Goal: Contribute content: Contribute content

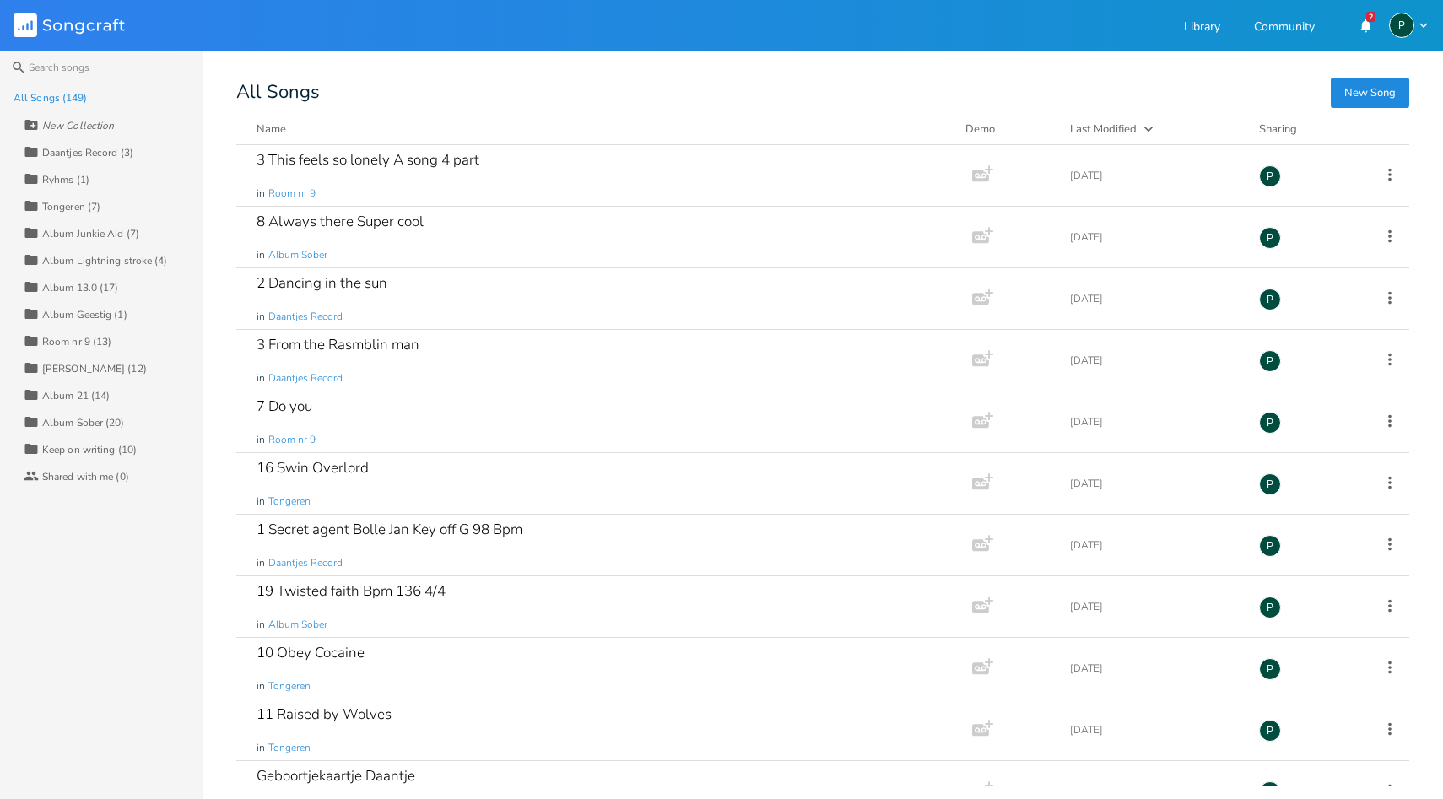
click at [87, 338] on div "Room nr 9 (13)" at bounding box center [76, 342] width 69 height 10
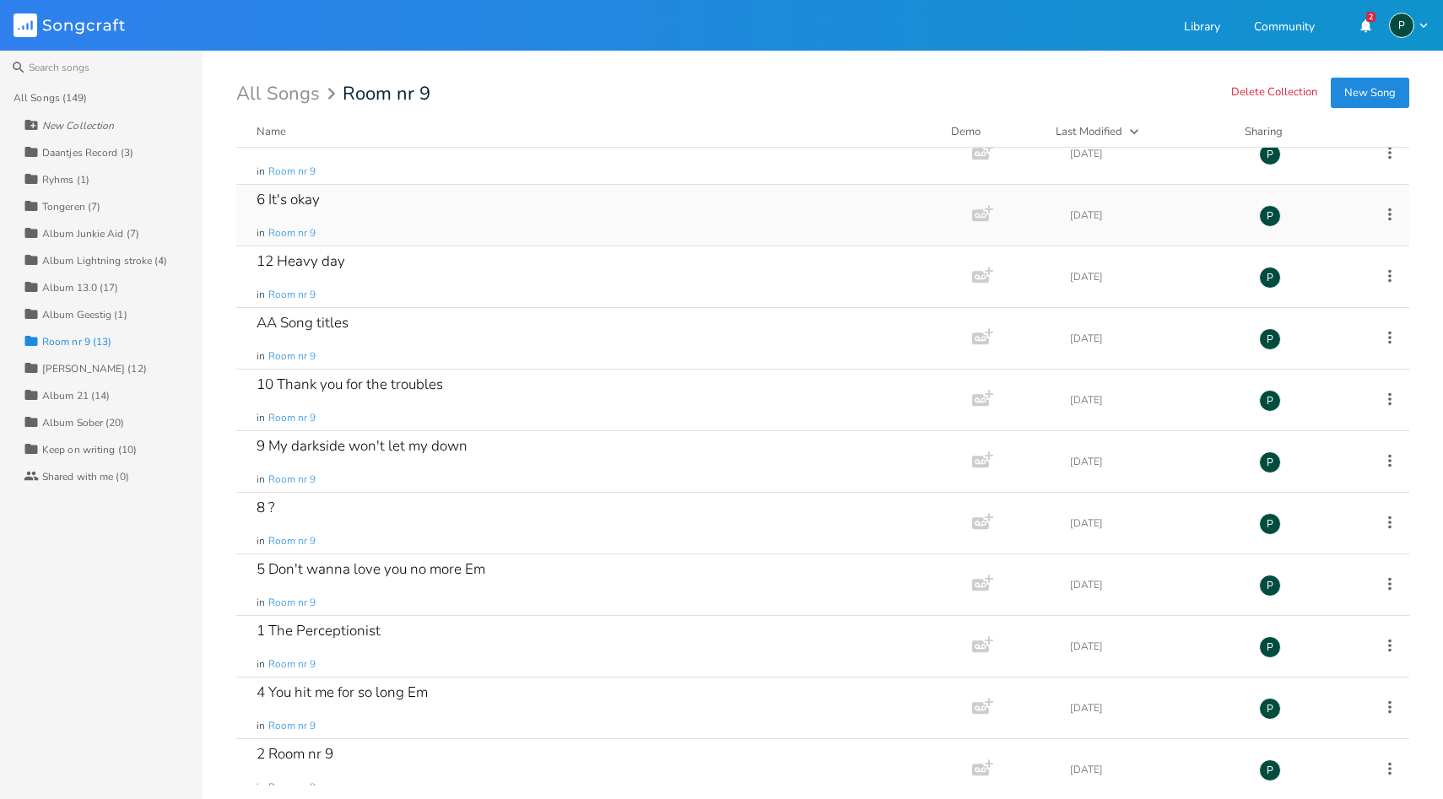
scroll to position [163, 0]
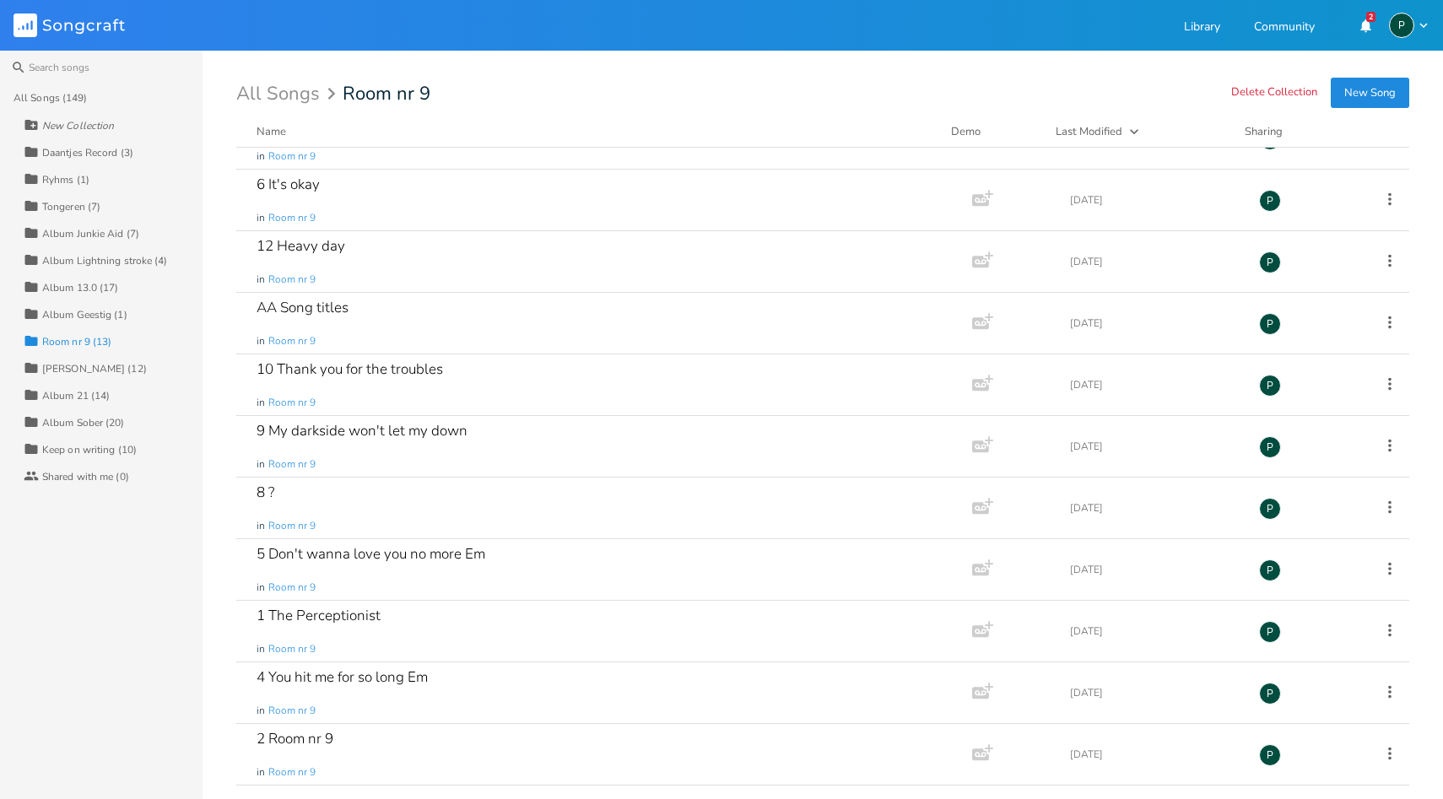
click at [1378, 87] on button "New Song" at bounding box center [1370, 93] width 78 height 30
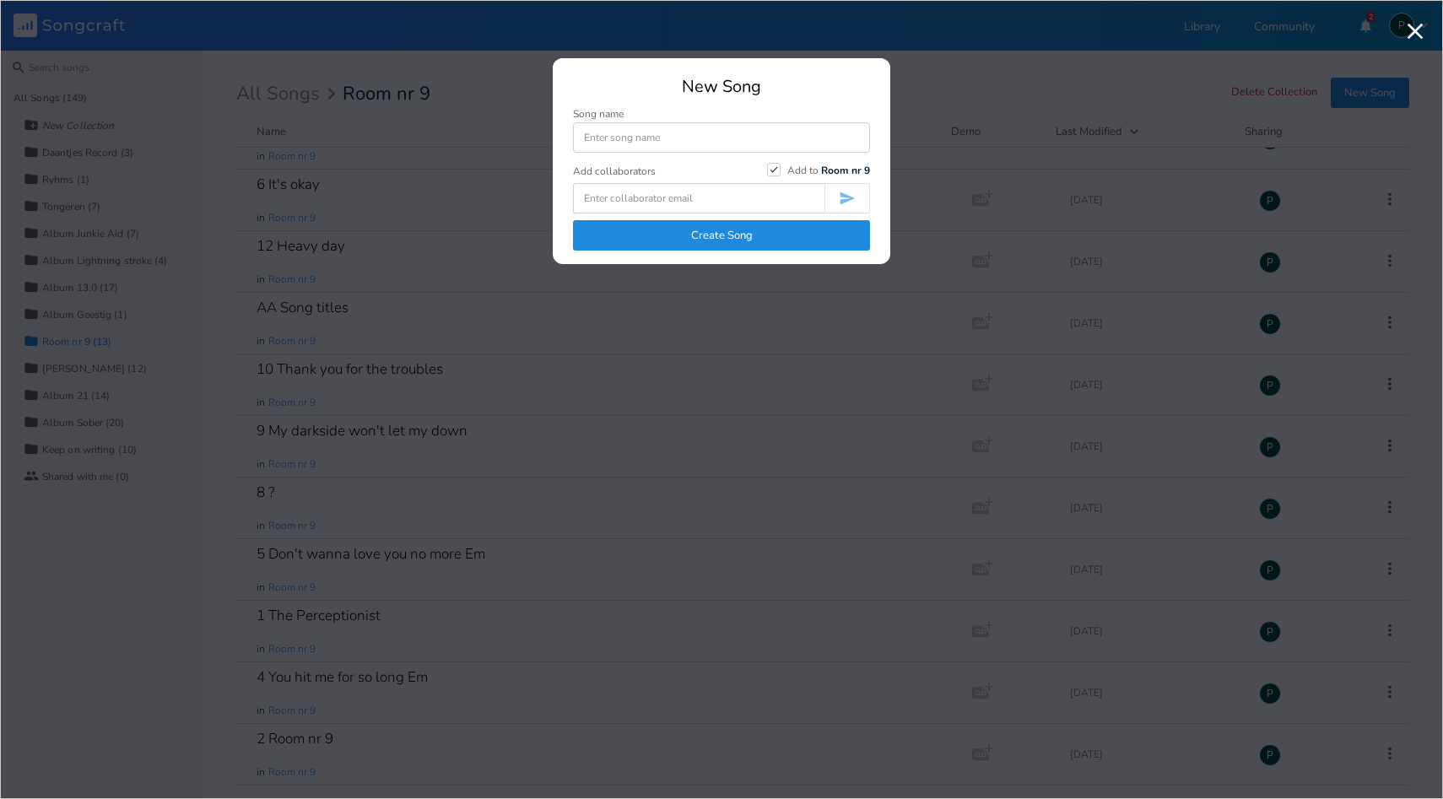
click at [1409, 26] on icon "button" at bounding box center [1415, 32] width 16 height 16
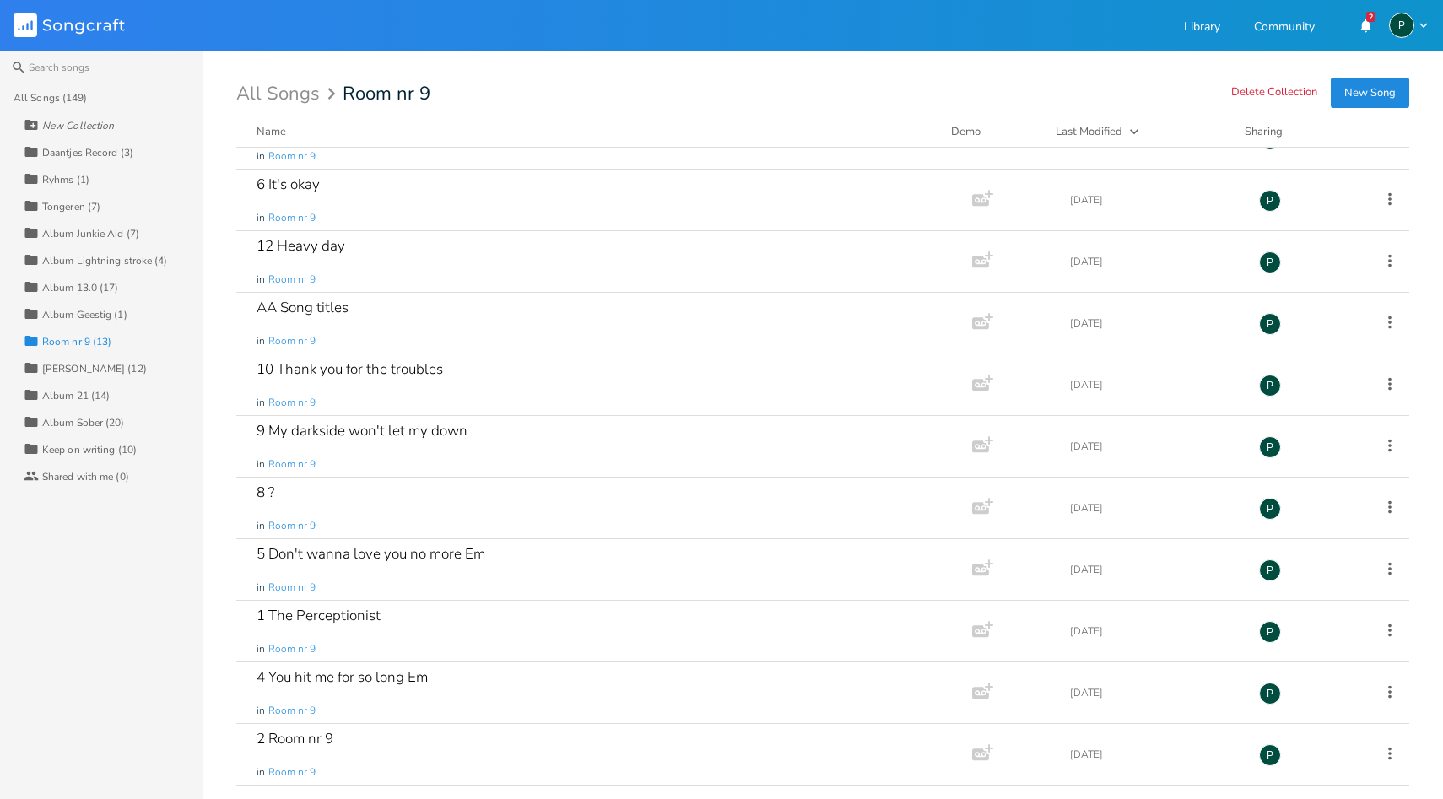
click at [89, 425] on div "Album Sober (20)" at bounding box center [83, 423] width 83 height 10
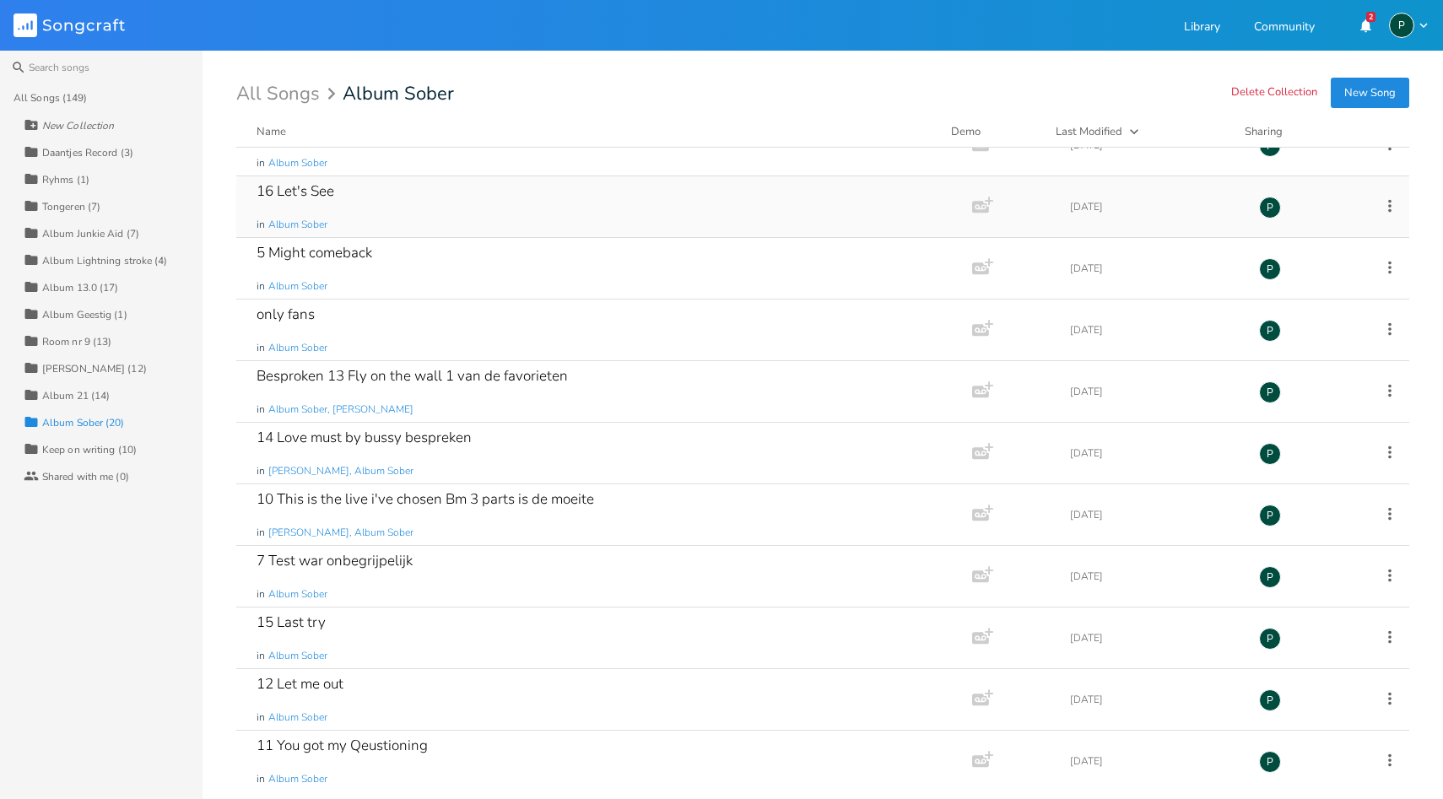
scroll to position [594, 0]
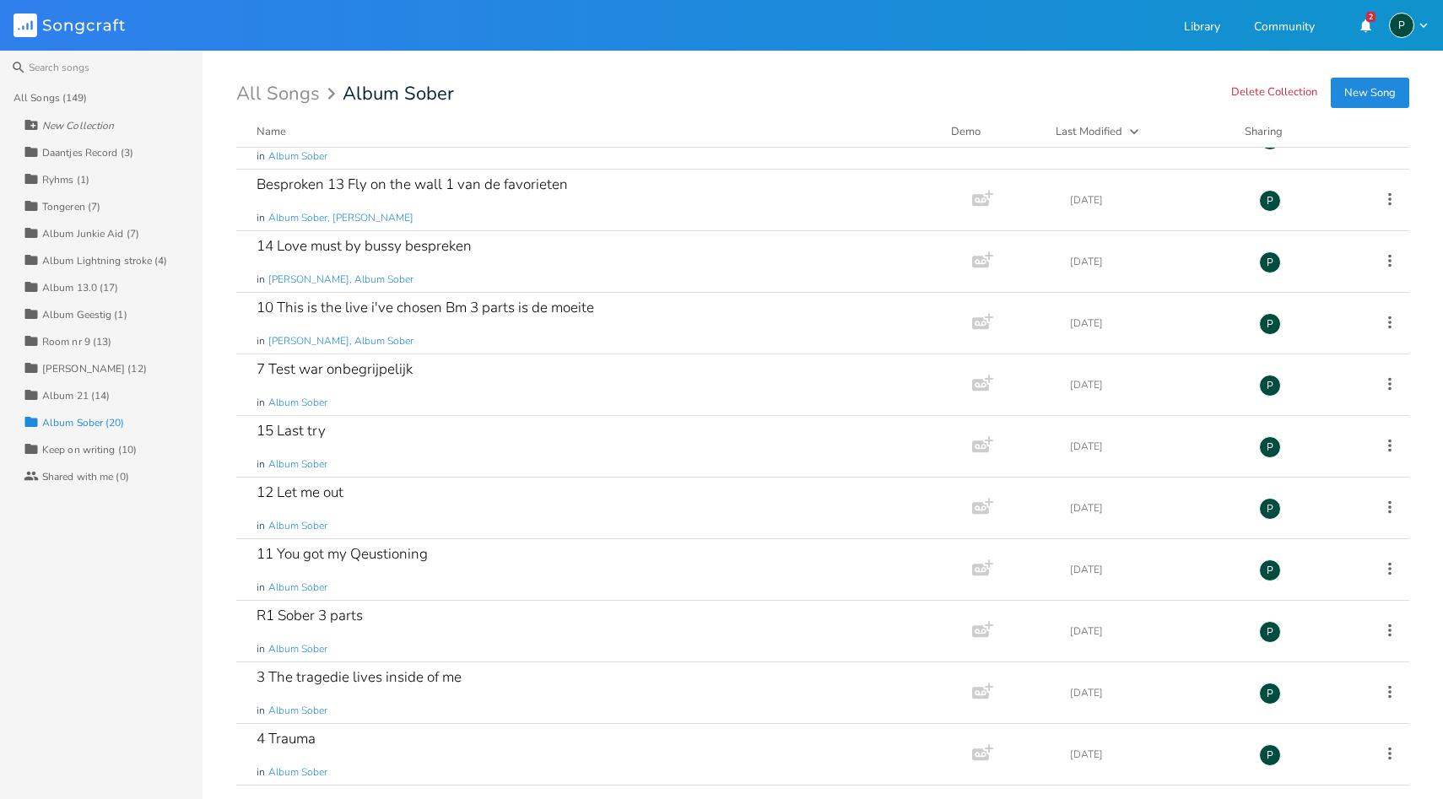
click at [91, 344] on div "Room nr 9 (13)" at bounding box center [76, 342] width 69 height 10
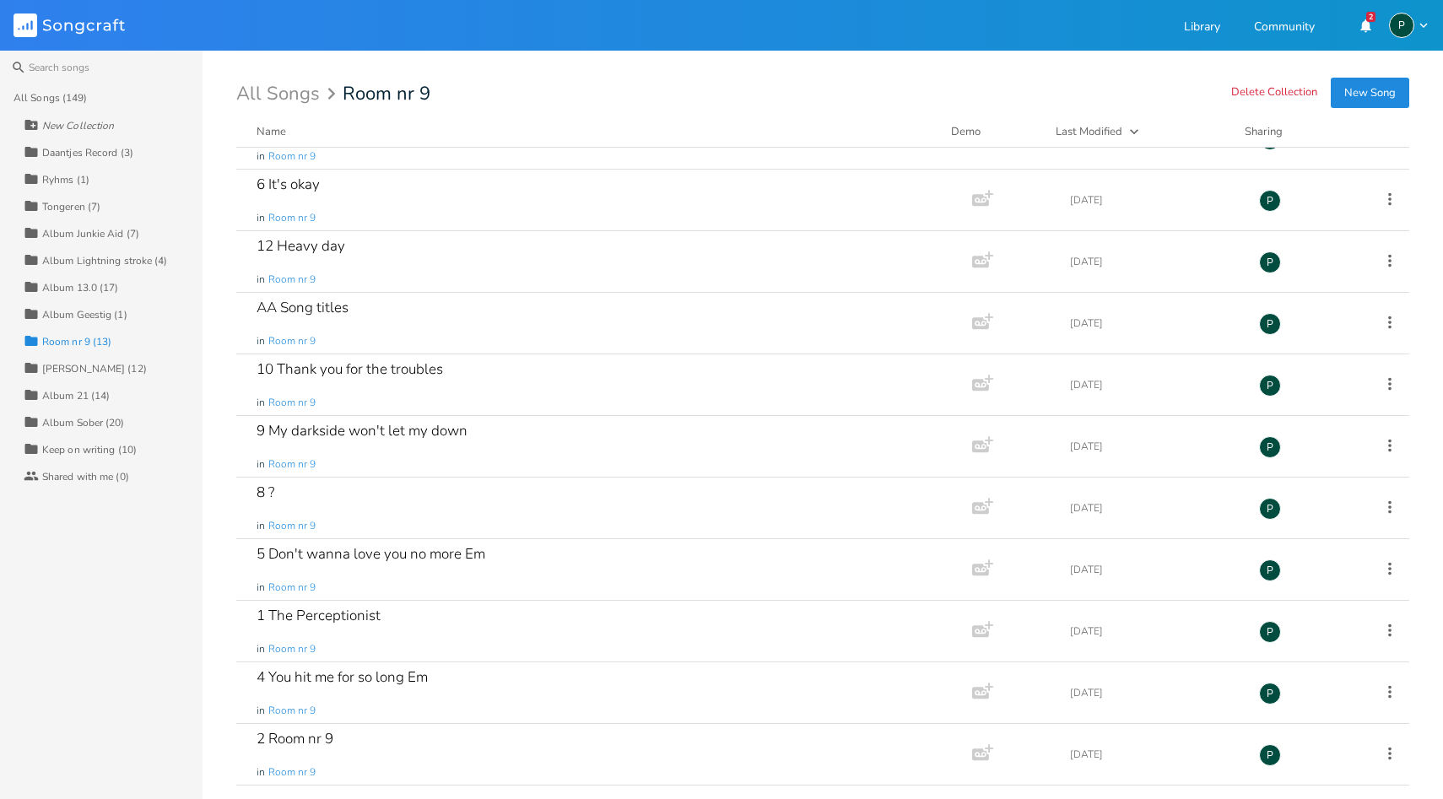
scroll to position [163, 0]
click at [1385, 82] on button "New Song" at bounding box center [1370, 93] width 78 height 30
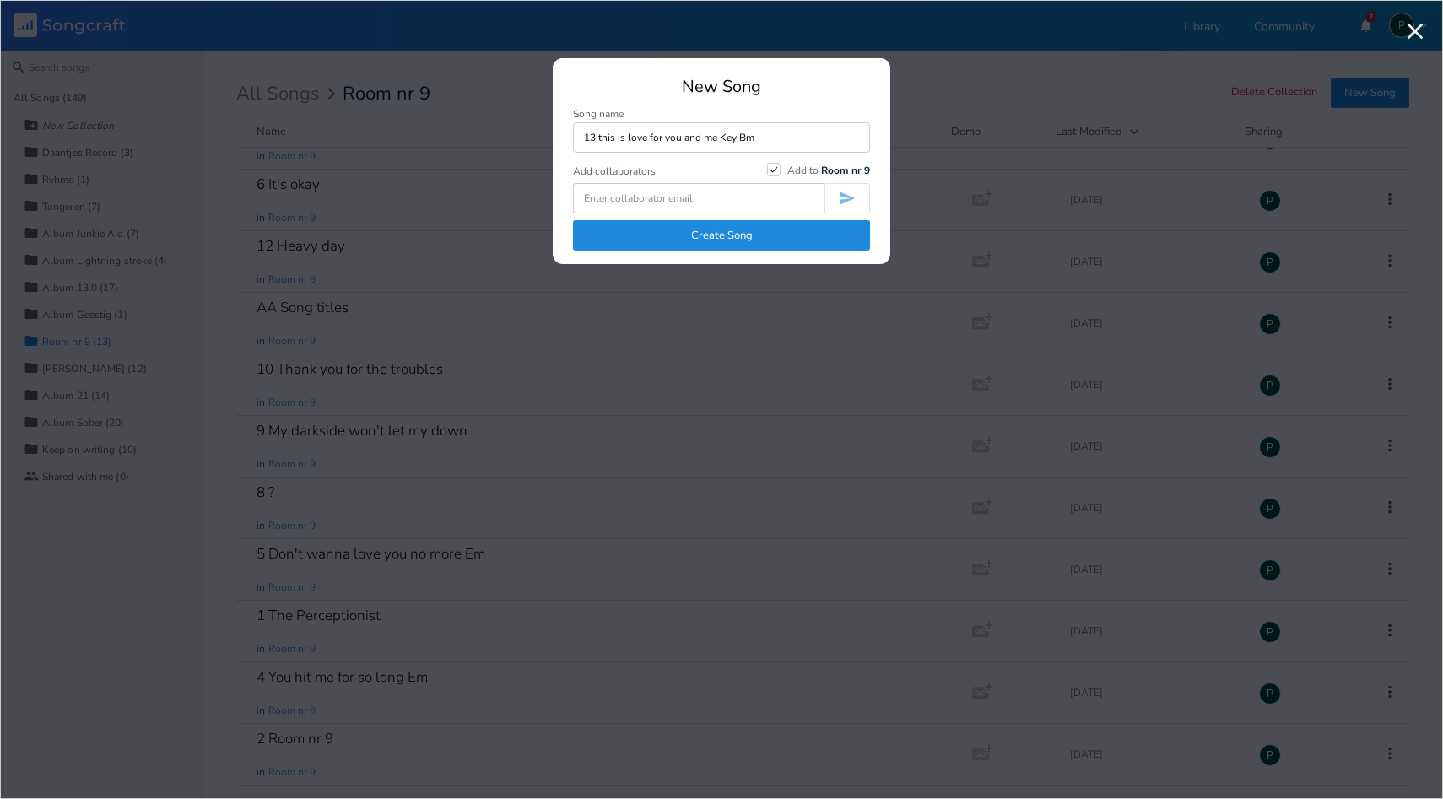
type input "13 this is love for you and me Key Bm"
click at [714, 228] on button "Create Song" at bounding box center [721, 235] width 297 height 30
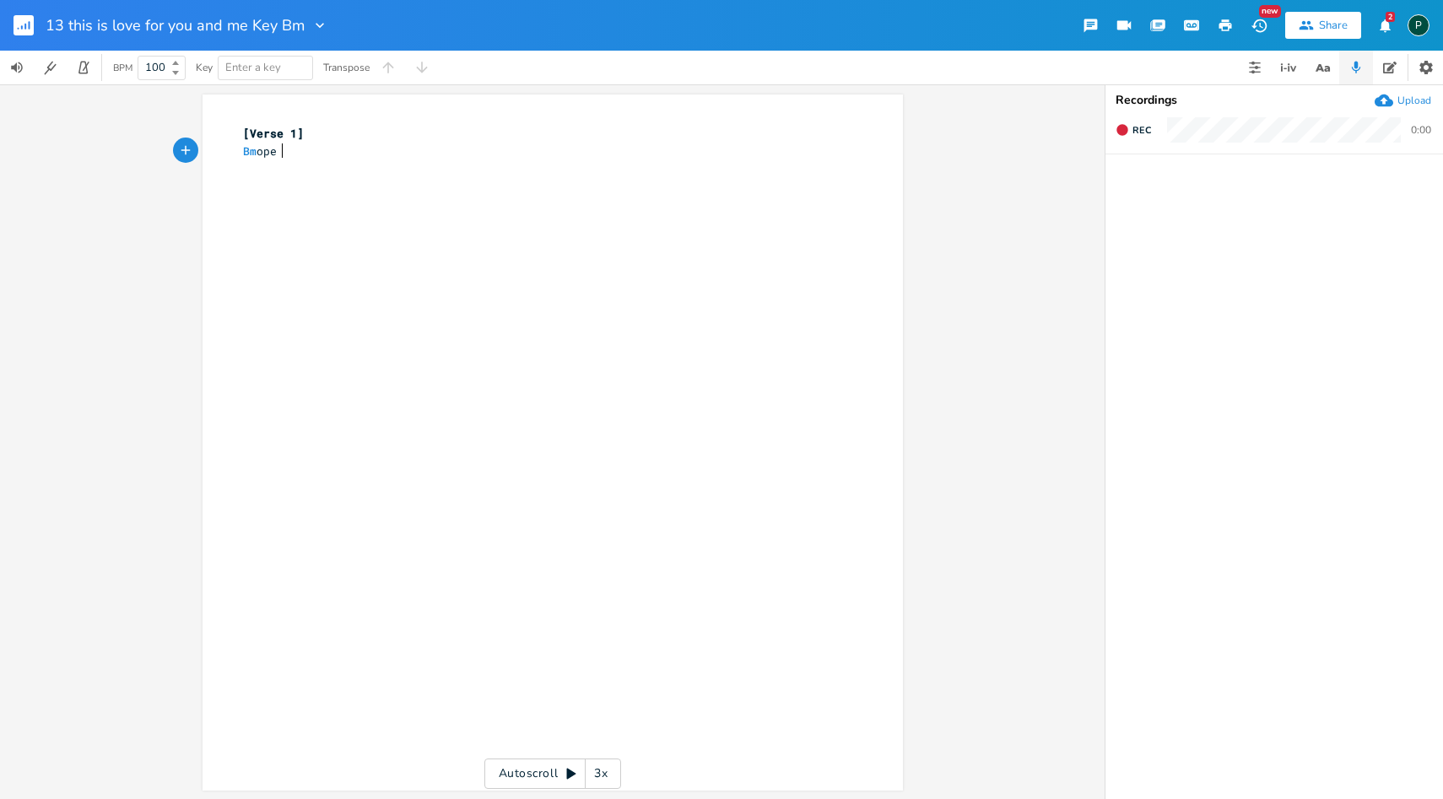
scroll to position [0, 44]
type textarea "Bm opencjord"
type textarea "[PERSON_NAME]"
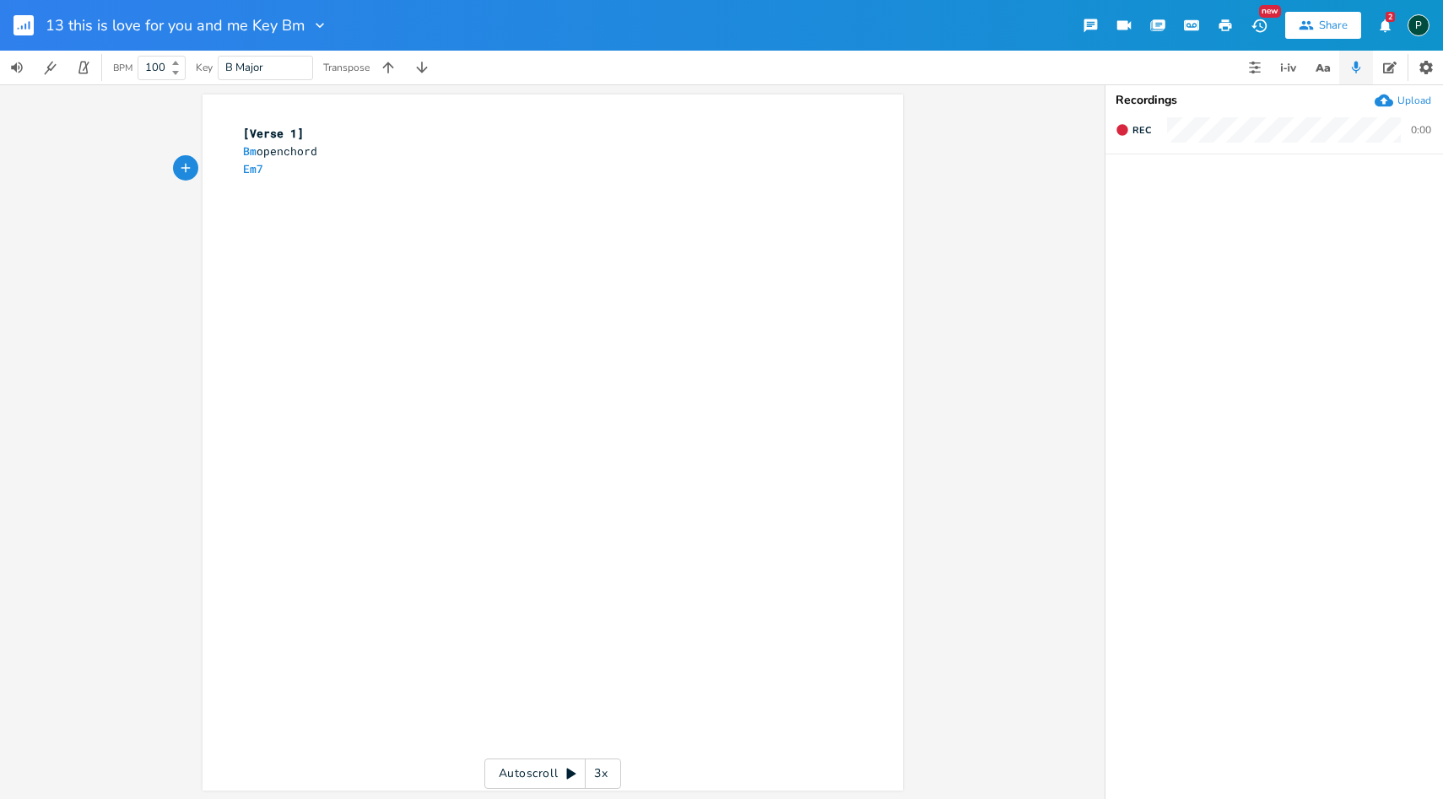
type textarea "Em7"
click at [1402, 97] on div "Upload" at bounding box center [1414, 101] width 34 height 14
click at [1137, 130] on span "Rec" at bounding box center [1141, 130] width 19 height 13
click at [1137, 130] on span "End" at bounding box center [1141, 130] width 19 height 13
click at [274, 171] on pre "Em7" at bounding box center [544, 169] width 609 height 18
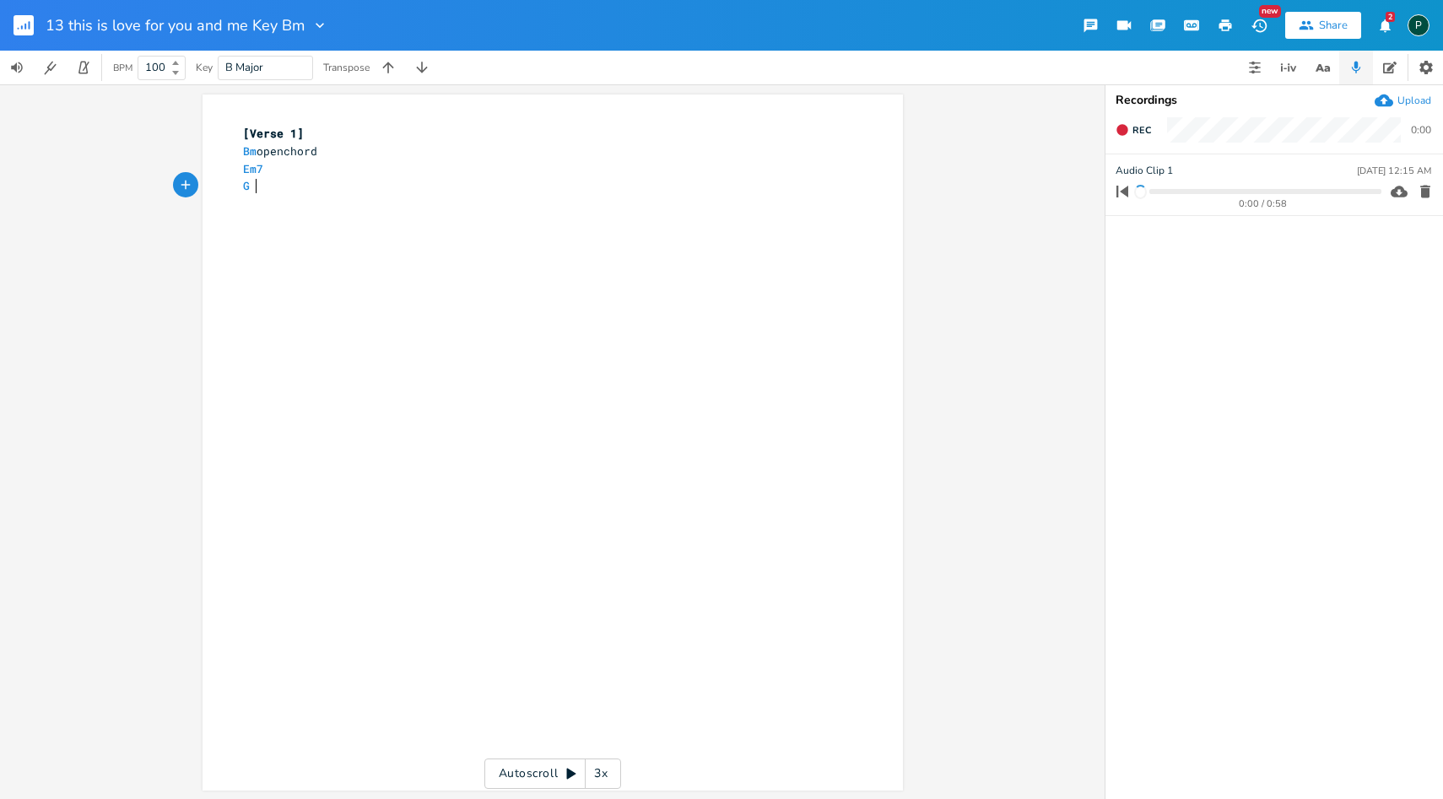
scroll to position [0, 10]
type textarea "G"
click at [1145, 197] on icon "button" at bounding box center [1144, 191] width 15 height 15
click at [1148, 193] on icon "button" at bounding box center [1145, 191] width 10 height 11
type textarea "Bm openchord Em7"
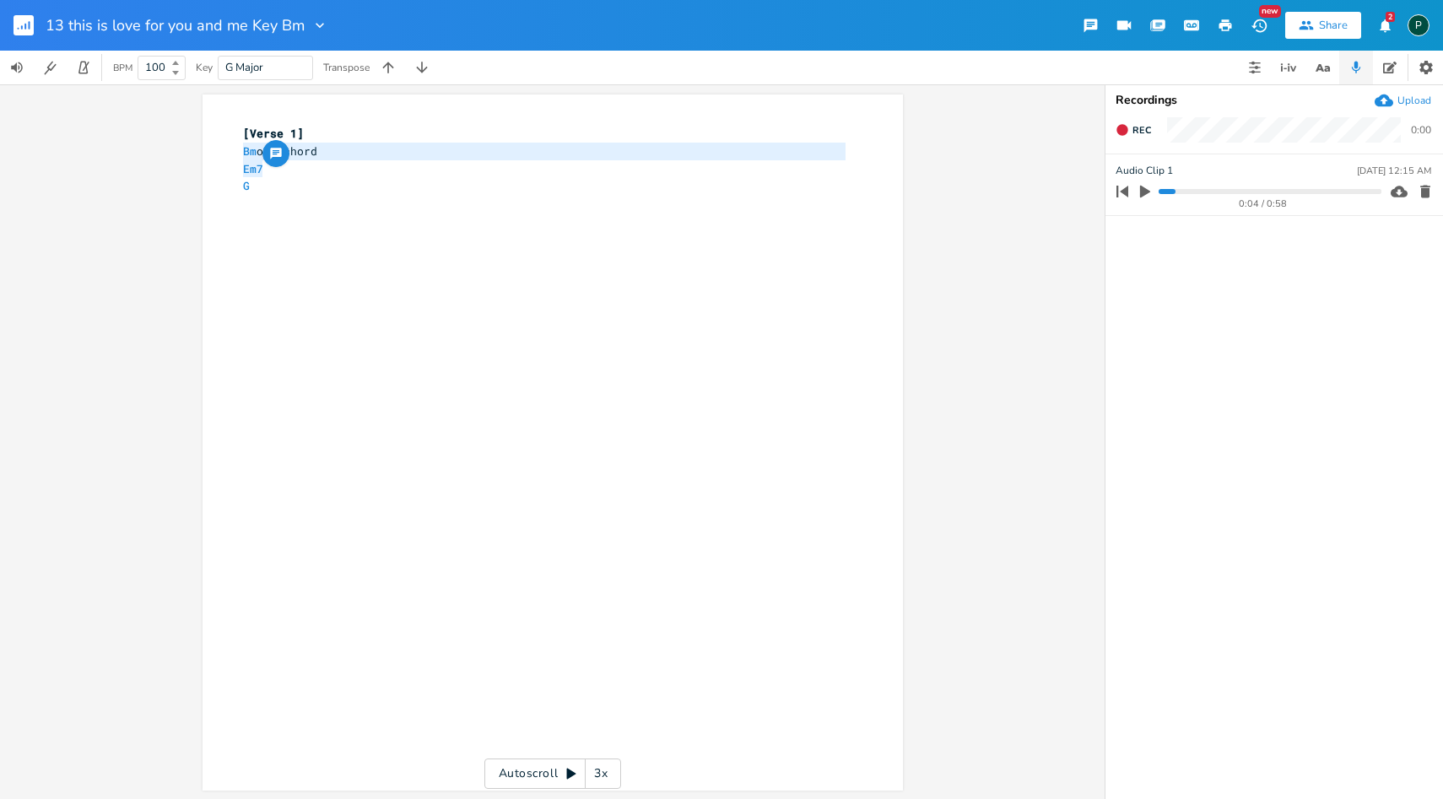
drag, startPoint x: 257, startPoint y: 167, endPoint x: 235, endPoint y: 159, distance: 23.5
click at [240, 159] on div "[Verse 1] Bm openchord Em7 G ​" at bounding box center [544, 169] width 609 height 88
click at [1137, 127] on span "Rec" at bounding box center [1141, 130] width 19 height 13
click at [1137, 135] on span "End" at bounding box center [1141, 130] width 19 height 13
click at [1132, 130] on button "Rec" at bounding box center [1133, 129] width 49 height 27
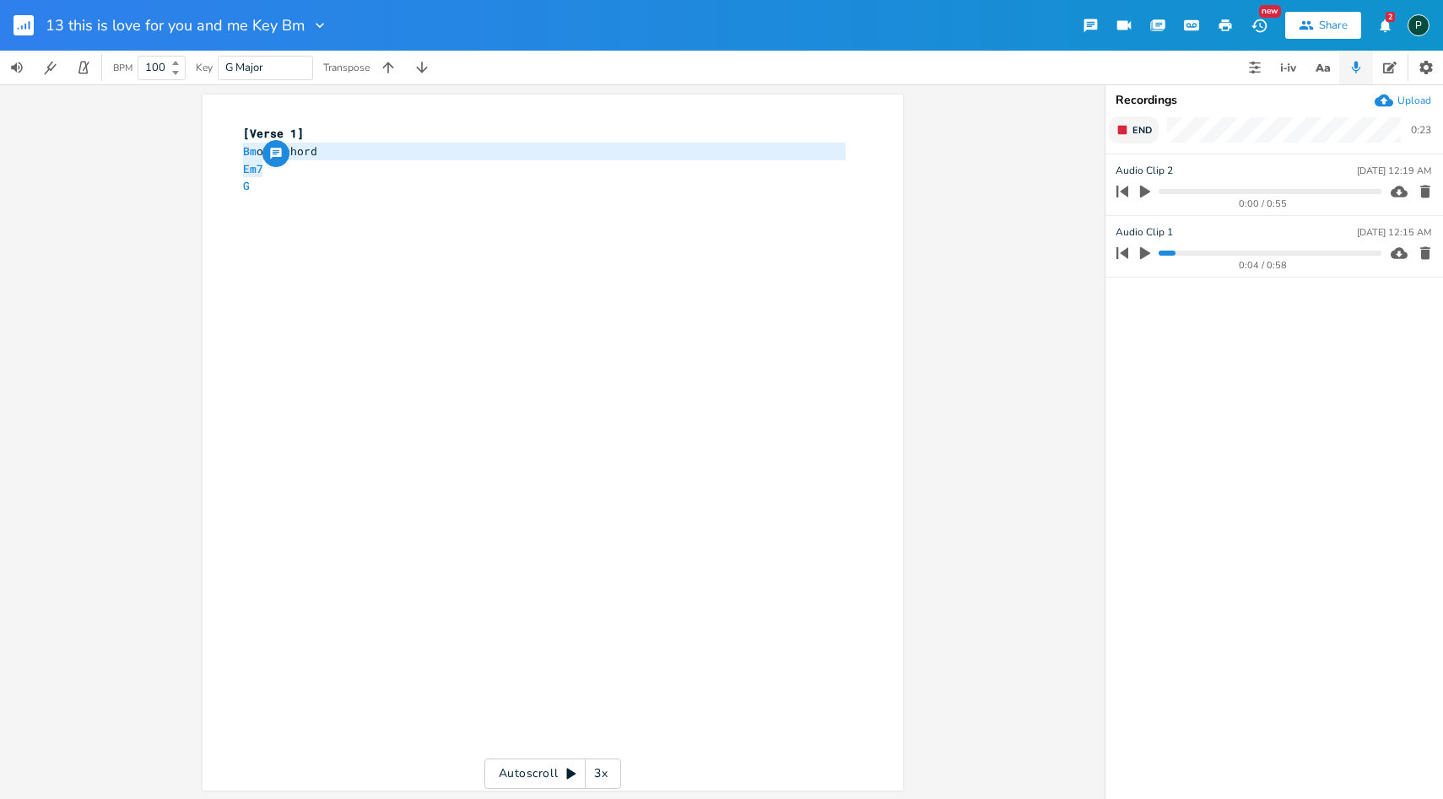
click at [1132, 130] on button "End" at bounding box center [1134, 129] width 50 height 27
type input "Chorus G A F#m Emadd9 Bm"
click at [1159, 367] on ul "Chorus G A F#m Emadd9 Bm [DATE] 12:22 AM 0:00 / 0:24 Audio Clip [DATE] 12:19 AM…" at bounding box center [1274, 476] width 338 height 644
click at [1137, 136] on button "Rec" at bounding box center [1133, 129] width 49 height 27
click at [1137, 136] on button "End" at bounding box center [1134, 129] width 50 height 27
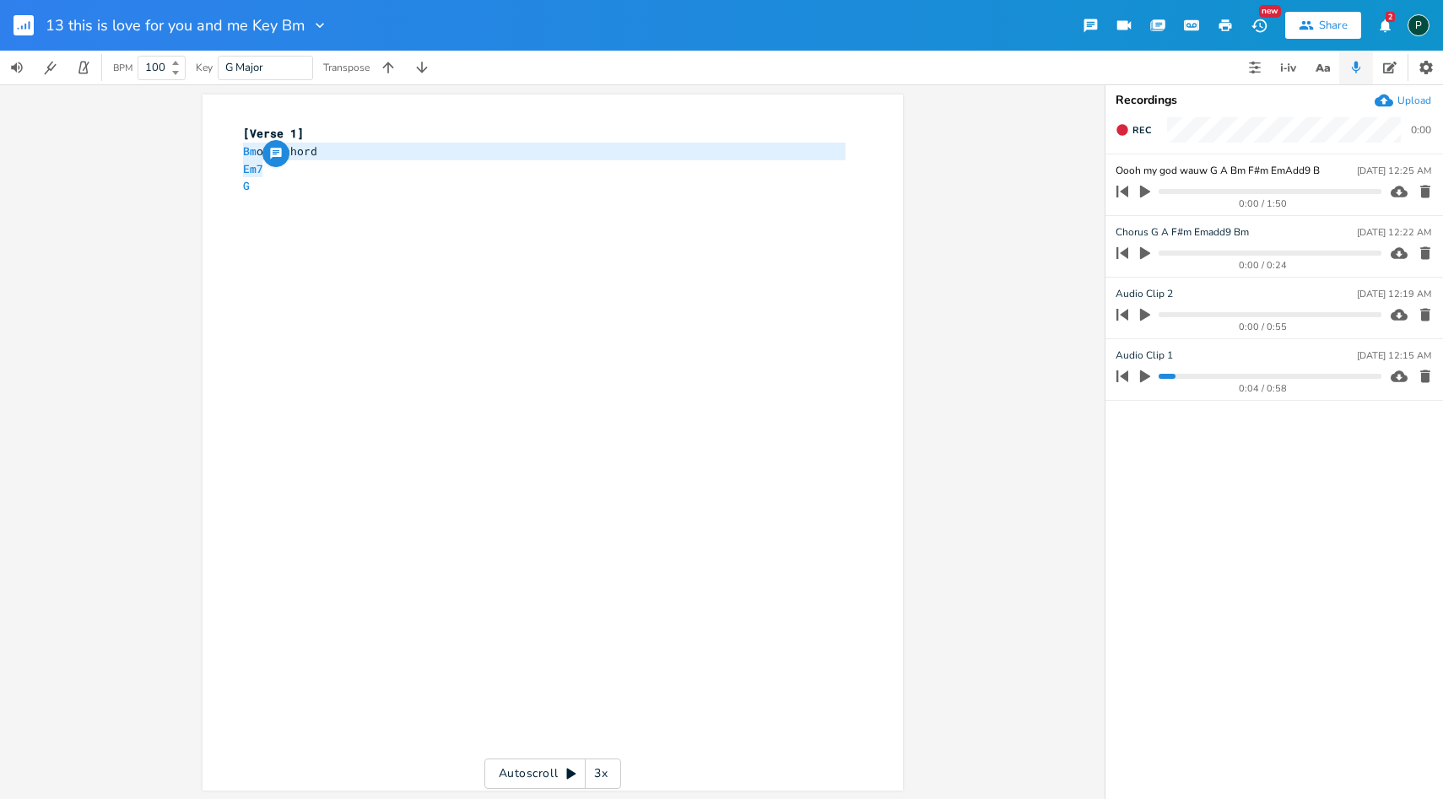
type input "Oooh my god wauw G A Bm F#m EmAdd9 Bm"
click at [1251, 491] on ul "Oooh my god wauw G A Bm F#m EmAdd9 Bm [DATE] 12:25 AM 0:00 / 1:50 Chorus G A F#…" at bounding box center [1274, 476] width 338 height 644
type input "Wauw Oooh my god wauw G A Bm F#m EmAdd9 Bm"
click at [618, 233] on div "x [Verse 1] Bm openchord Em7 G ​" at bounding box center [565, 459] width 651 height 674
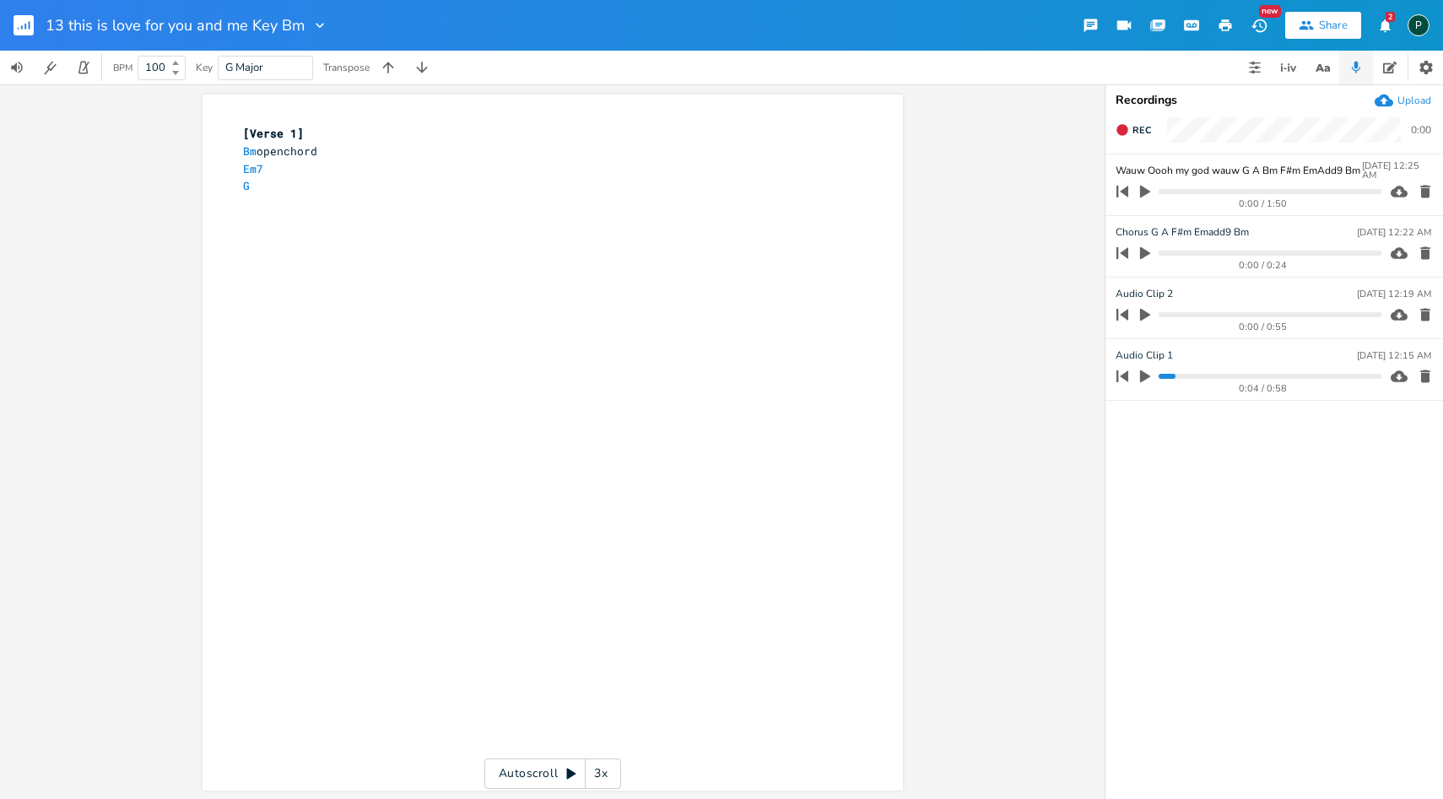
click at [386, 274] on div "x [Verse 1] Bm openchord Em7 G ​" at bounding box center [565, 459] width 651 height 674
paste textarea "uw"
drag, startPoint x: 373, startPoint y: 240, endPoint x: 222, endPoint y: 240, distance: 151.0
click at [222, 240] on div "Wauw Oooh my god wauw x [Verse 1] Bm openchord Em7 G ​ ​ Wauw Oooh my god wauw …" at bounding box center [553, 443] width 700 height 696
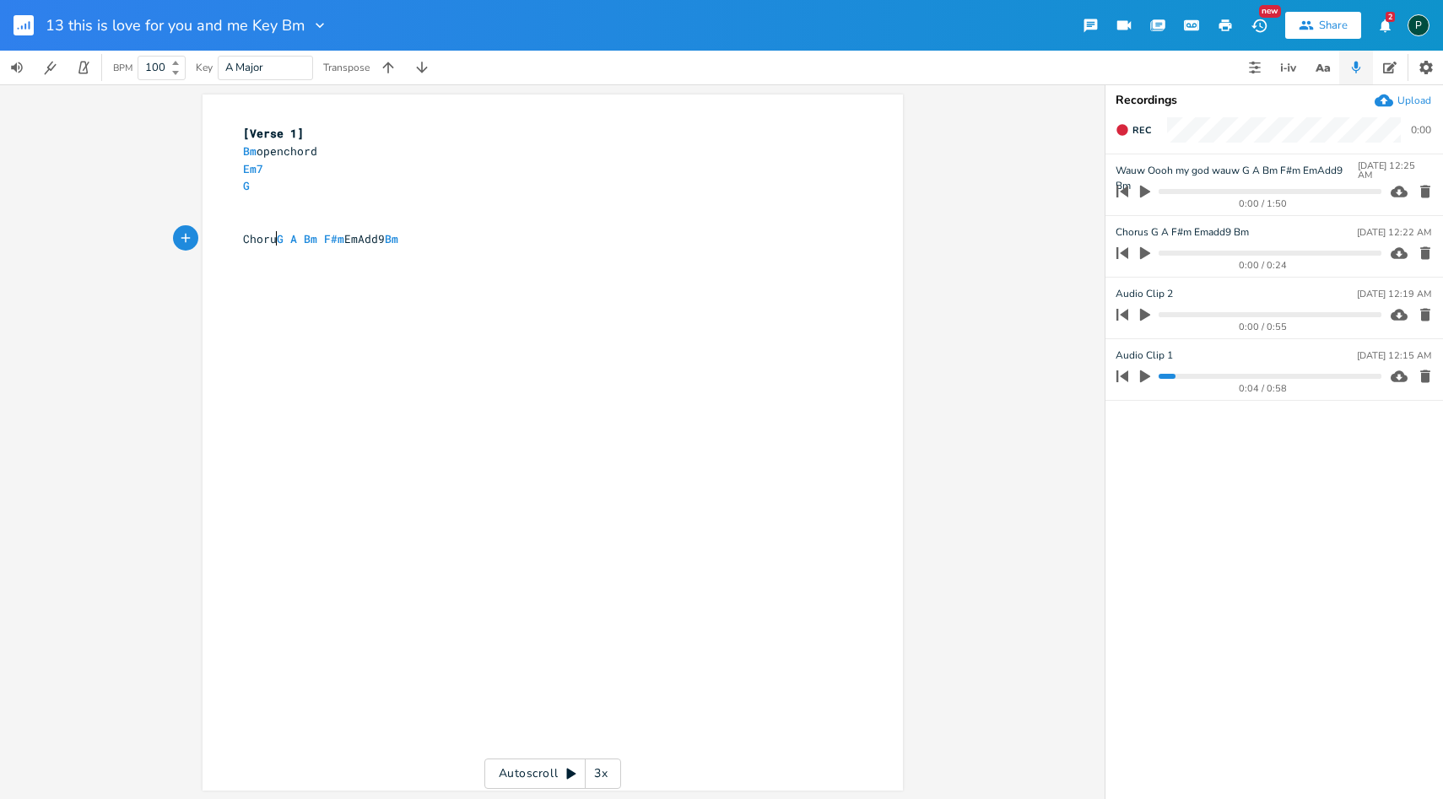
type textarea "Chorus"
type textarea "Go go Go"
click at [1150, 195] on icon "button" at bounding box center [1144, 191] width 15 height 15
click at [312, 284] on div "x [Verse 1] Bm openchord Em7 G ​ ​ Chorus G A Bm F#m EmAdd9 Bm ​ 3 Go go Go" at bounding box center [544, 204] width 609 height 165
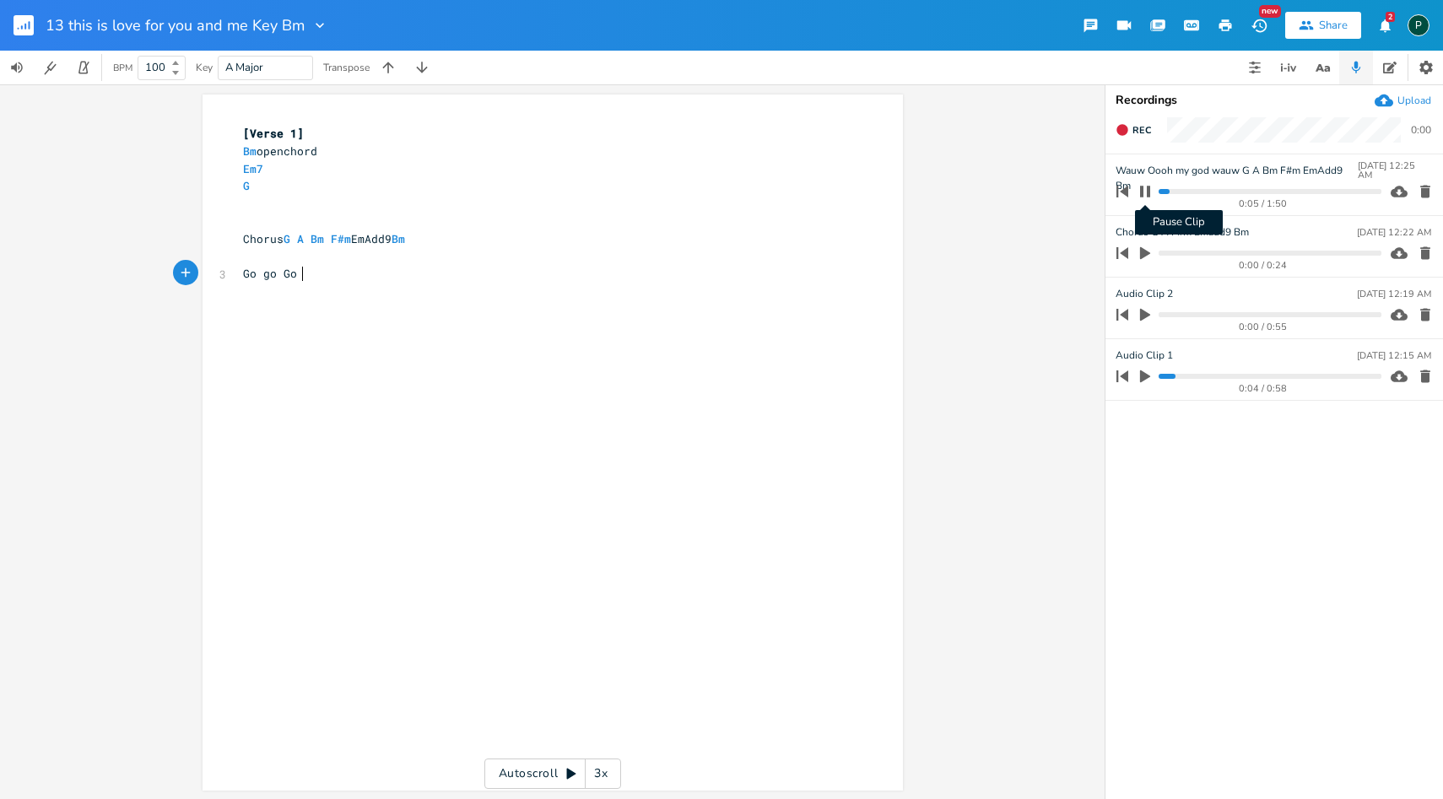
click at [1148, 189] on icon "button" at bounding box center [1145, 191] width 10 height 11
click at [322, 278] on pre "Go go Go" at bounding box center [544, 274] width 609 height 18
type textarea "you need a [DEMOGRAPHIC_DATA] let's go"
click at [1142, 194] on icon "button" at bounding box center [1145, 192] width 10 height 13
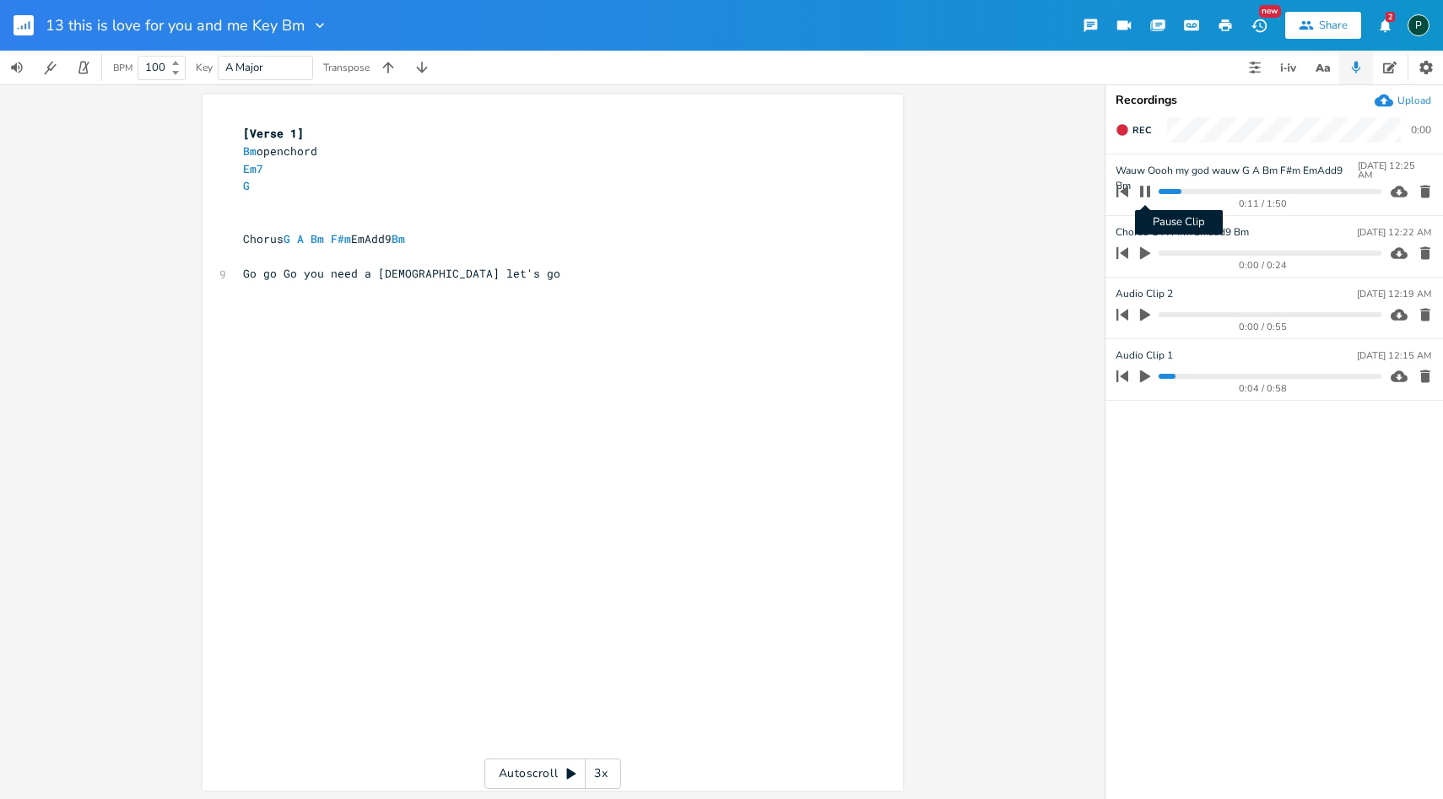
click at [1145, 193] on icon "button" at bounding box center [1145, 192] width 14 height 14
click at [465, 277] on pre "Go go Go you need a [DEMOGRAPHIC_DATA] let's go" at bounding box center [544, 274] width 609 height 18
type textarea "S"
type textarea "You neede"
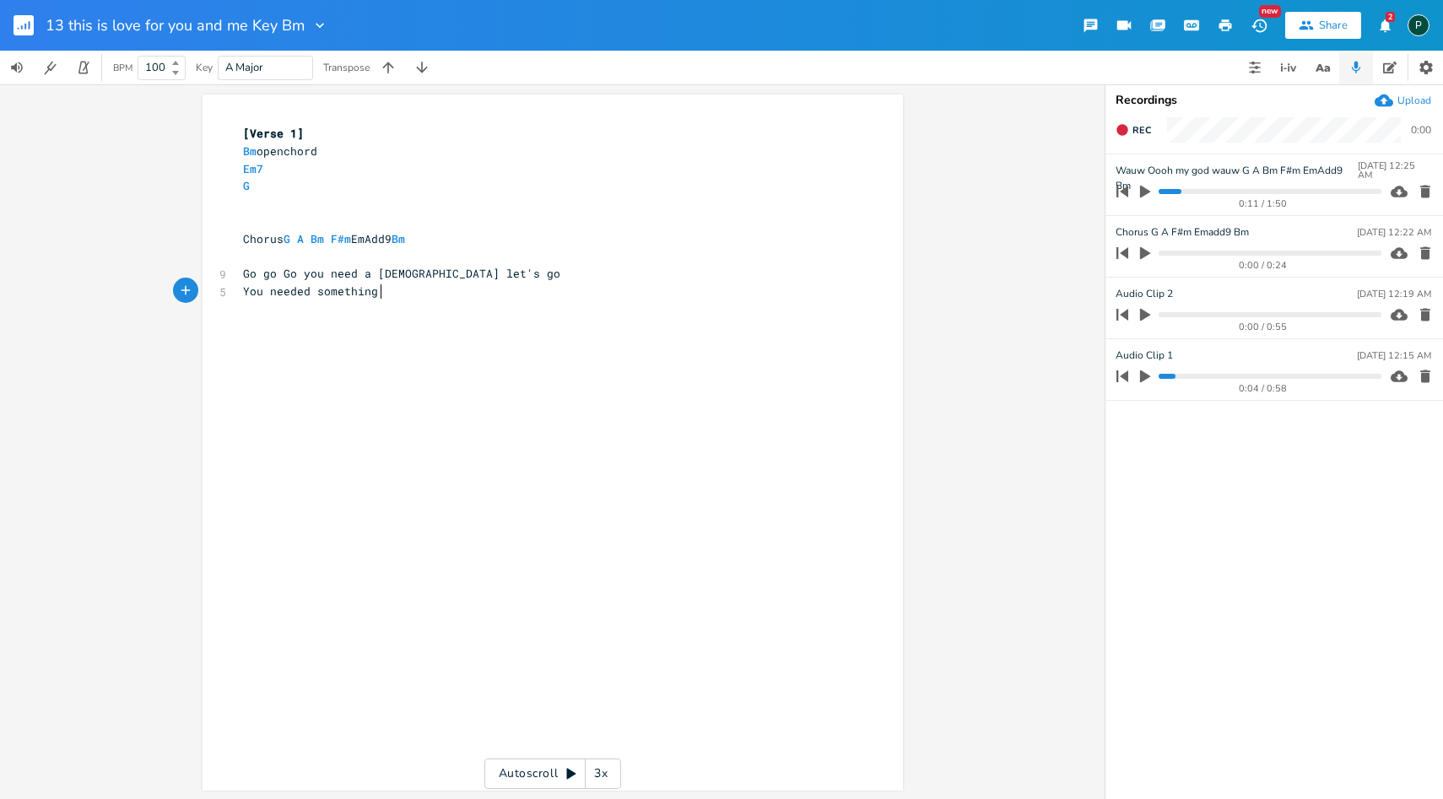
type textarea "d something a"
type textarea "else you ne"
type textarea "ind"
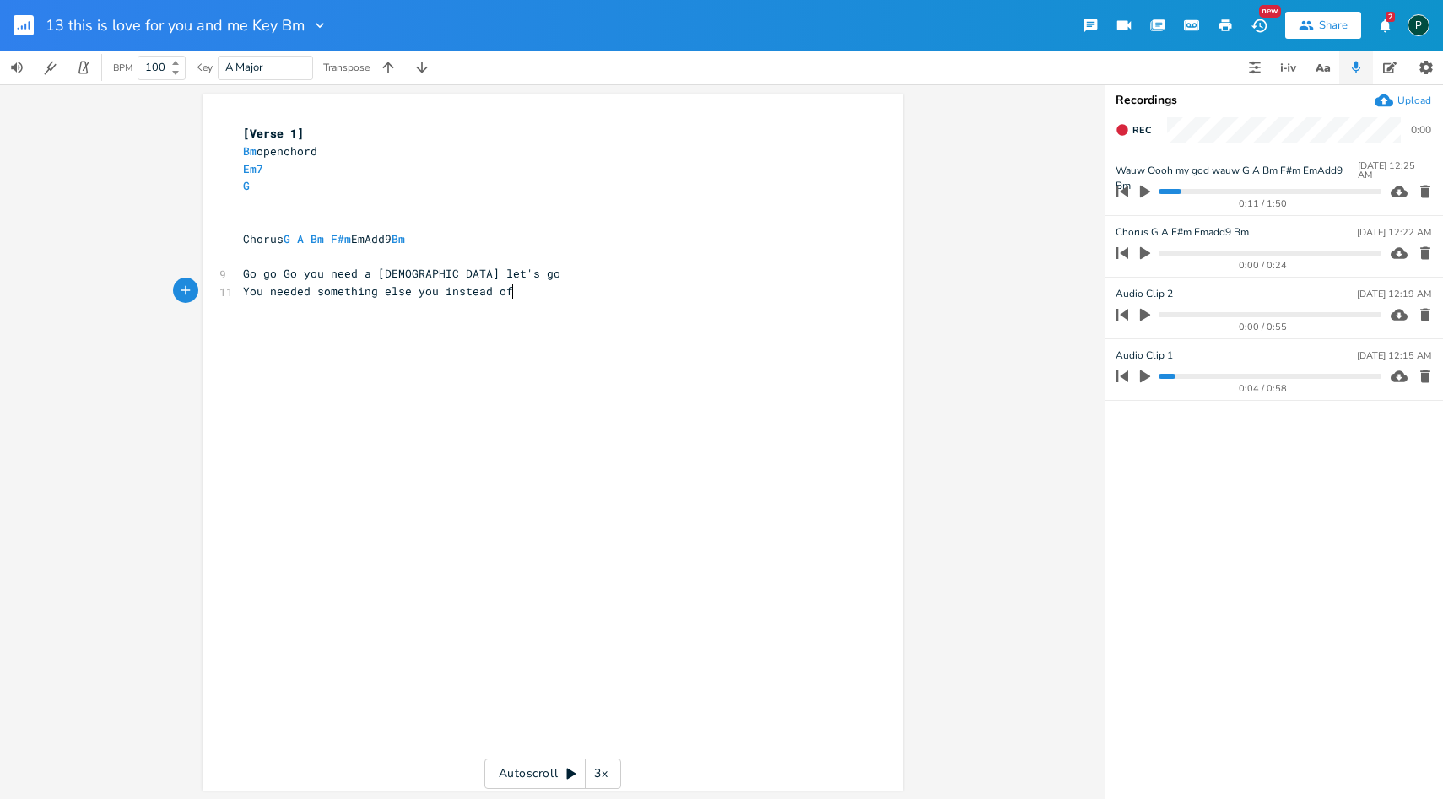
type textarea "stead of m"
type textarea "my my my my my my"
click at [1141, 196] on icon "button" at bounding box center [1145, 192] width 10 height 13
click at [1162, 191] on progress at bounding box center [1270, 191] width 222 height 5
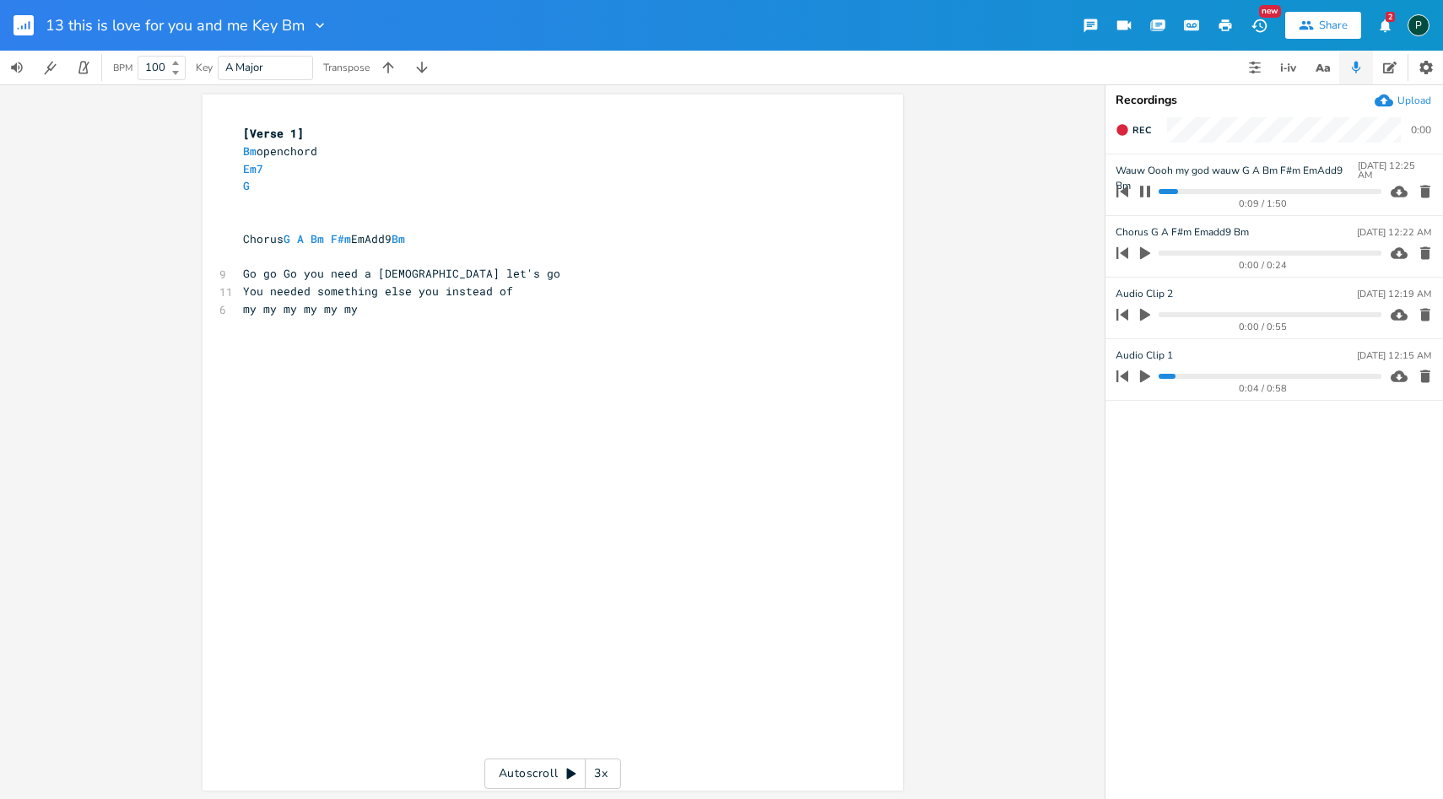
click at [1145, 197] on icon "button" at bounding box center [1145, 192] width 14 height 14
type textarea "you"
drag, startPoint x: 411, startPoint y: 294, endPoint x: 432, endPoint y: 296, distance: 21.2
click at [432, 296] on span "You needed something else you instead of" at bounding box center [378, 291] width 270 height 15
click at [240, 331] on pre "my my my my my my" at bounding box center [544, 327] width 609 height 18
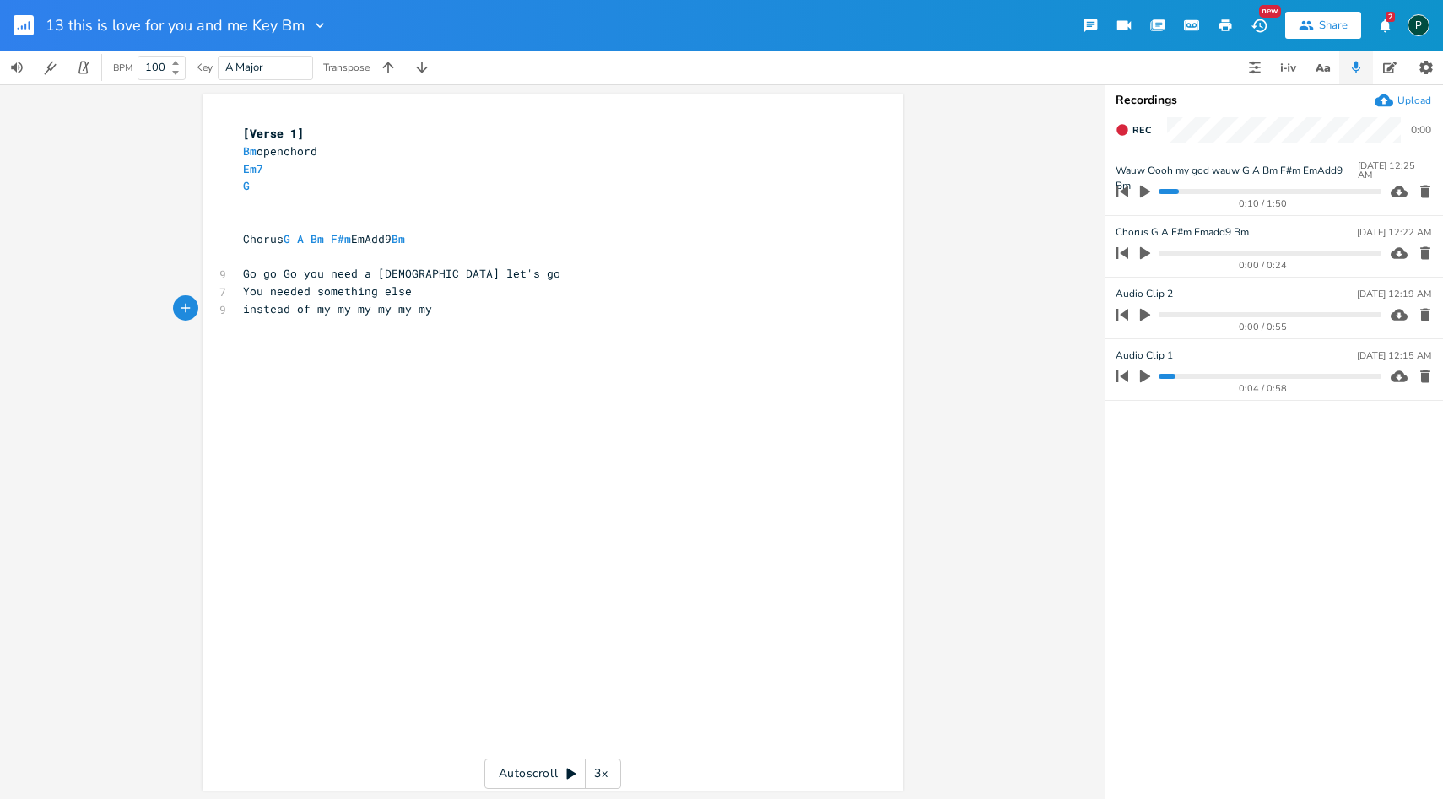
click at [1167, 192] on progress at bounding box center [1270, 191] width 222 height 5
click at [1136, 191] on button "button" at bounding box center [1145, 191] width 22 height 27
click at [369, 313] on span "instead of my my my my my my" at bounding box center [337, 308] width 189 height 15
click at [1148, 192] on icon "button" at bounding box center [1145, 191] width 10 height 11
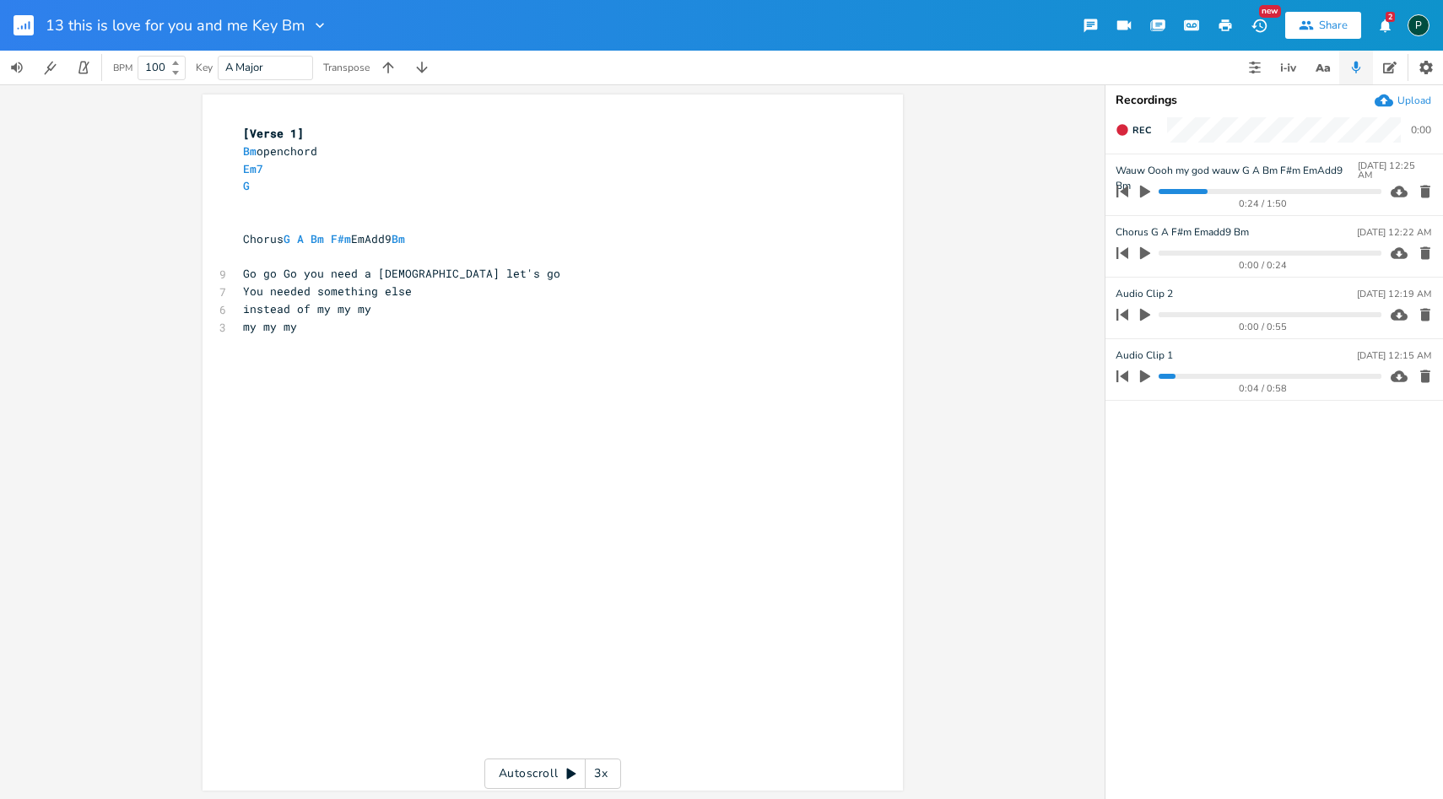
click at [240, 327] on pre "my my my" at bounding box center [544, 327] width 609 height 18
type textarea "You needed"
type textarea "You needed my my my"
drag, startPoint x: 397, startPoint y: 331, endPoint x: 239, endPoint y: 331, distance: 158.6
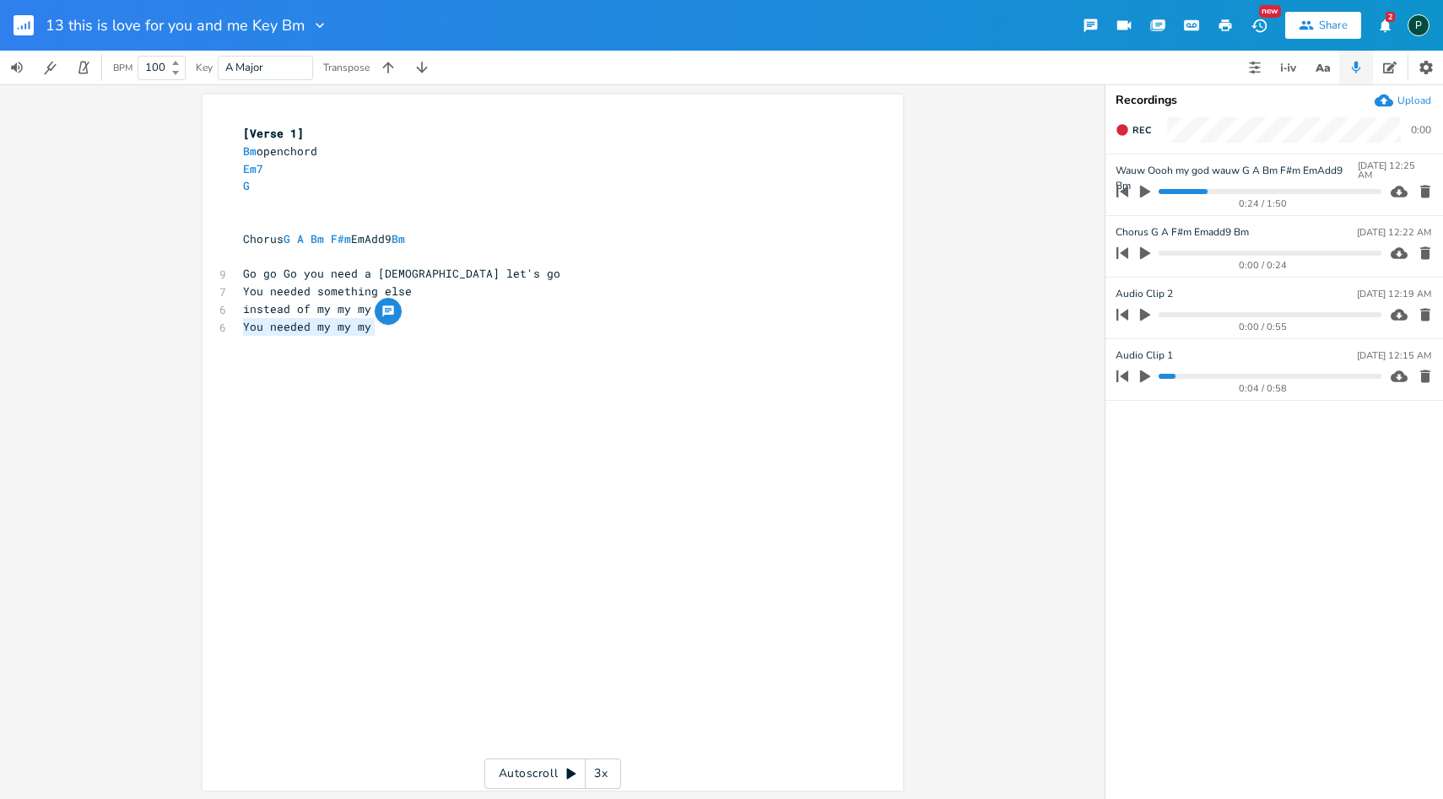
click at [240, 331] on pre "You needed my my my" at bounding box center [544, 327] width 609 height 18
click at [249, 353] on div "x [Verse 1] Bm openchord Em7 G ​ ​ Chorus G A Bm F#m EmAdd9 Bm ​ 9 Go go Go you…" at bounding box center [565, 459] width 651 height 674
paste textarea "M"
type textarea "My"
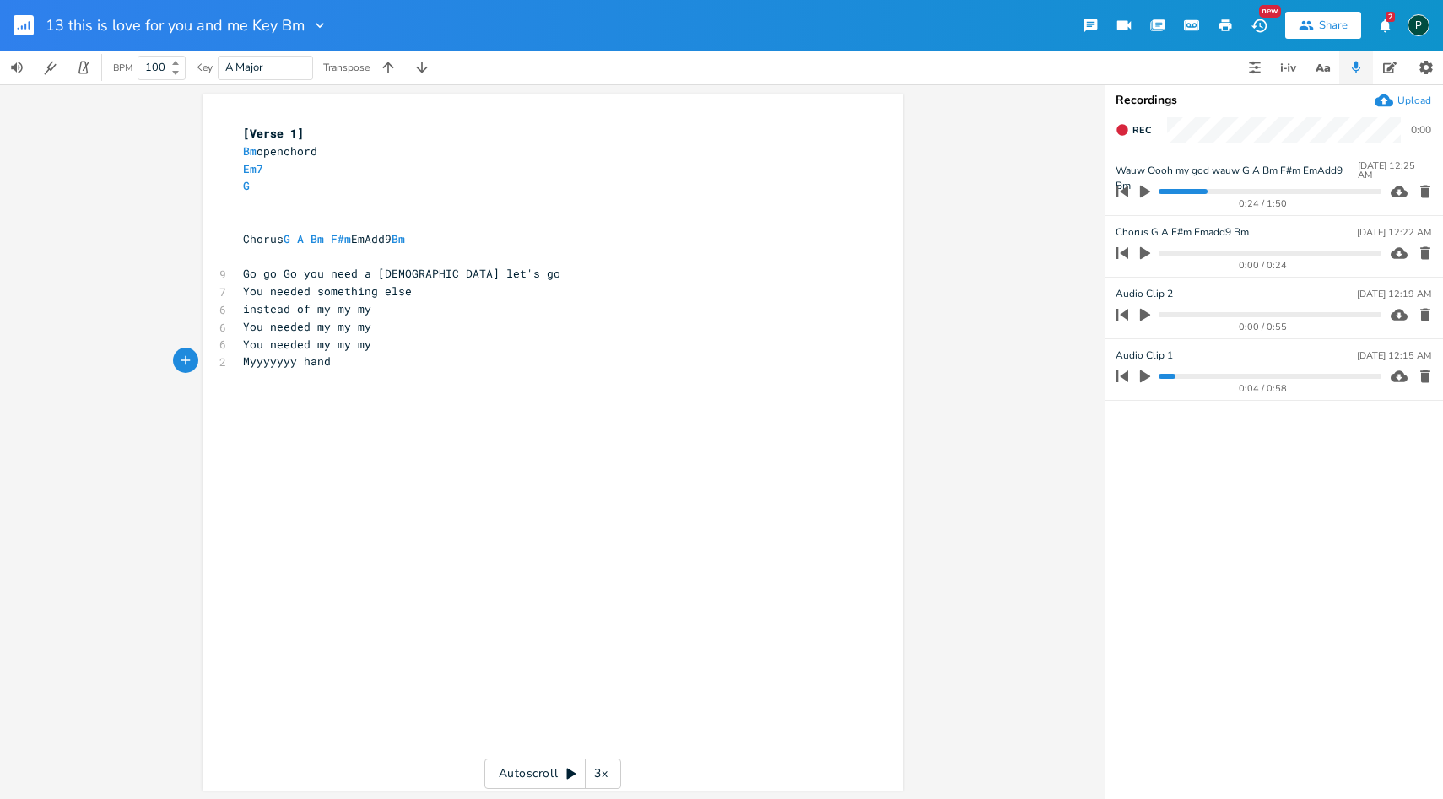
type textarea "yyyyyy hand"
click at [1146, 196] on icon "button" at bounding box center [1144, 191] width 15 height 15
click at [1143, 194] on icon "button" at bounding box center [1145, 191] width 10 height 11
click at [1143, 194] on icon "button" at bounding box center [1145, 192] width 10 height 13
click at [1143, 194] on icon "button" at bounding box center [1145, 191] width 10 height 11
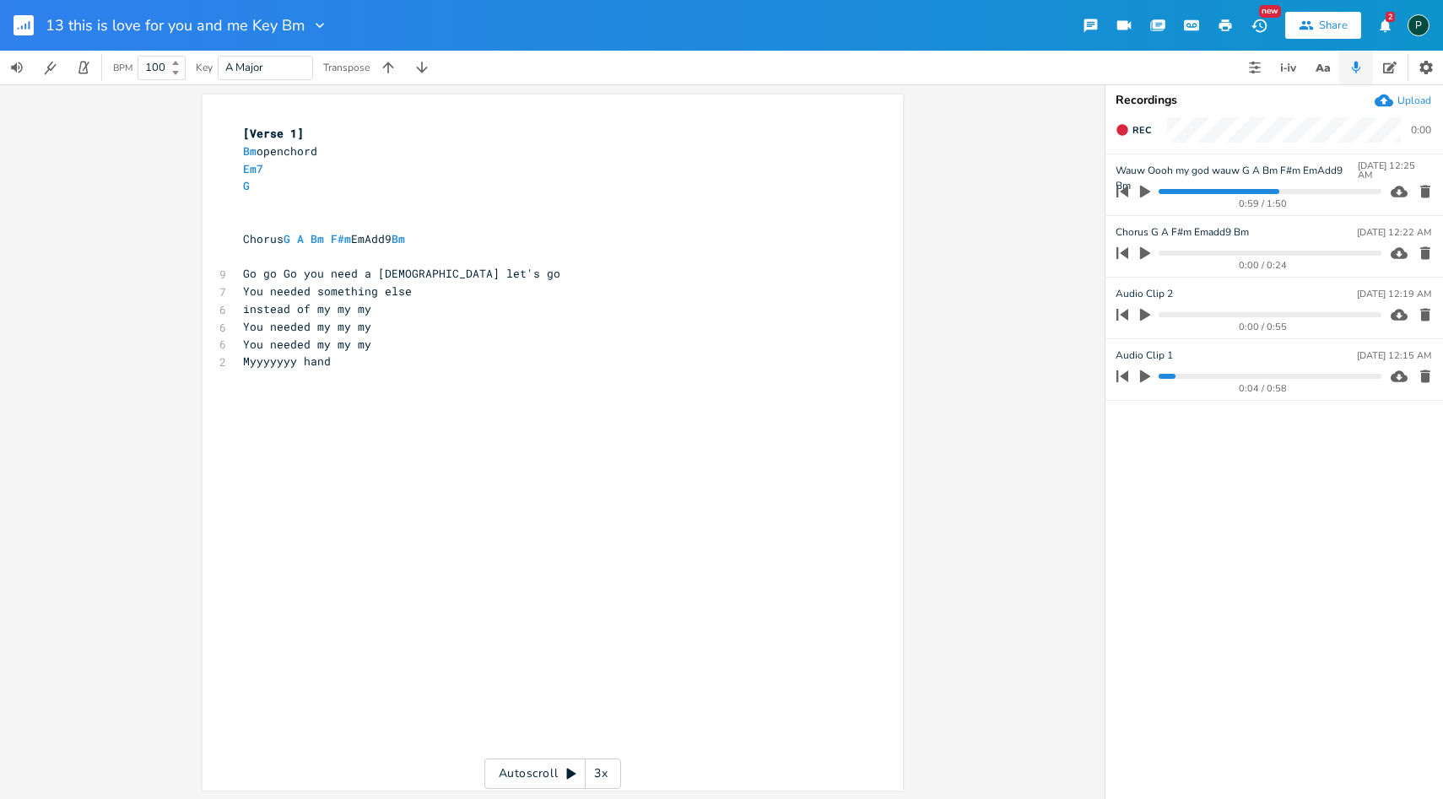
click at [1143, 194] on icon "button" at bounding box center [1145, 192] width 10 height 13
click at [1143, 194] on icon "button" at bounding box center [1145, 191] width 10 height 11
click at [1146, 257] on icon "button" at bounding box center [1144, 253] width 15 height 15
click at [1218, 251] on progress at bounding box center [1270, 253] width 222 height 5
click at [1261, 251] on progress at bounding box center [1270, 253] width 222 height 5
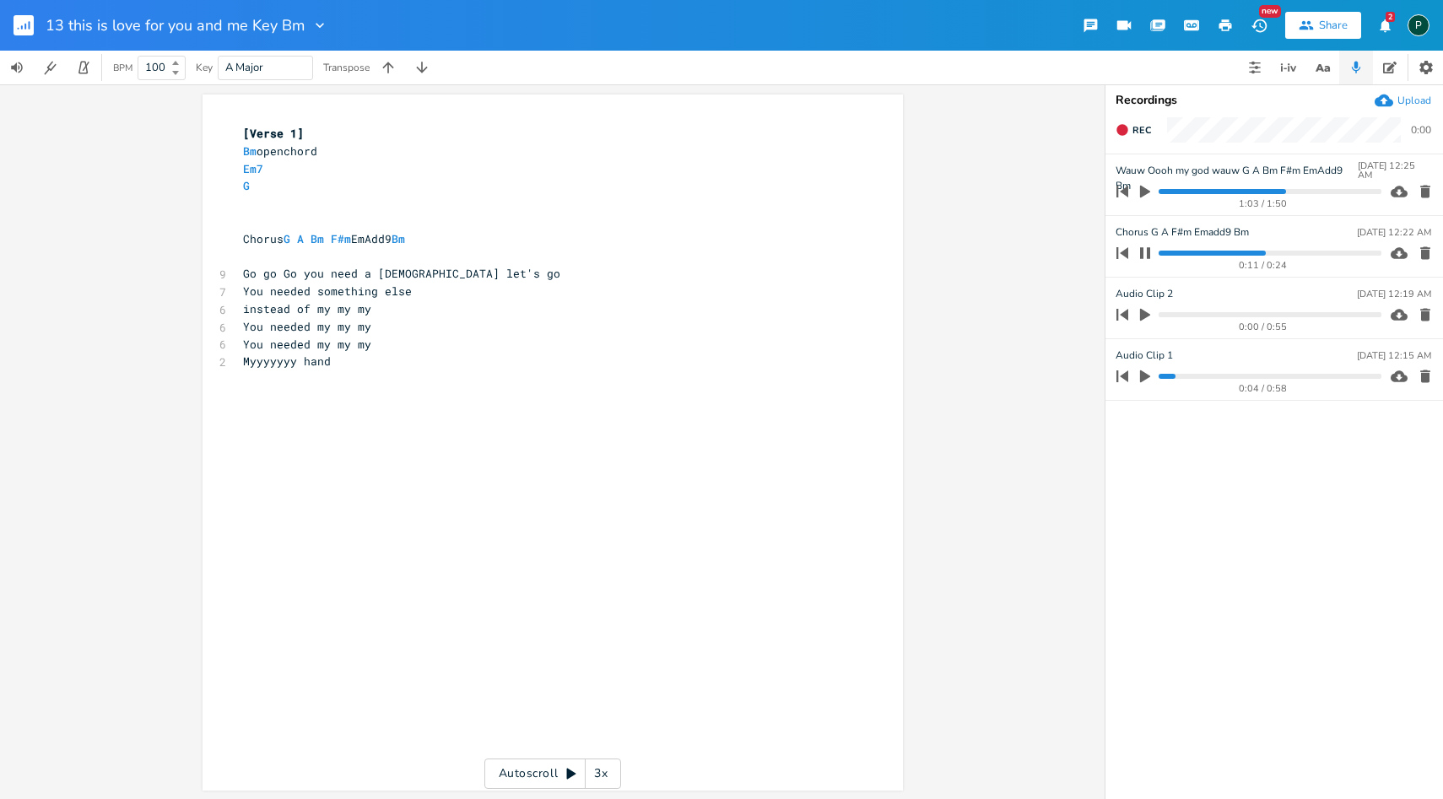
click at [1304, 255] on progress at bounding box center [1270, 253] width 222 height 5
click at [1433, 255] on icon "button" at bounding box center [1425, 253] width 17 height 17
click at [1144, 255] on icon "button" at bounding box center [1145, 253] width 10 height 13
click at [1185, 251] on progress at bounding box center [1270, 253] width 222 height 5
click at [1224, 251] on progress at bounding box center [1270, 253] width 222 height 5
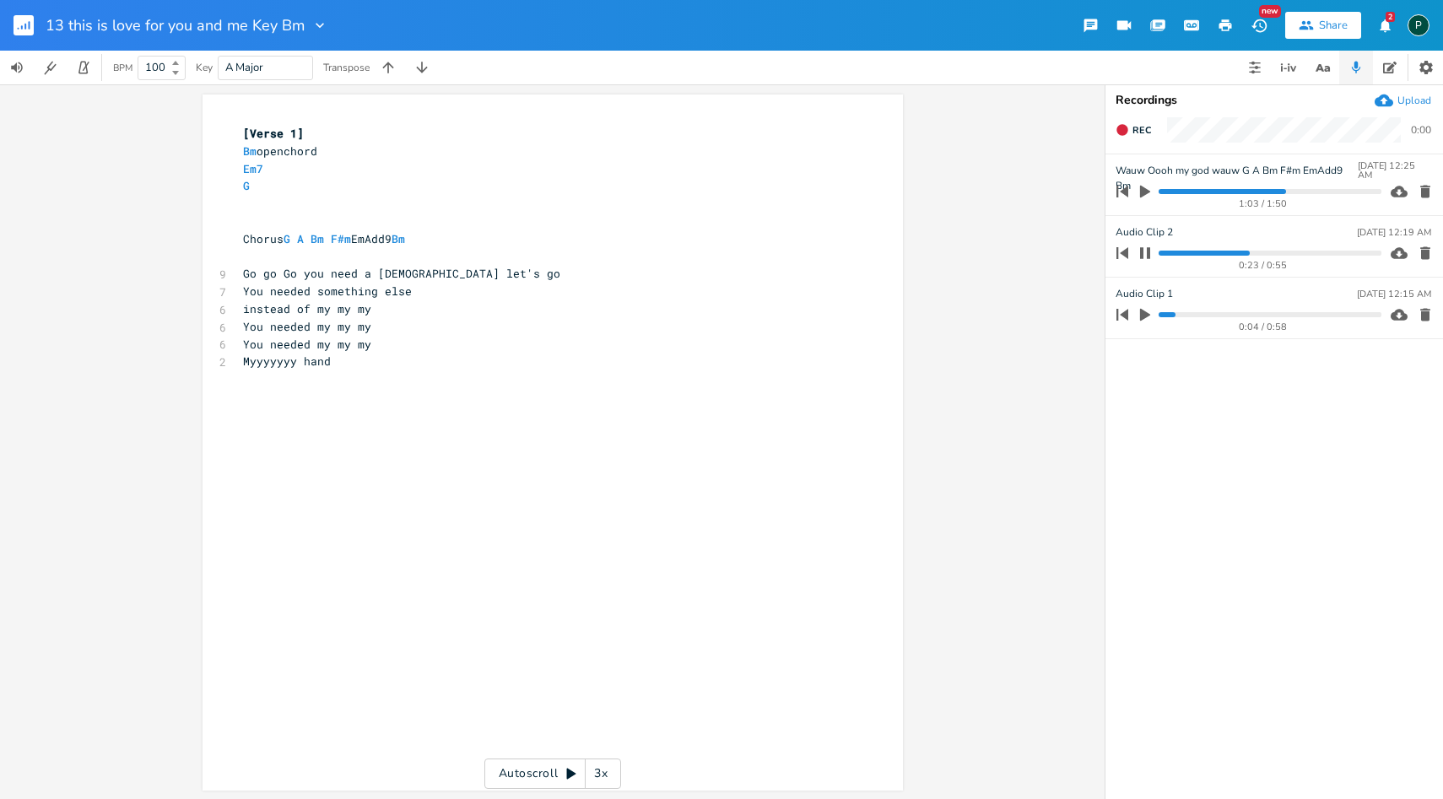
click at [240, 262] on pre "​" at bounding box center [544, 257] width 609 height 18
type input "Verse opt 2"
type input "Verse opt 1"
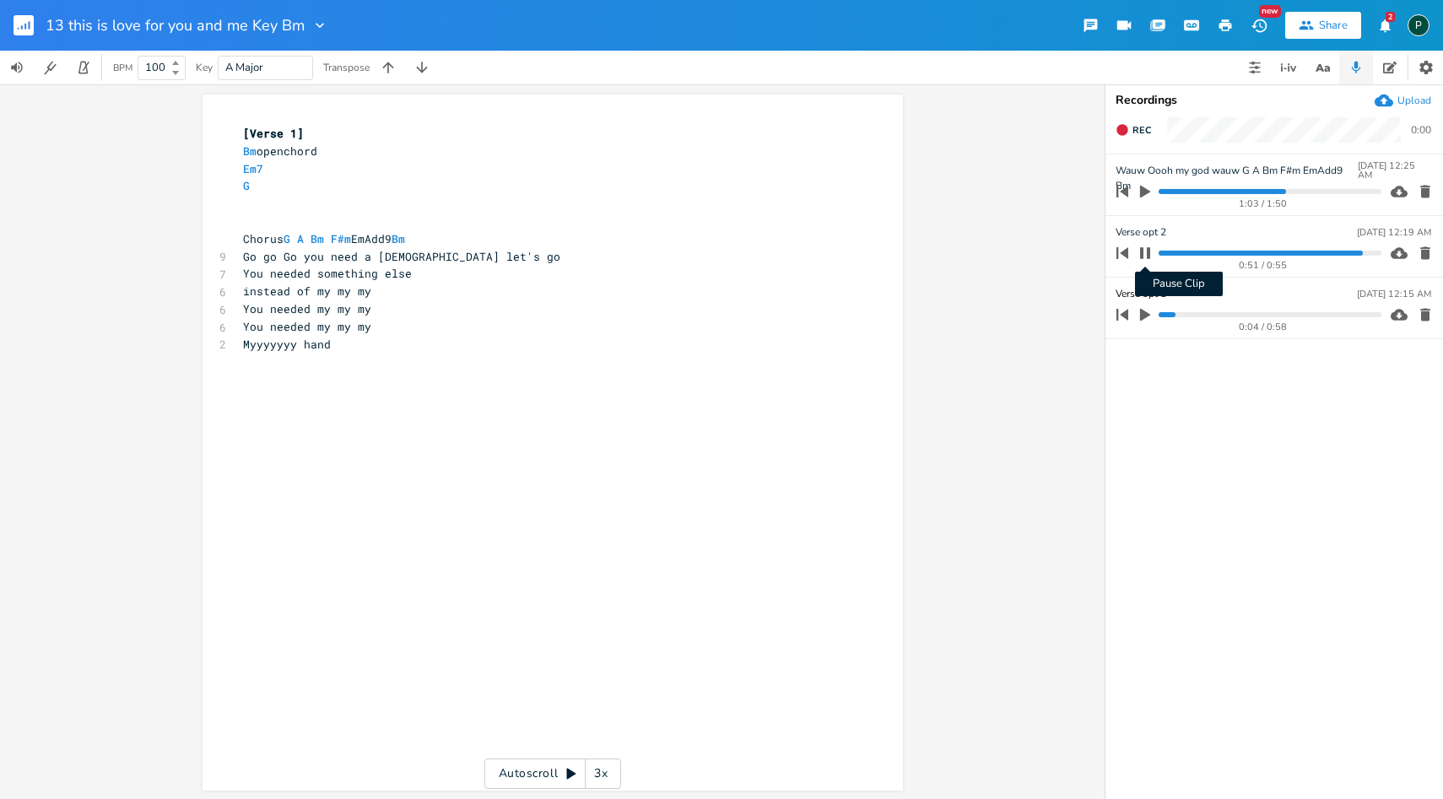
click at [1150, 253] on icon "button" at bounding box center [1145, 252] width 10 height 11
click at [1165, 255] on progress at bounding box center [1270, 253] width 222 height 5
click at [1143, 256] on icon "button" at bounding box center [1145, 253] width 10 height 13
click at [240, 235] on pre "Chorus G A Bm F#m EmAdd9 Bm" at bounding box center [544, 239] width 609 height 18
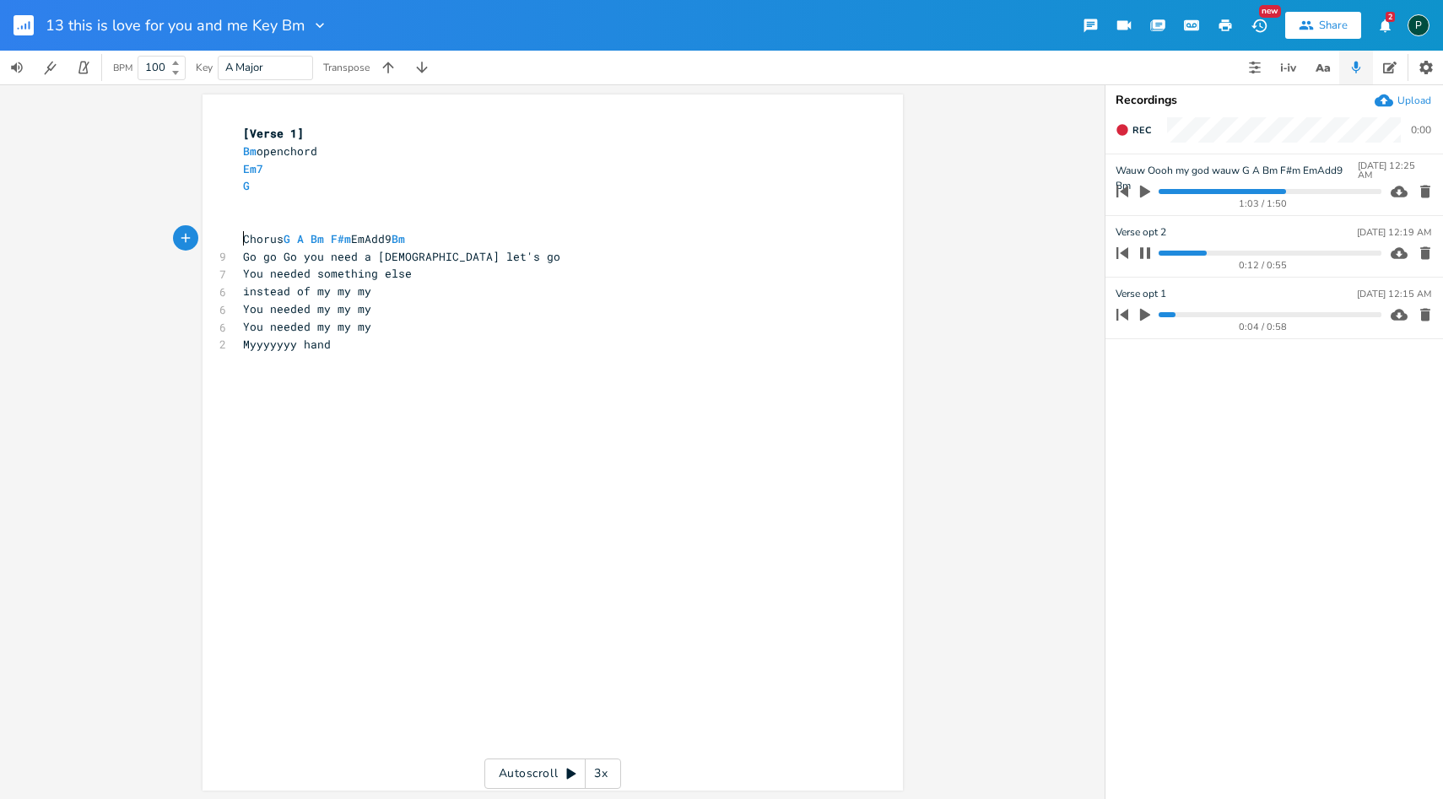
type textarea "["
click at [289, 239] on span "[Chorus G A Bm F#m EmAdd9 Bm" at bounding box center [327, 238] width 169 height 15
type textarea "]"
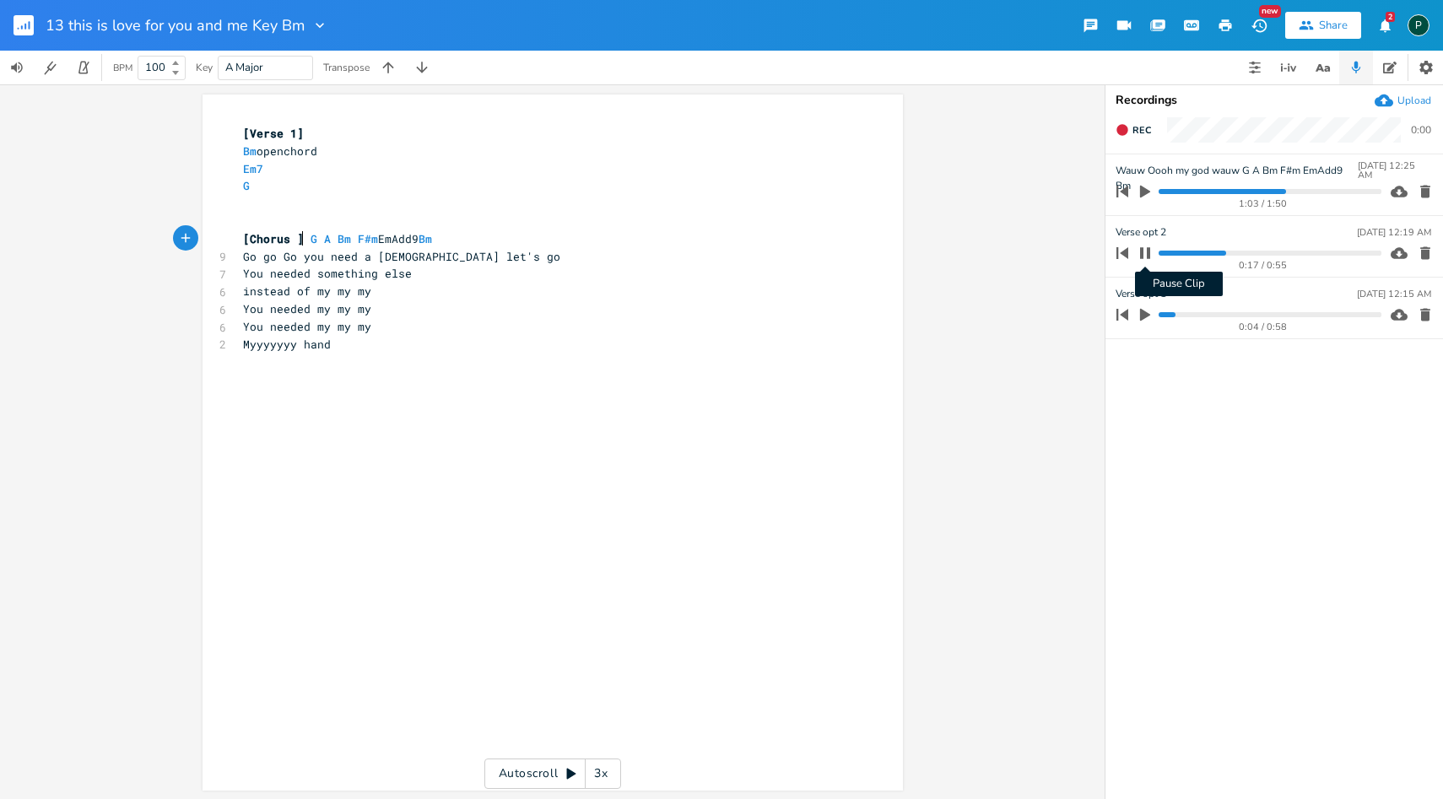
click at [1148, 251] on icon "button" at bounding box center [1145, 252] width 10 height 11
click at [273, 221] on pre "​" at bounding box center [544, 222] width 609 height 18
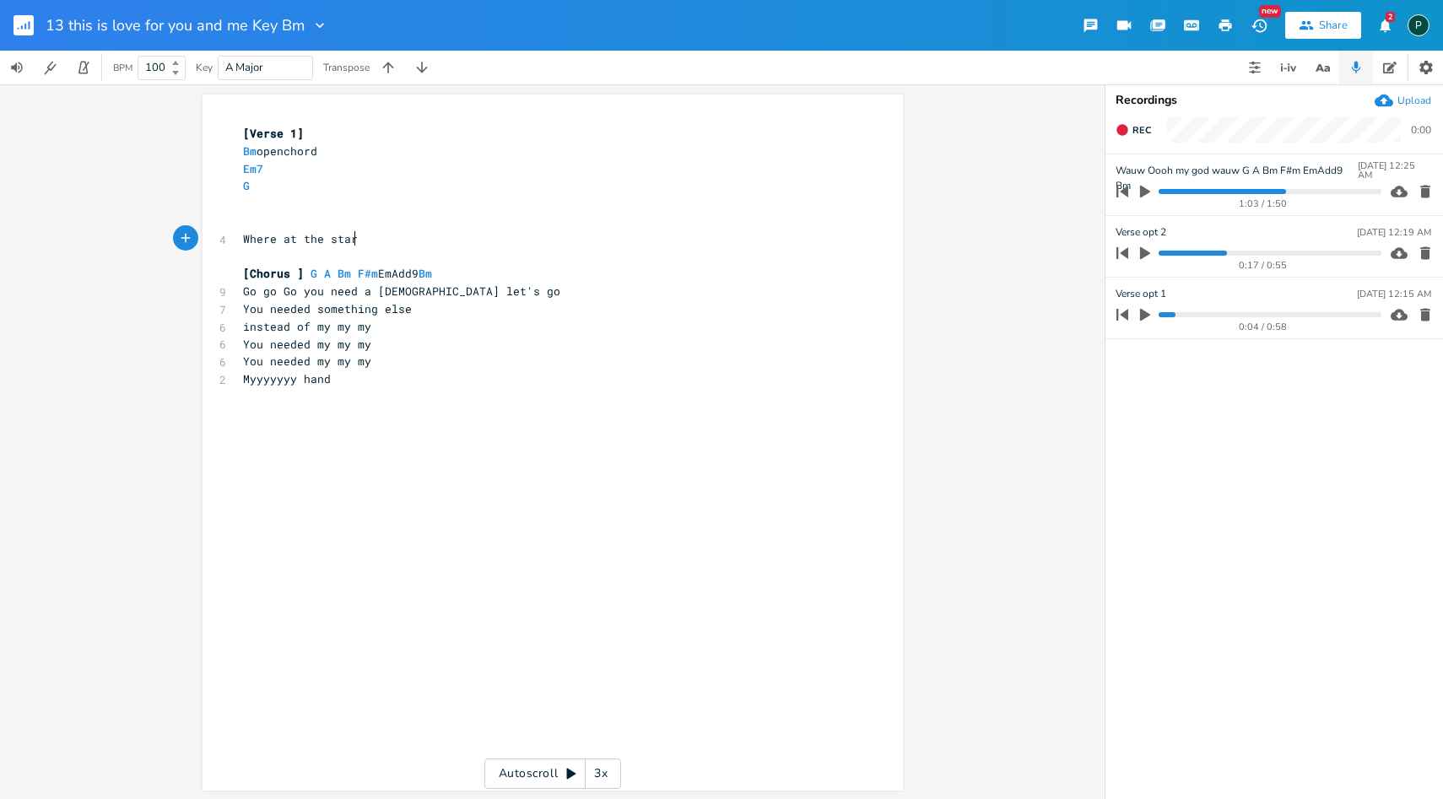
type textarea "Where at the start"
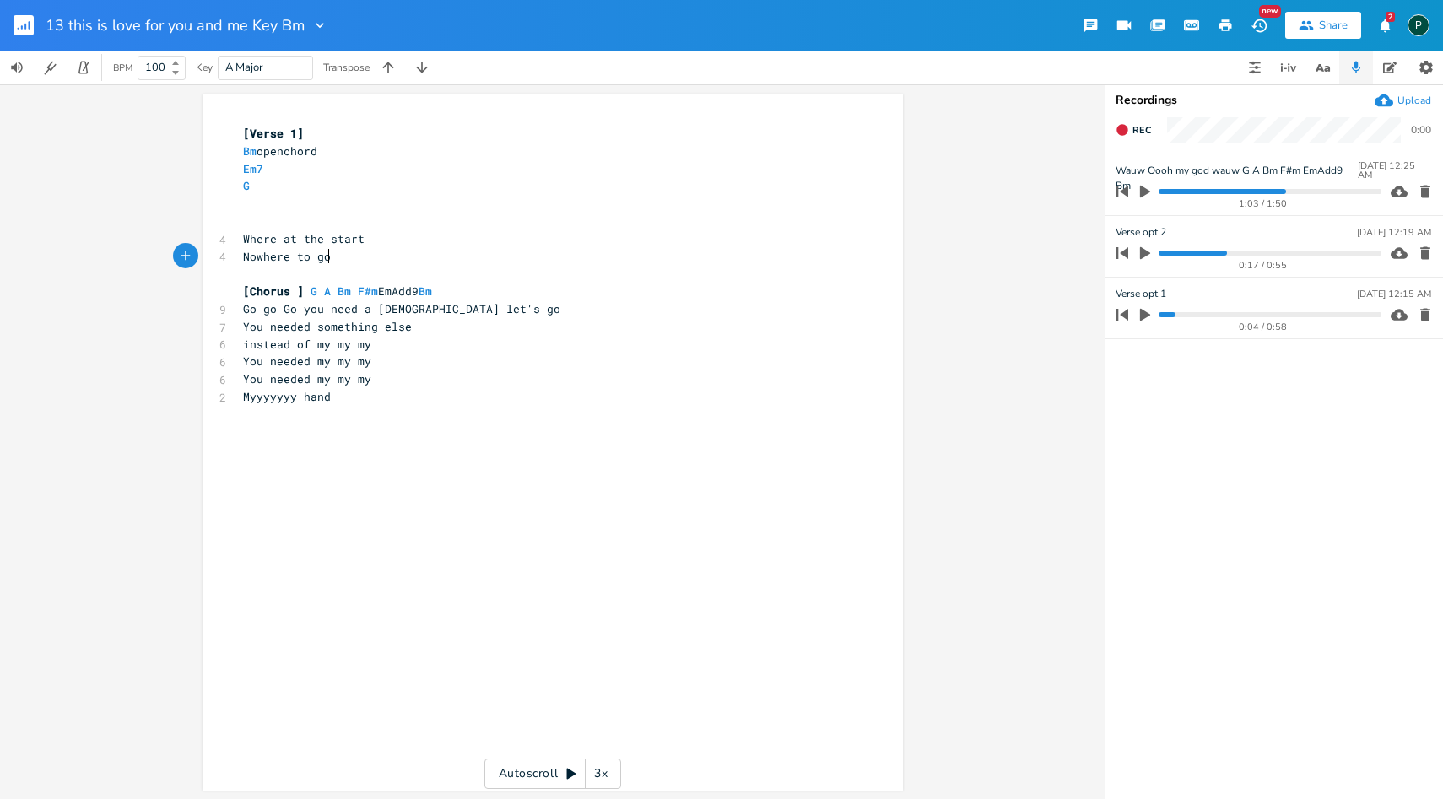
scroll to position [0, 77]
type textarea "Nowhere to go"
click at [1197, 192] on progress at bounding box center [1270, 191] width 222 height 5
click at [1151, 190] on icon "button" at bounding box center [1144, 191] width 15 height 15
click at [1146, 194] on icon "button" at bounding box center [1145, 192] width 14 height 14
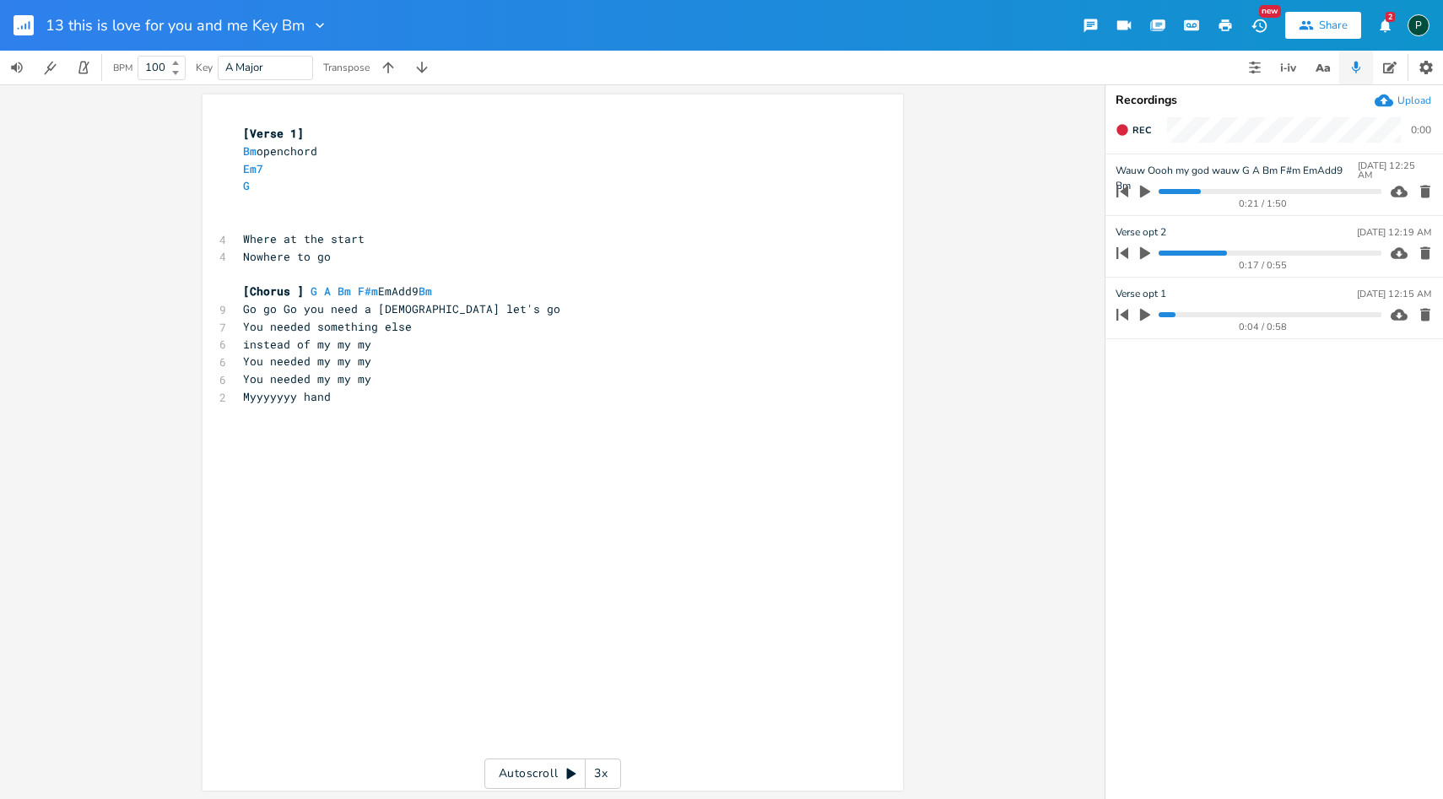
click at [1198, 252] on progress at bounding box center [1270, 253] width 222 height 5
click at [1148, 251] on icon "button" at bounding box center [1145, 253] width 10 height 13
click at [1148, 249] on icon "button" at bounding box center [1145, 252] width 10 height 11
drag, startPoint x: 336, startPoint y: 255, endPoint x: 240, endPoint y: 257, distance: 96.2
click at [240, 257] on pre "Nowhere to go" at bounding box center [544, 257] width 609 height 18
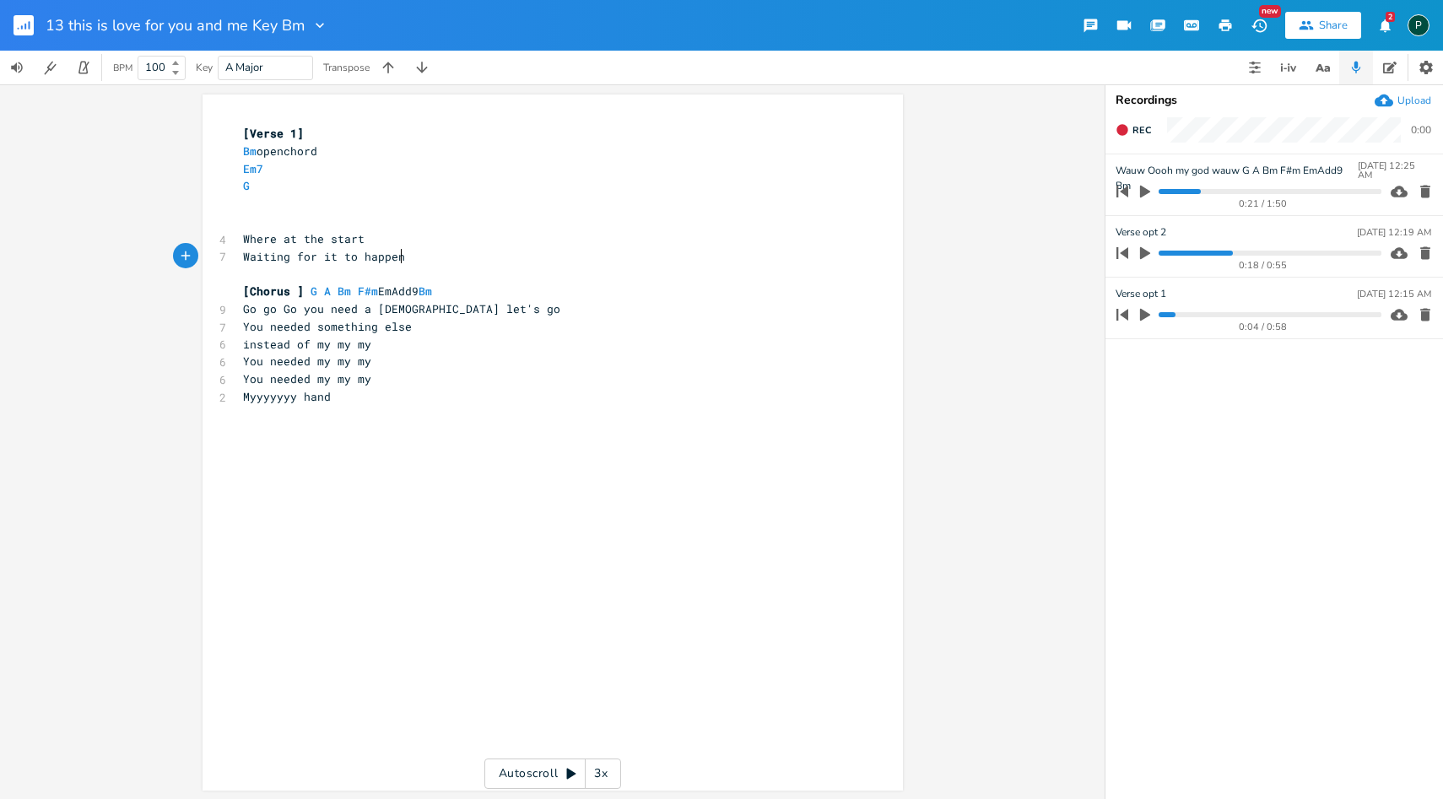
type textarea "Waiting for it to happen"
click at [315, 256] on span "Waiting for it to happen" at bounding box center [324, 256] width 162 height 15
click at [1139, 247] on icon "button" at bounding box center [1144, 253] width 15 height 15
click at [432, 246] on pre "Where at the start" at bounding box center [544, 239] width 609 height 18
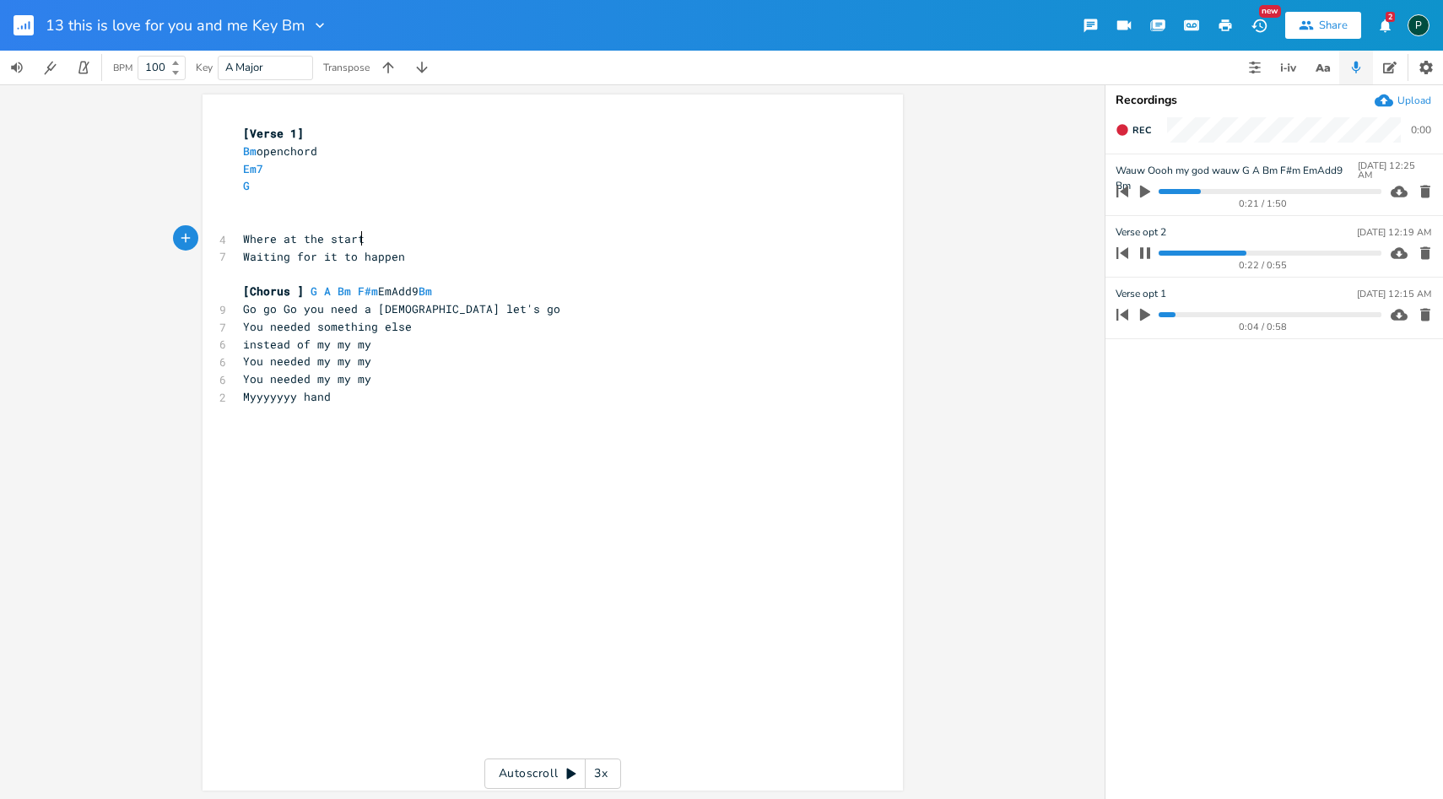
scroll to position [0, 0]
click at [1142, 255] on icon "button" at bounding box center [1145, 252] width 10 height 11
click at [428, 246] on pre "Where at the start" at bounding box center [544, 239] width 609 height 18
click at [416, 257] on pre "Waiting for it to happen" at bounding box center [544, 257] width 609 height 18
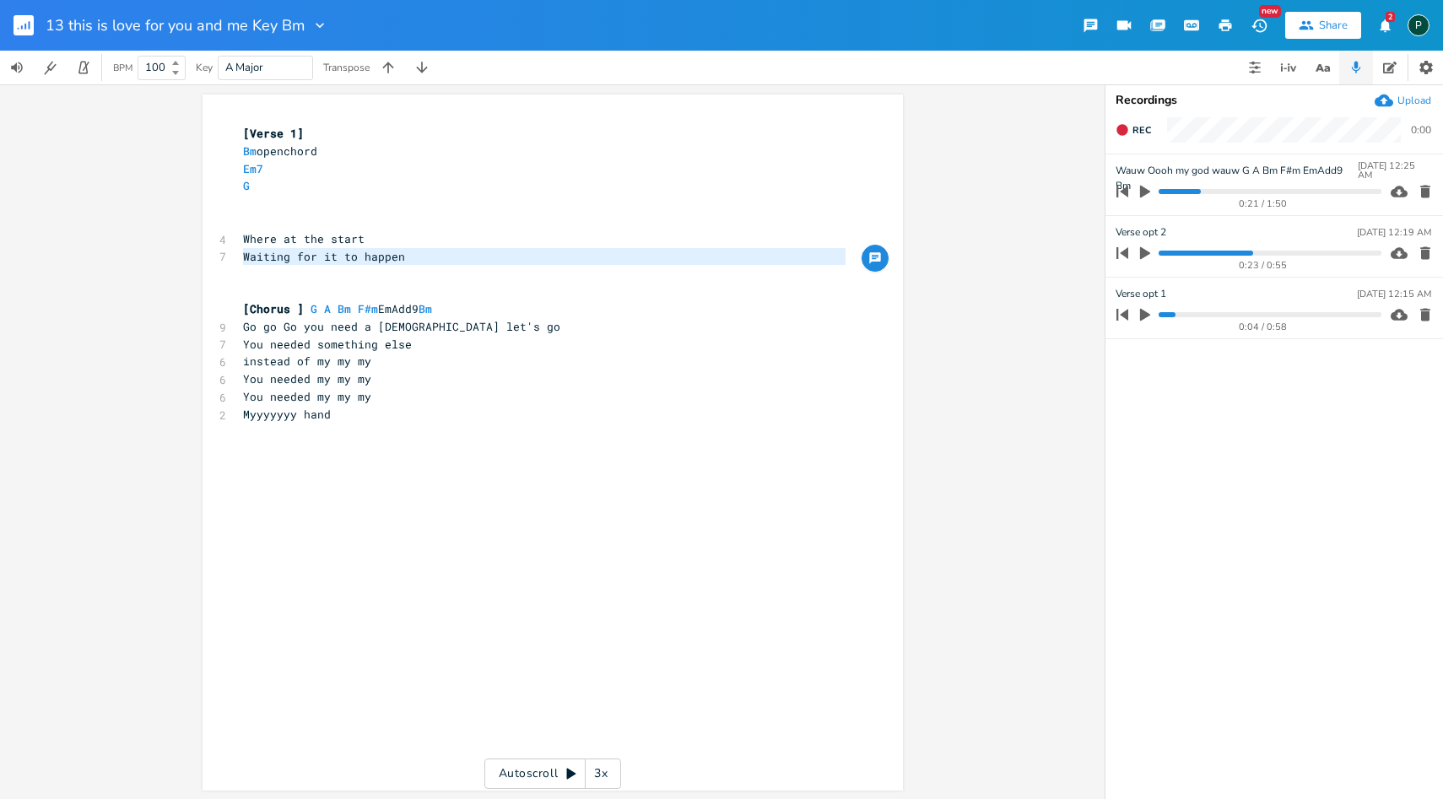
scroll to position [0, 11]
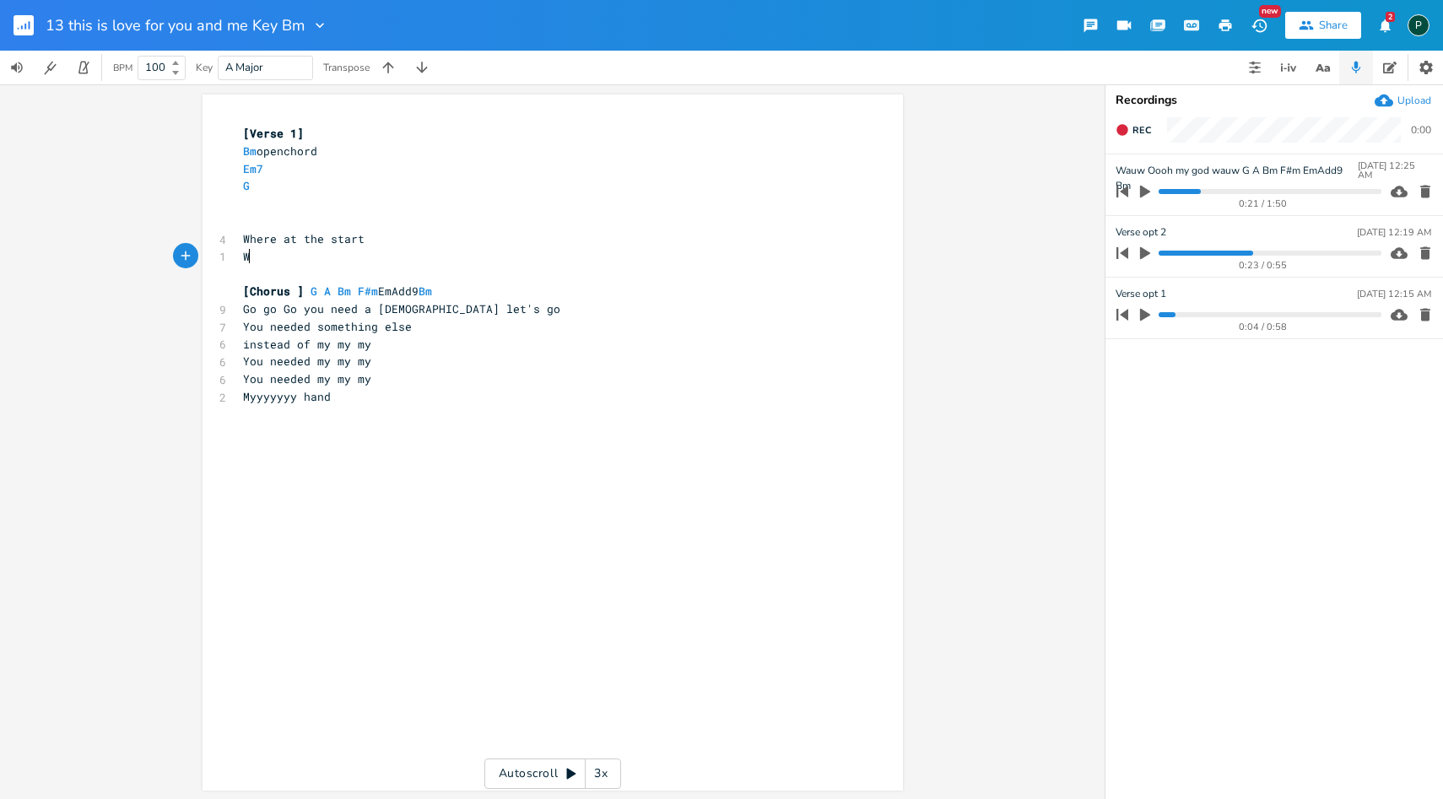
type textarea "Waiting for it to happen"
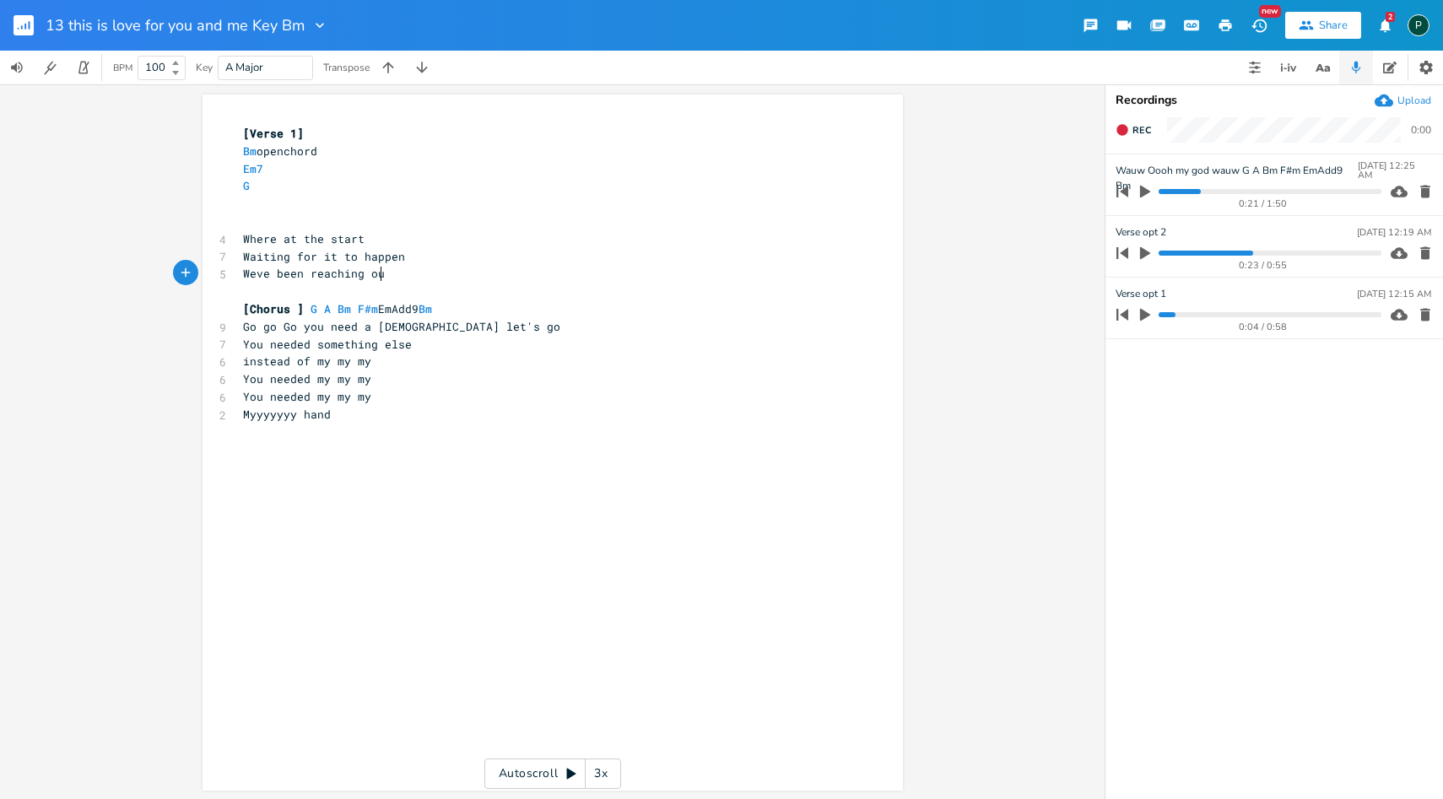
type textarea "Weve been reaching out"
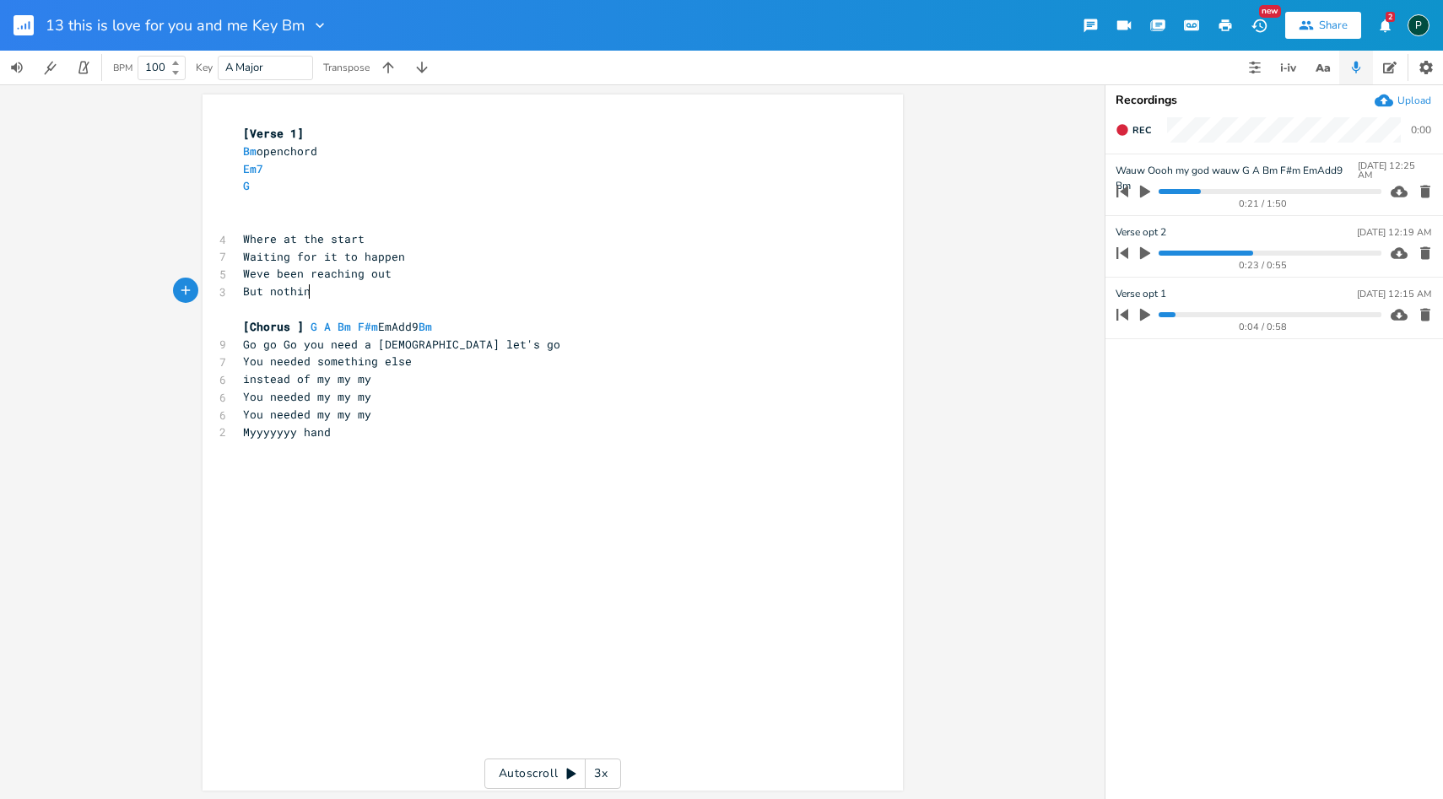
scroll to position [0, 61]
type textarea "But nothing happend"
click at [240, 289] on pre "But nothing happend" at bounding box center [544, 292] width 609 height 18
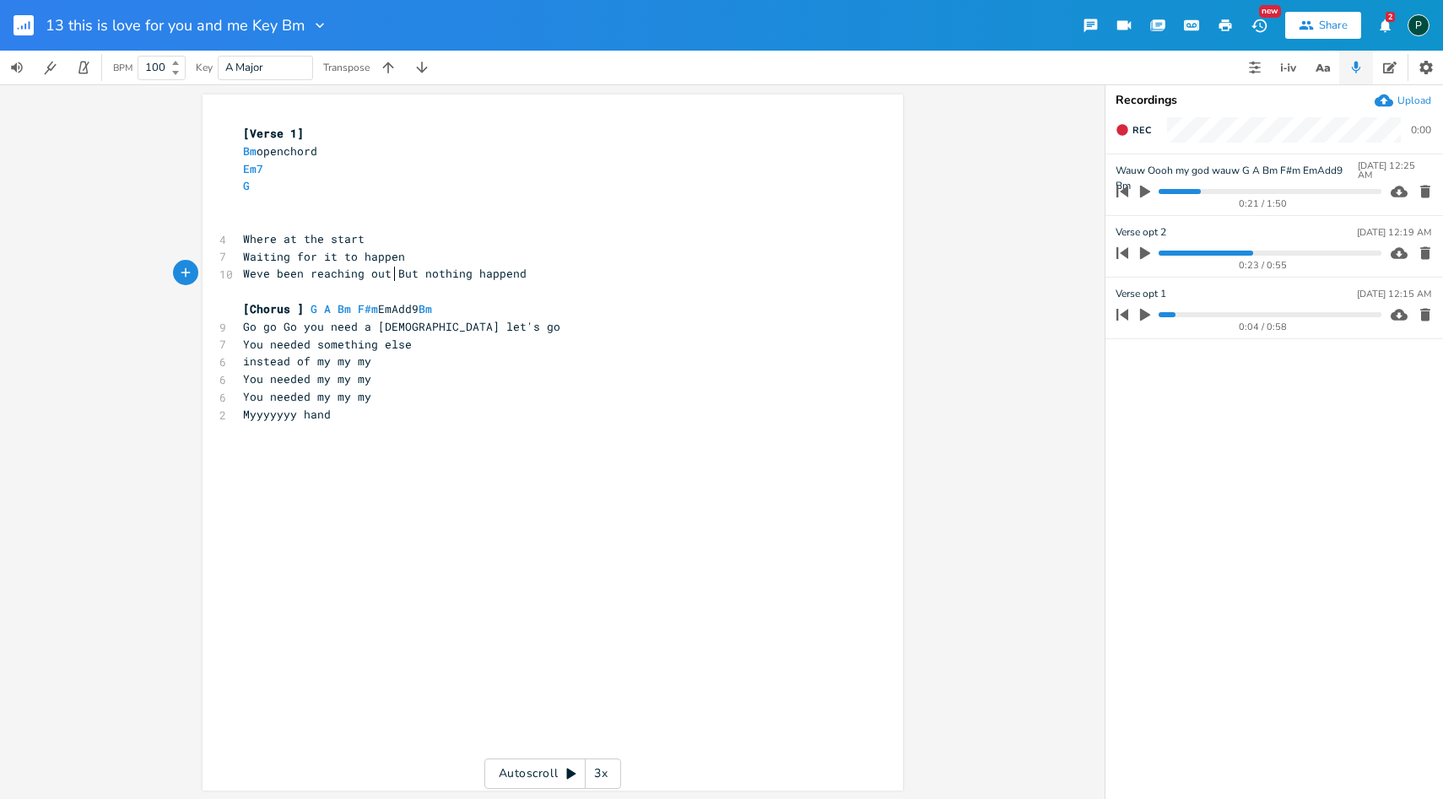
click at [243, 258] on span "Waiting for it to happen" at bounding box center [324, 256] width 162 height 15
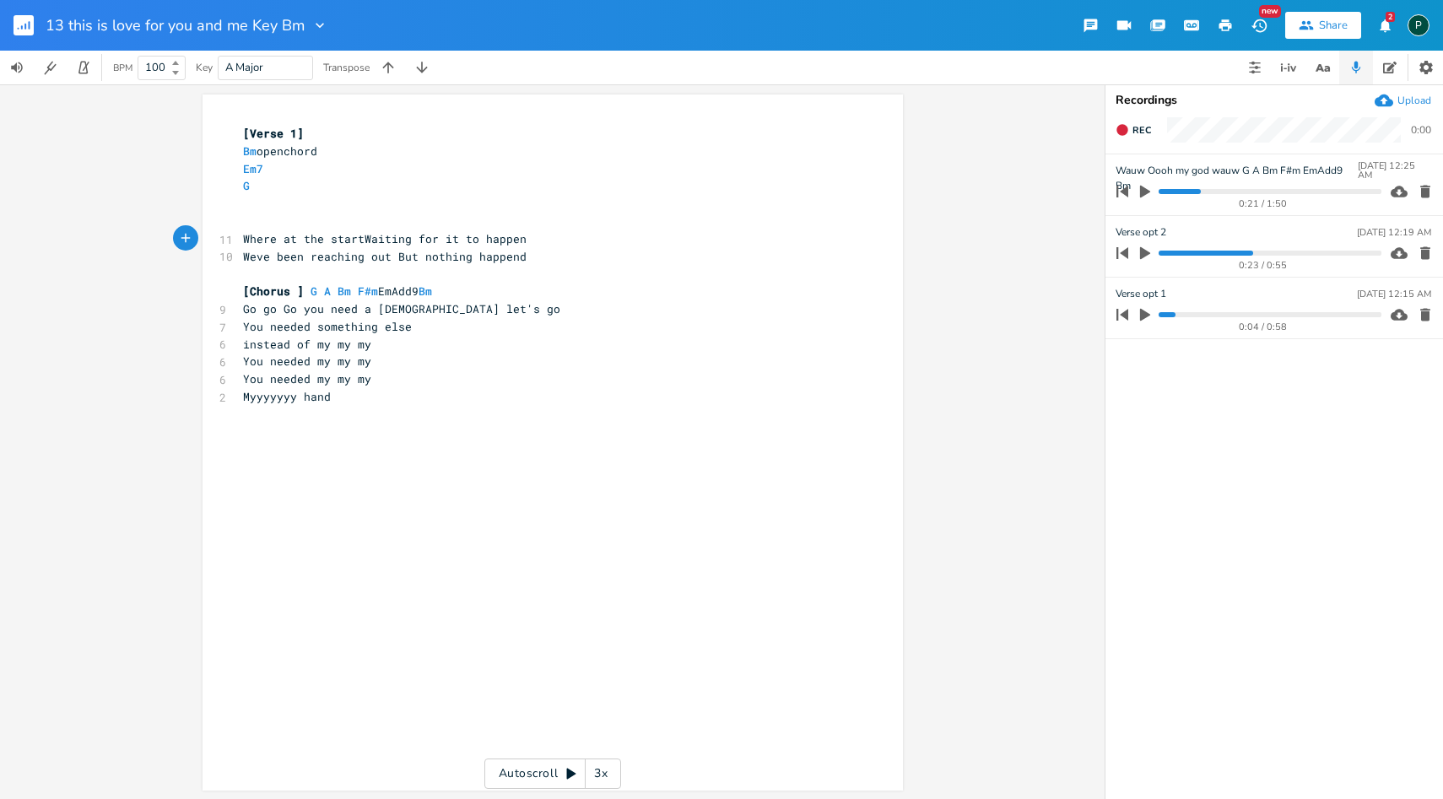
scroll to position [0, 3]
click at [443, 238] on span "Where at the start Waiting for it to happen" at bounding box center [388, 238] width 290 height 15
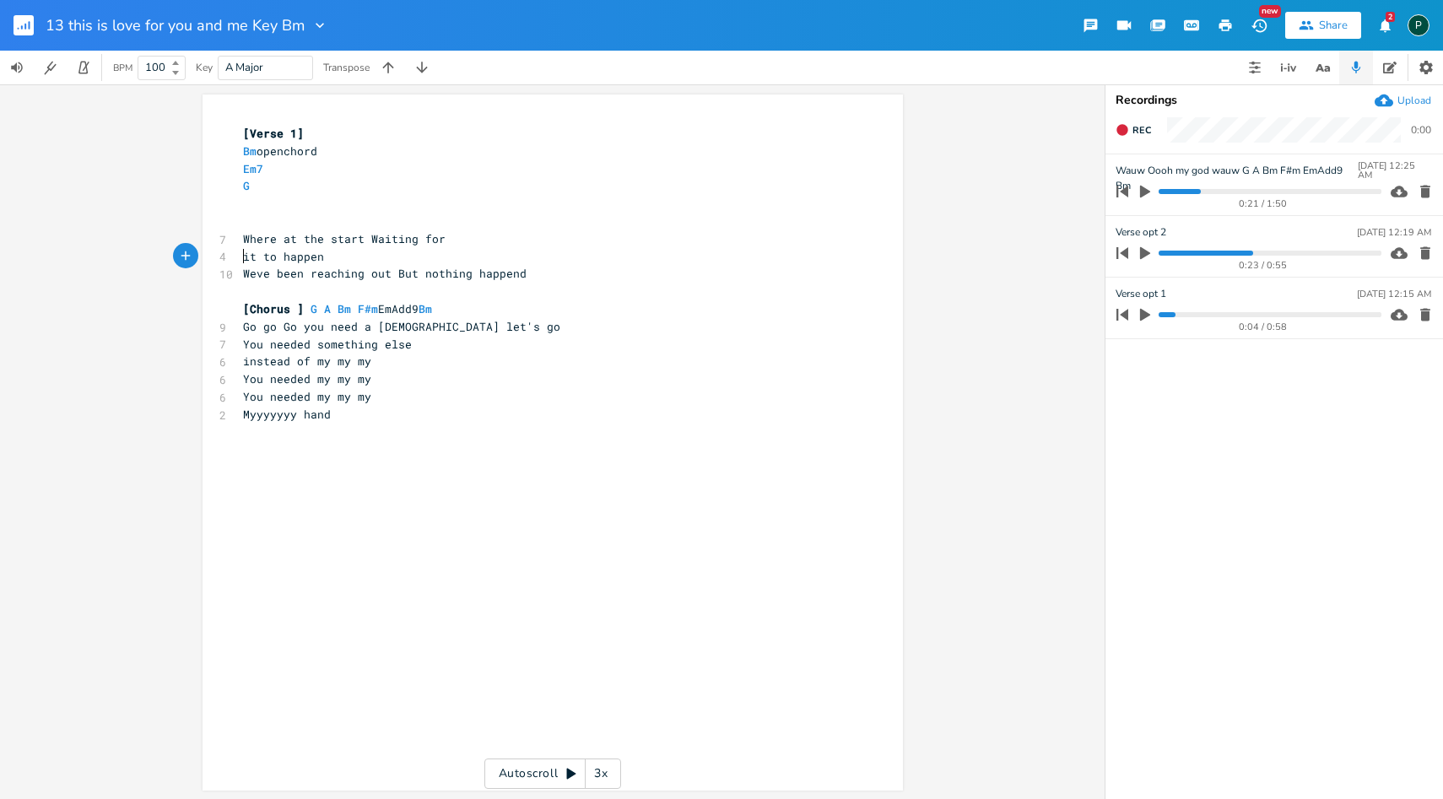
click at [516, 278] on pre "Weve been reaching out But nothing happend" at bounding box center [544, 274] width 609 height 18
type textarea "n"
type textarea "to bee"
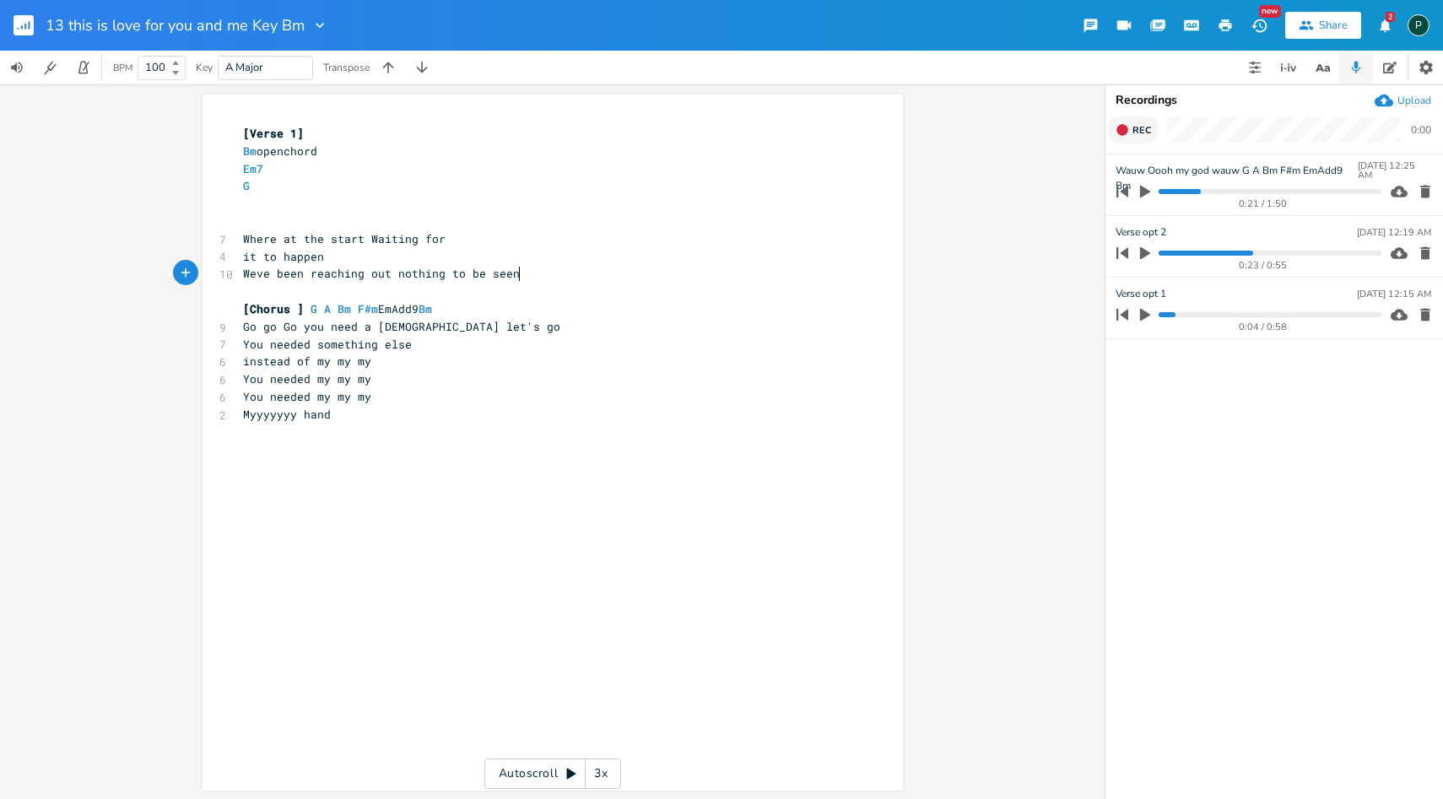
type textarea "seen"
click at [1138, 136] on span "Rec" at bounding box center [1141, 130] width 19 height 13
click at [1138, 136] on span "End" at bounding box center [1141, 130] width 19 height 13
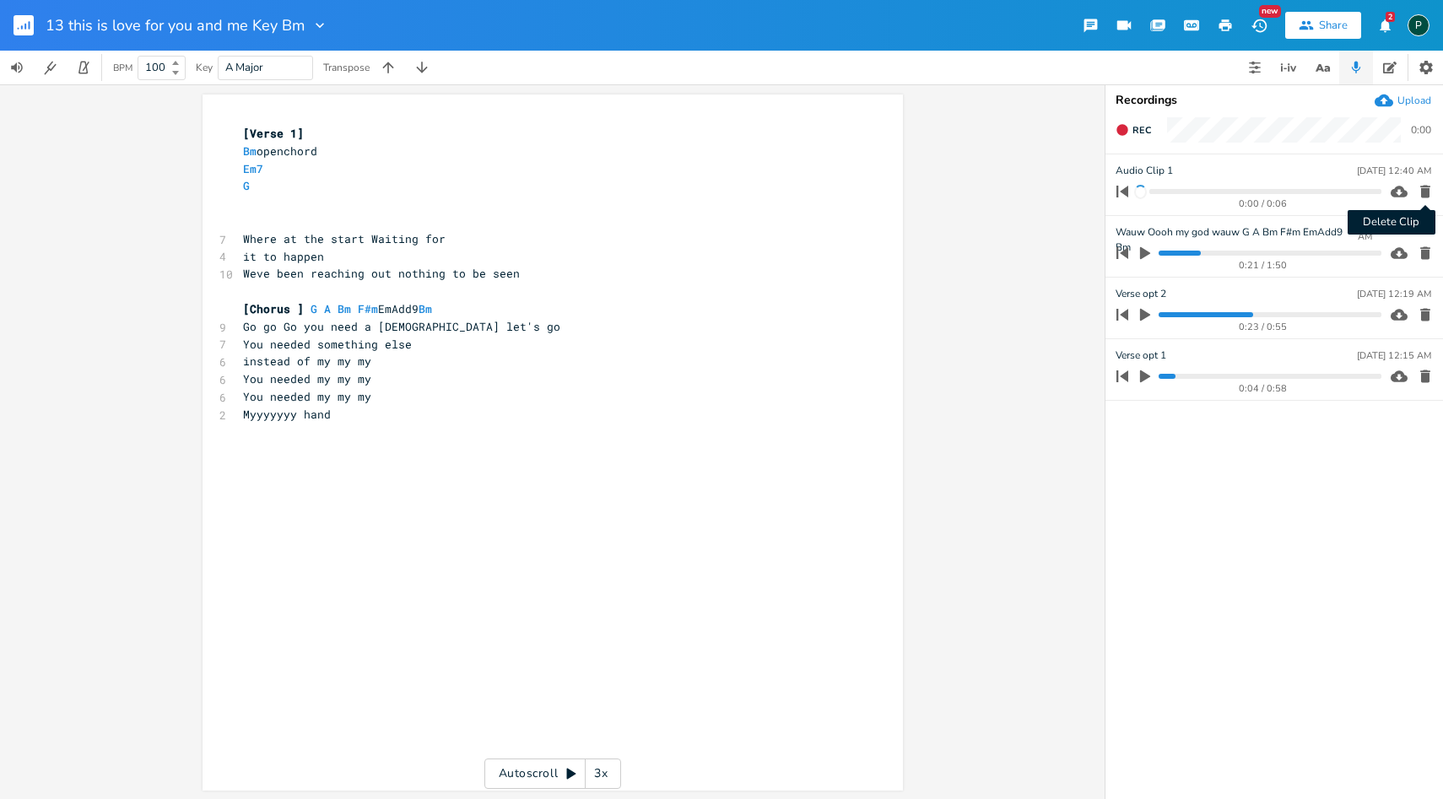
click at [1418, 184] on icon "button" at bounding box center [1425, 191] width 17 height 17
click at [1142, 127] on span "Rec" at bounding box center [1141, 130] width 19 height 13
click at [1140, 134] on span "End" at bounding box center [1141, 130] width 19 height 13
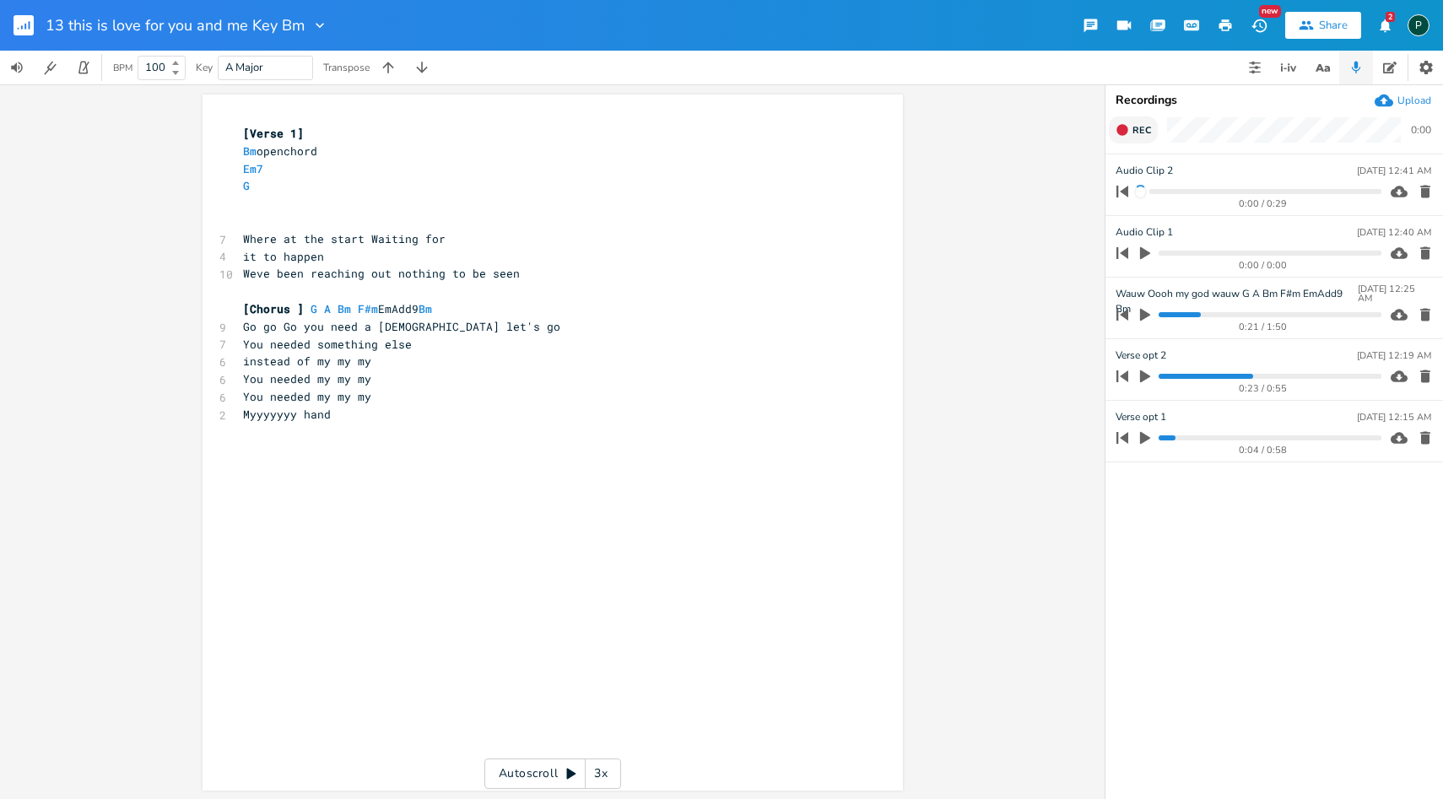
click at [1127, 122] on button "Rec" at bounding box center [1133, 129] width 49 height 27
click at [1127, 122] on button "End" at bounding box center [1134, 129] width 50 height 27
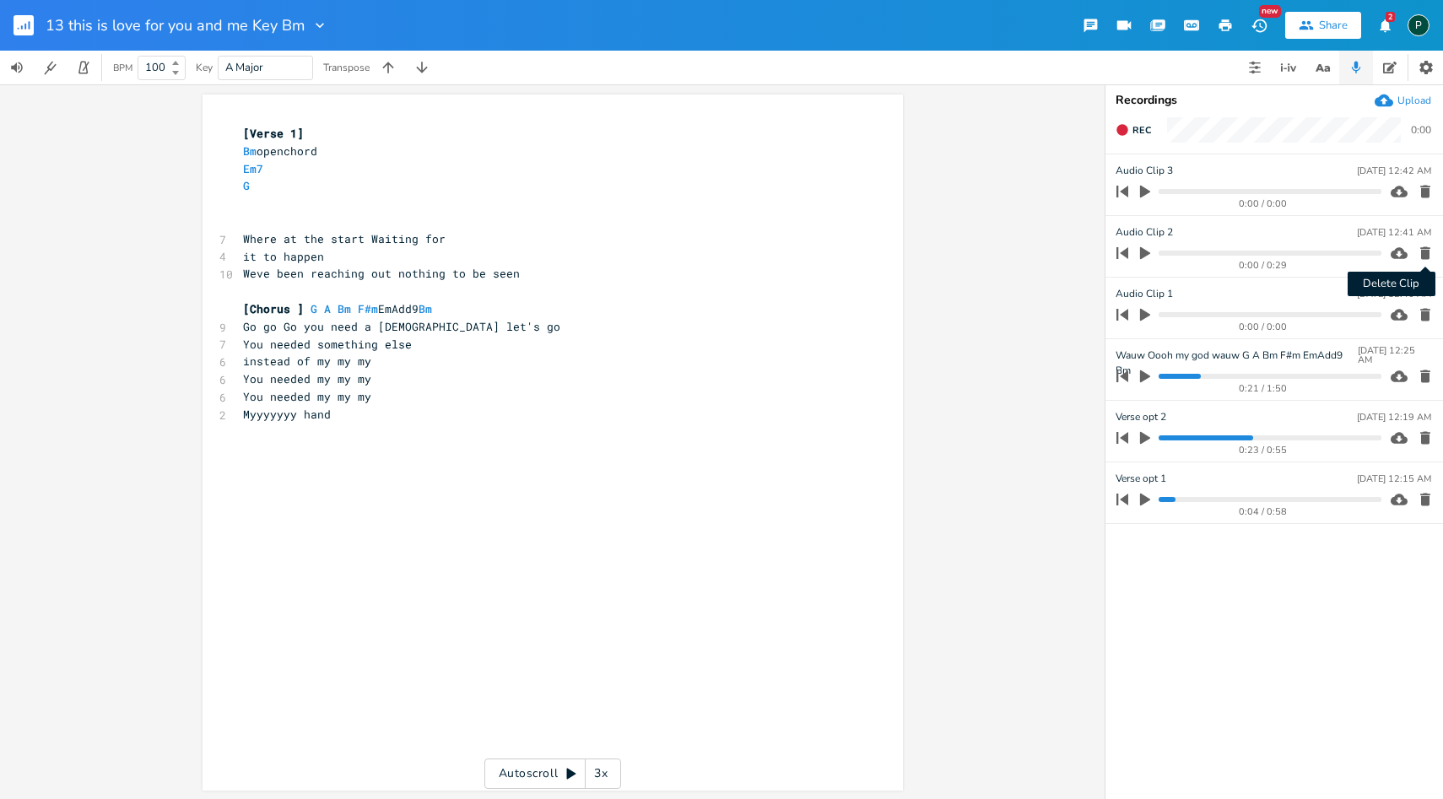
click at [1423, 250] on icon "button" at bounding box center [1425, 253] width 10 height 13
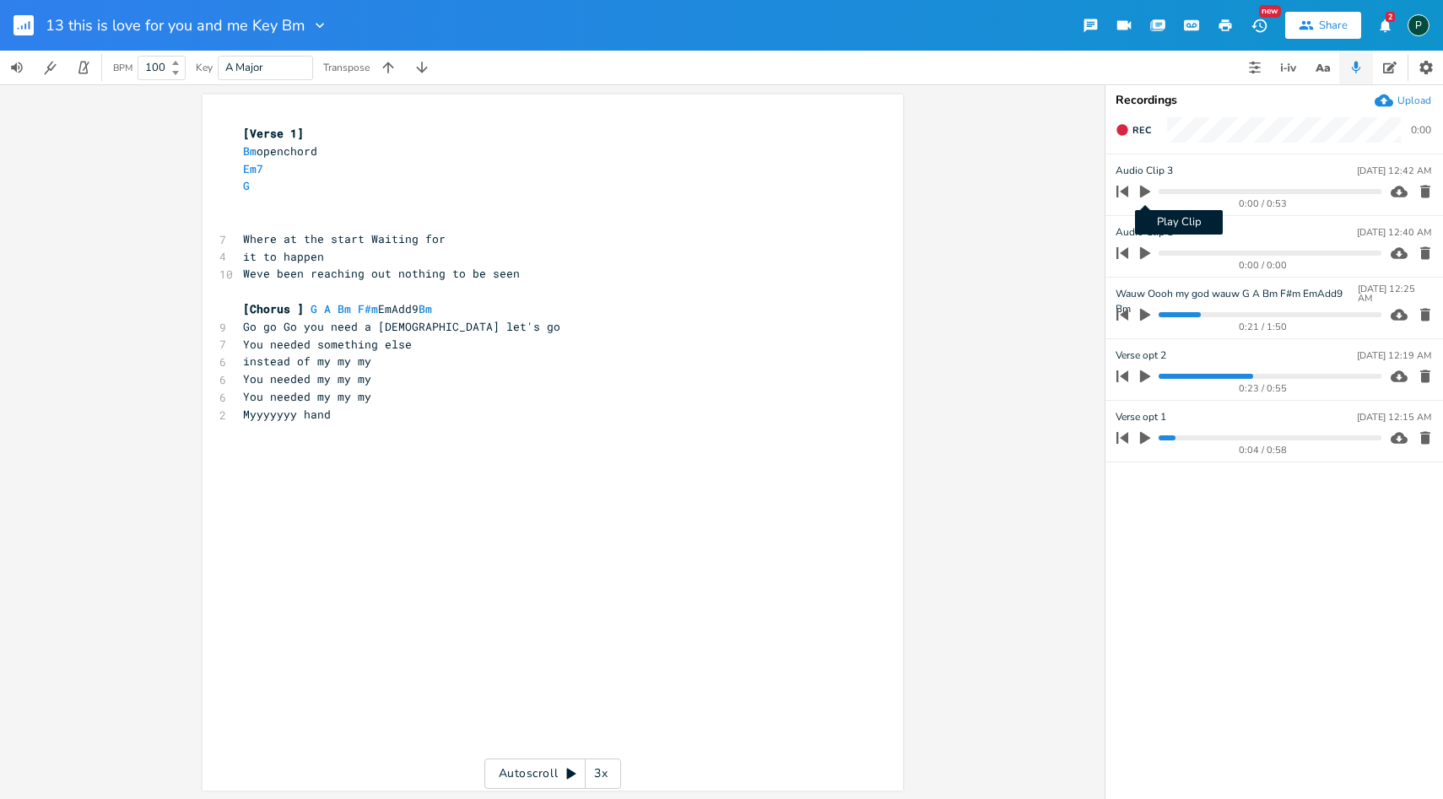
click at [1153, 192] on button "Play Clip" at bounding box center [1145, 191] width 22 height 27
click at [292, 135] on span "[Verse 1]" at bounding box center [273, 133] width 61 height 15
drag, startPoint x: 279, startPoint y: 134, endPoint x: 244, endPoint y: 131, distance: 35.6
click at [244, 131] on span "[Verse 1]" at bounding box center [273, 133] width 61 height 15
type textarea "[PERSON_NAME]"
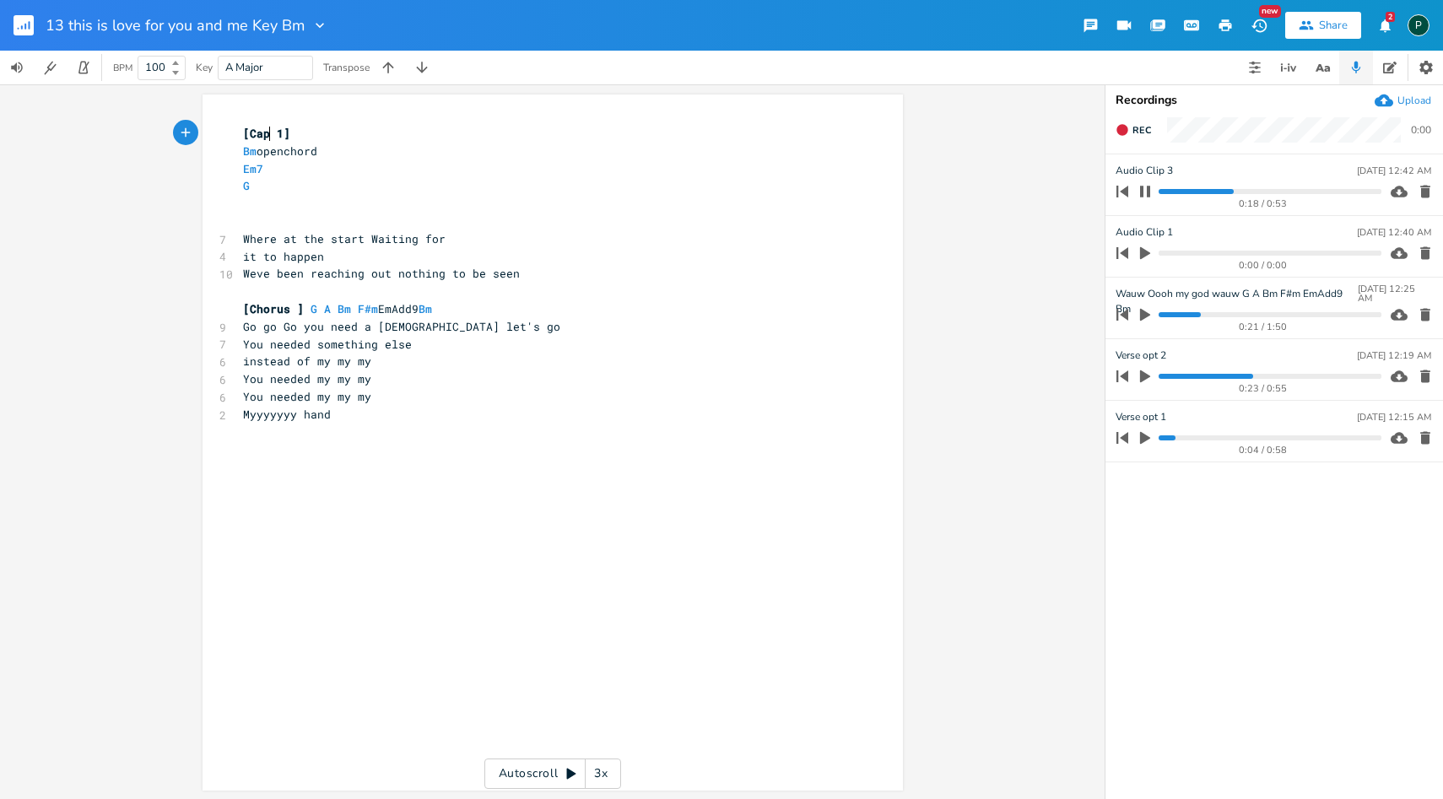
scroll to position [0, 11]
type textarea "po"
click at [1144, 188] on icon "button" at bounding box center [1145, 192] width 14 height 14
click at [1130, 128] on button "Rec" at bounding box center [1133, 129] width 49 height 27
click at [1130, 128] on button "End" at bounding box center [1134, 129] width 50 height 27
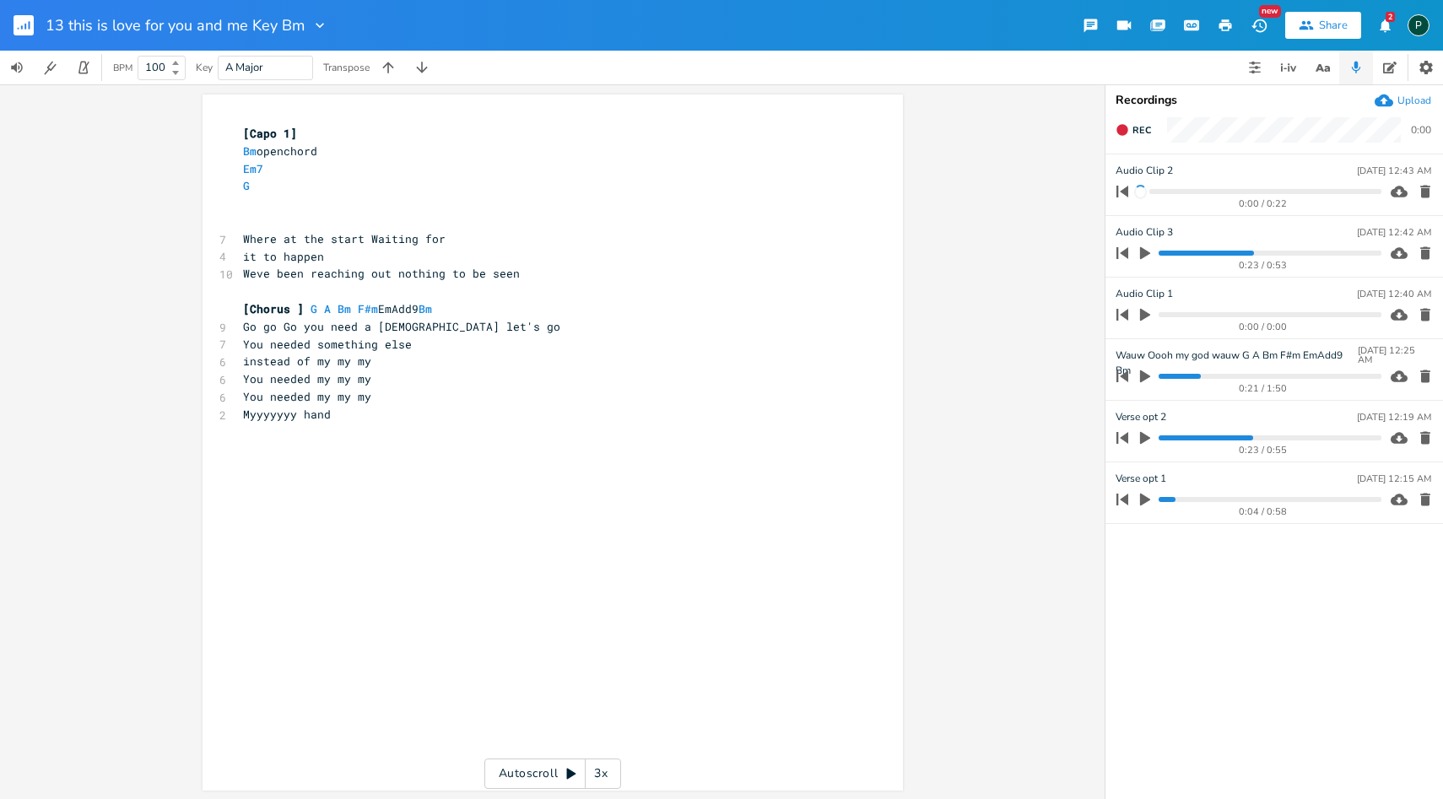
click at [1172, 169] on div "Audio Clip [DATE] 12:43 AM" at bounding box center [1274, 170] width 316 height 15
type input "Noot op seen B"
click at [931, 244] on div "po x [Capo 1] Bm openchord Em7 G ​ ​ 7 Where at the start Waiting for 4 it to h…" at bounding box center [552, 441] width 1105 height 715
click at [1142, 256] on icon "button" at bounding box center [1145, 253] width 10 height 13
click at [1203, 252] on progress at bounding box center [1270, 253] width 222 height 5
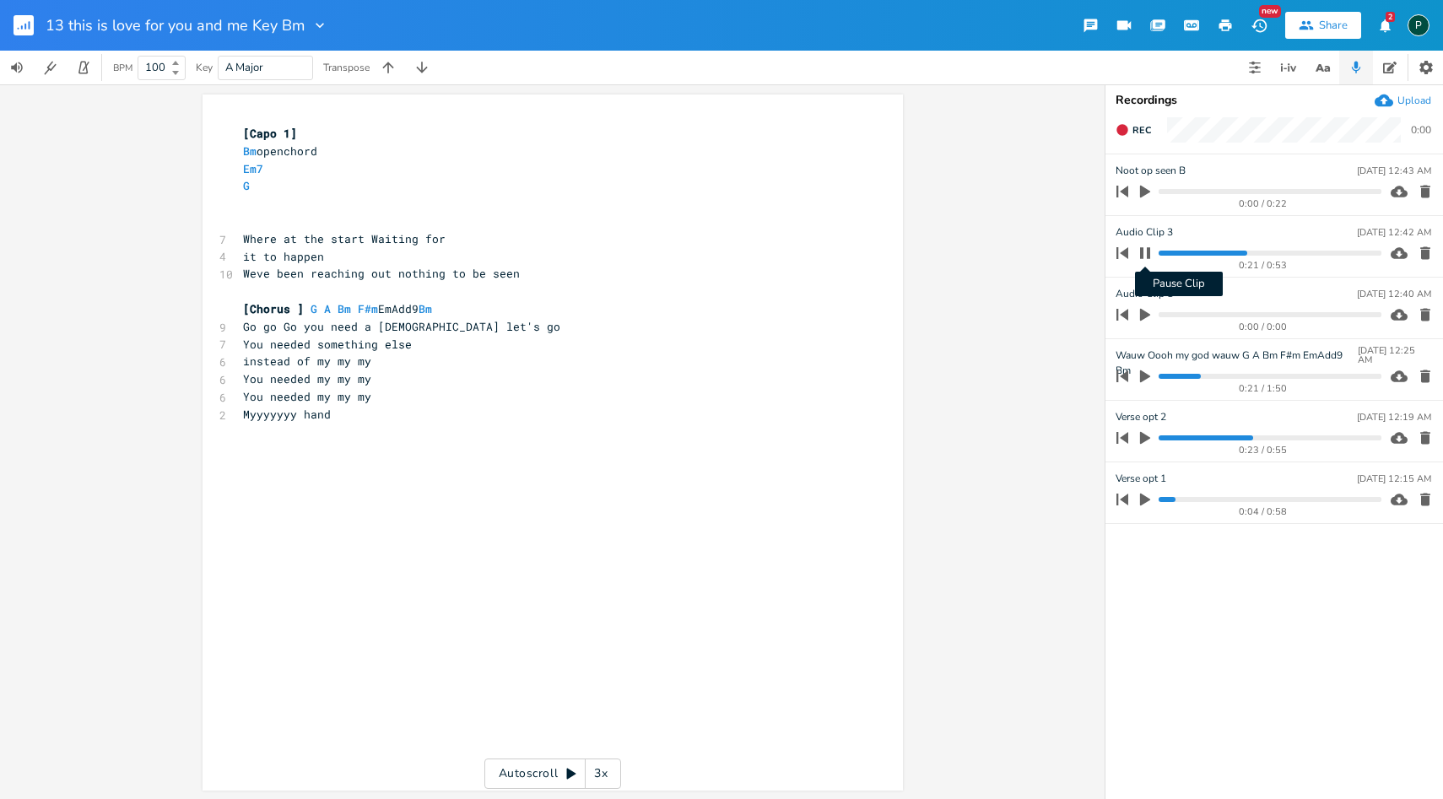
click at [1144, 259] on icon "button" at bounding box center [1145, 253] width 14 height 14
click at [1194, 165] on div "Noot op seen B [DATE] 12:43 AM" at bounding box center [1274, 170] width 316 height 15
click at [397, 262] on pre "it to happen" at bounding box center [544, 257] width 609 height 18
type textarea "S E"
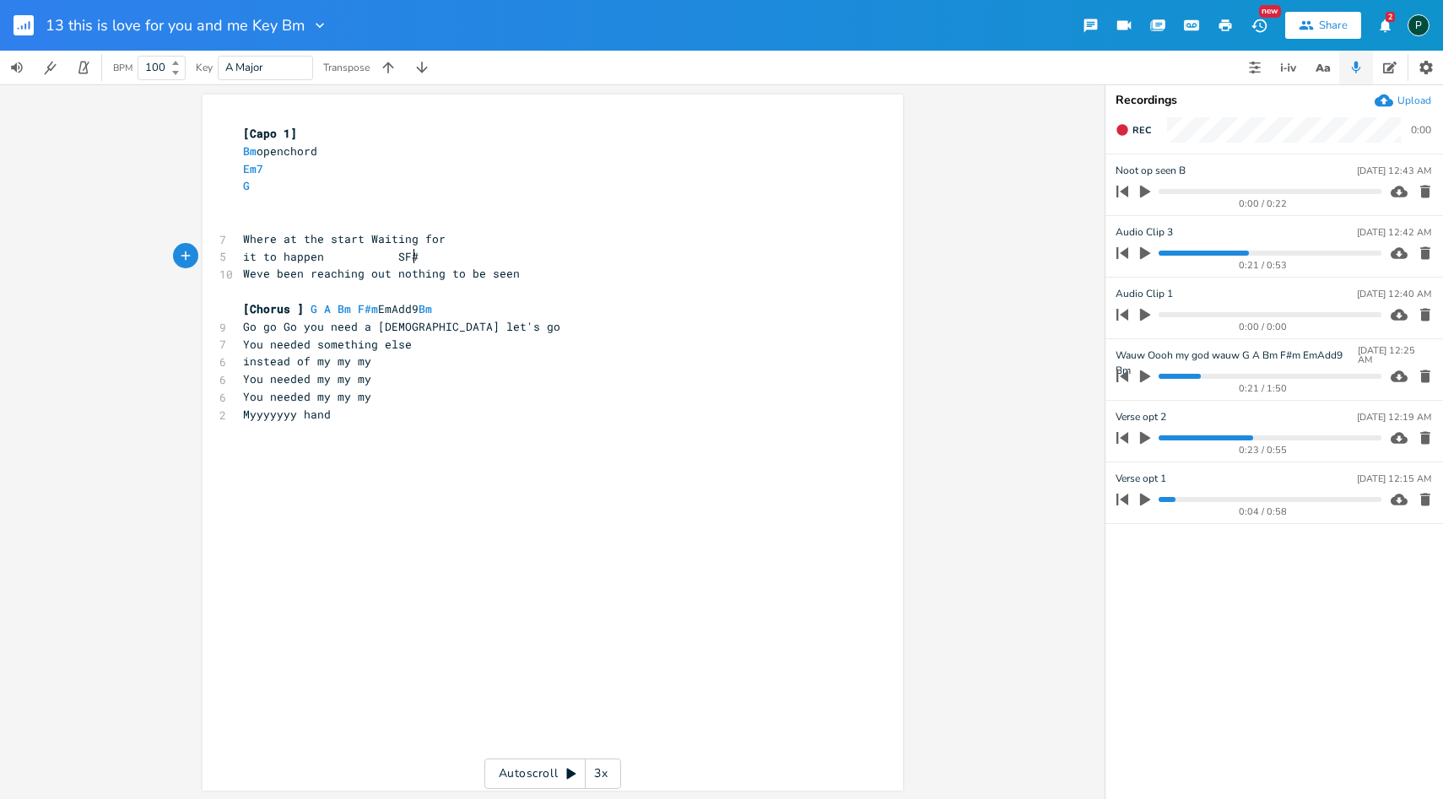
scroll to position [0, 12]
type textarea "F#"
click at [1123, 129] on icon "button" at bounding box center [1121, 129] width 11 height 11
click at [1123, 129] on rect "button" at bounding box center [1122, 130] width 9 height 9
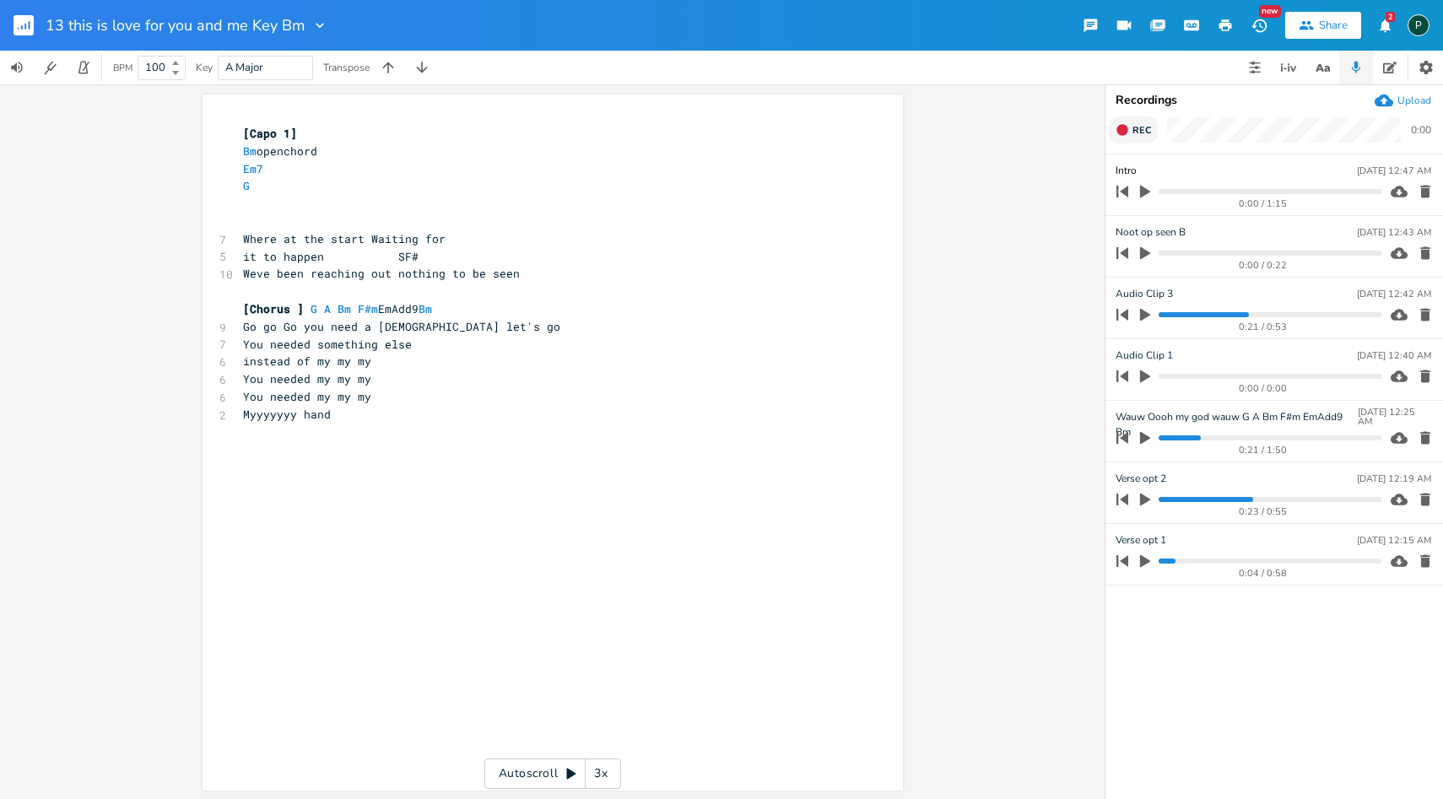
type input "Intro"
click at [842, 309] on pre "[Chorus ] G A Bm F#m EmAdd9 Bm" at bounding box center [544, 309] width 609 height 18
click at [1140, 254] on icon "button" at bounding box center [1145, 253] width 10 height 13
click at [1423, 246] on icon "button" at bounding box center [1425, 253] width 17 height 17
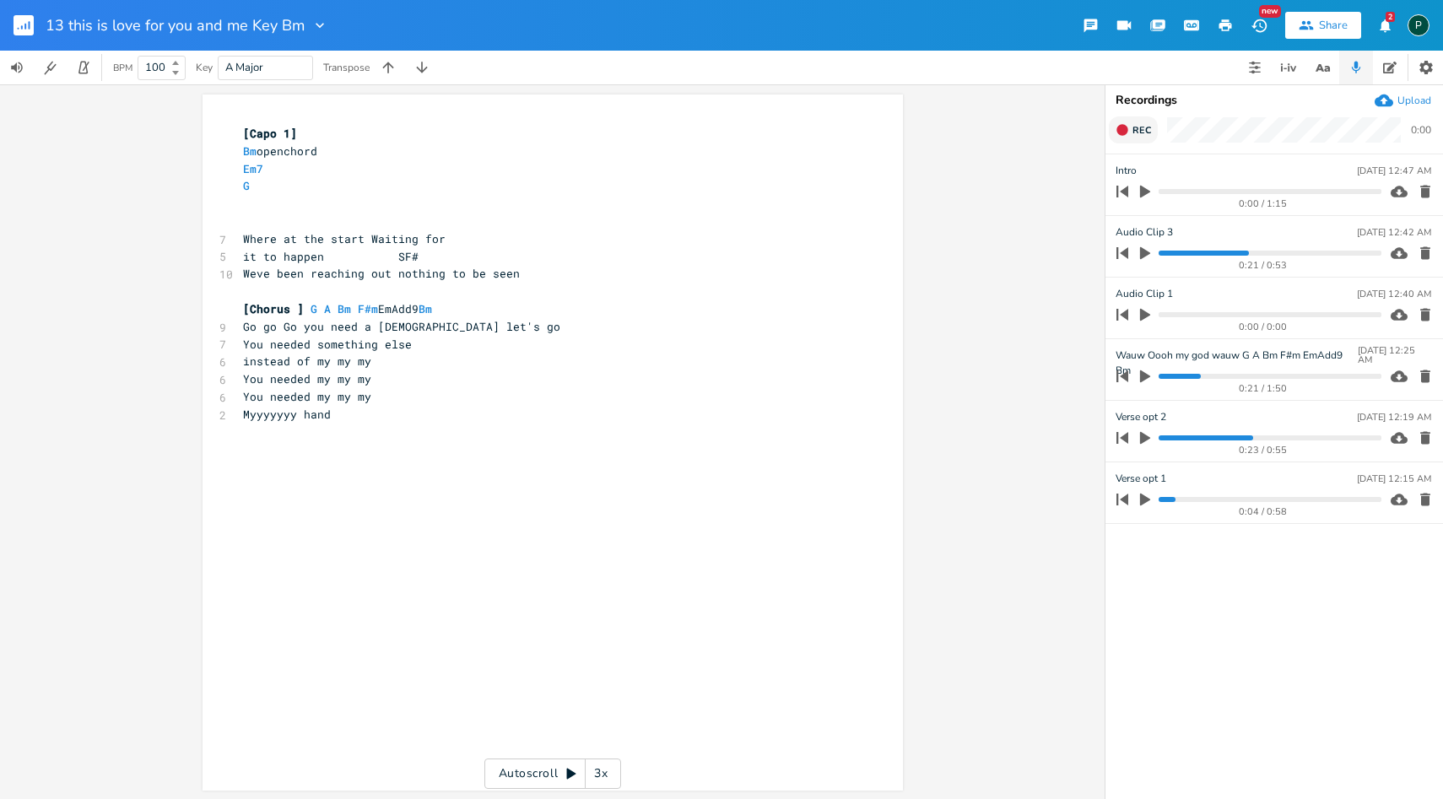
click at [1145, 253] on icon "button" at bounding box center [1145, 253] width 10 height 13
type input "Verse 2"
click at [527, 273] on pre "Weve been reaching out nothing to be seen" at bounding box center [544, 274] width 609 height 18
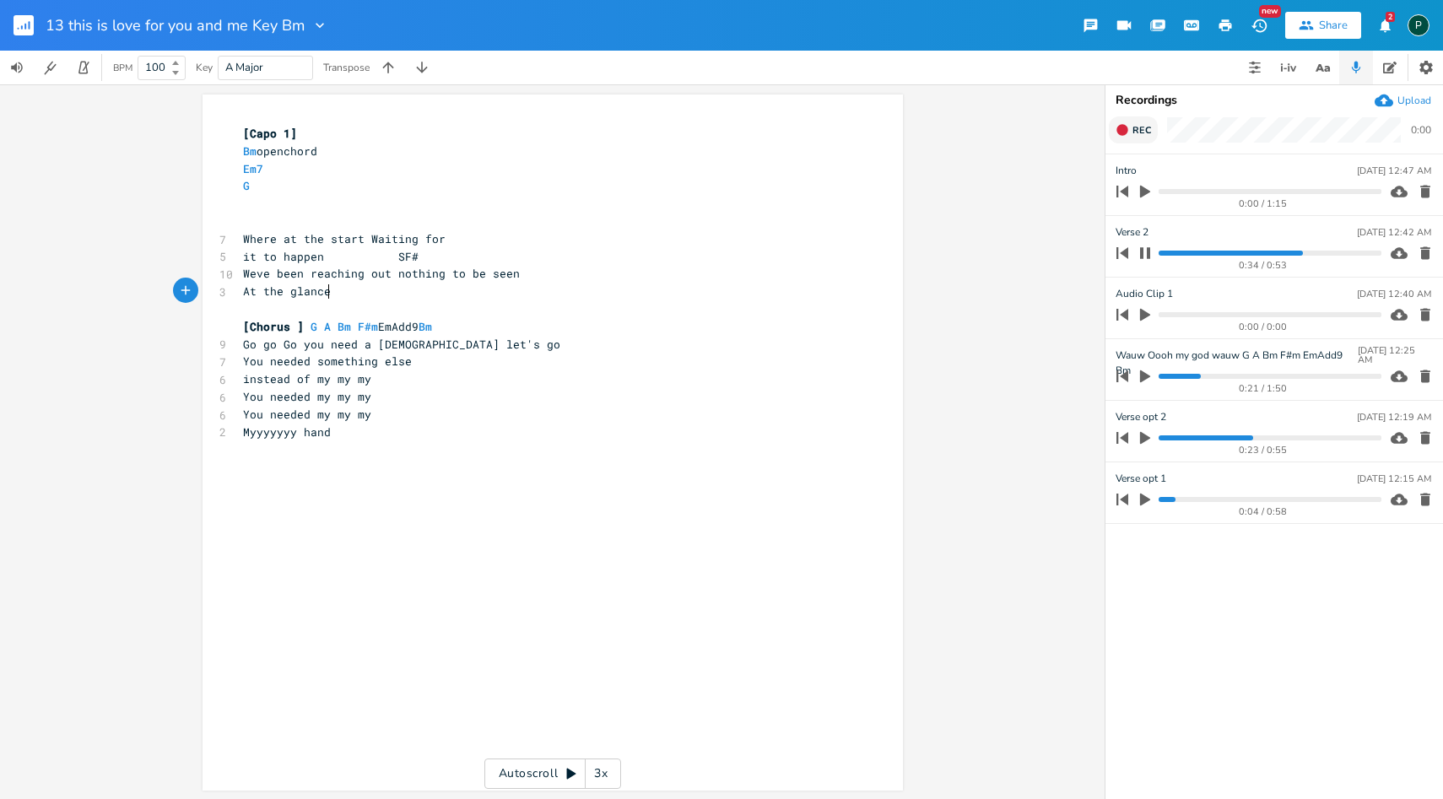
scroll to position [0, 69]
type textarea "At the glance waiting t"
type textarea "for the momeent"
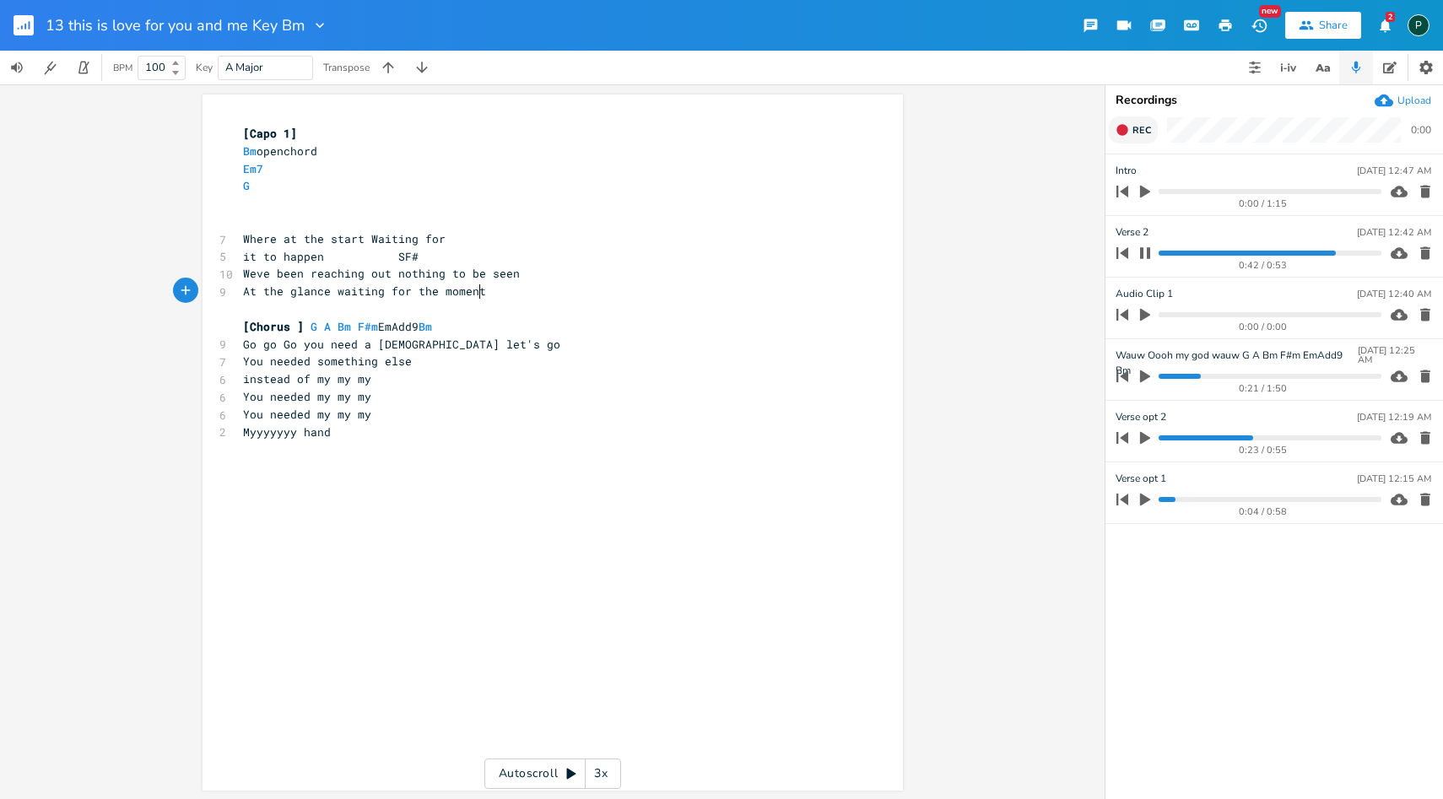
type textarea "nt"
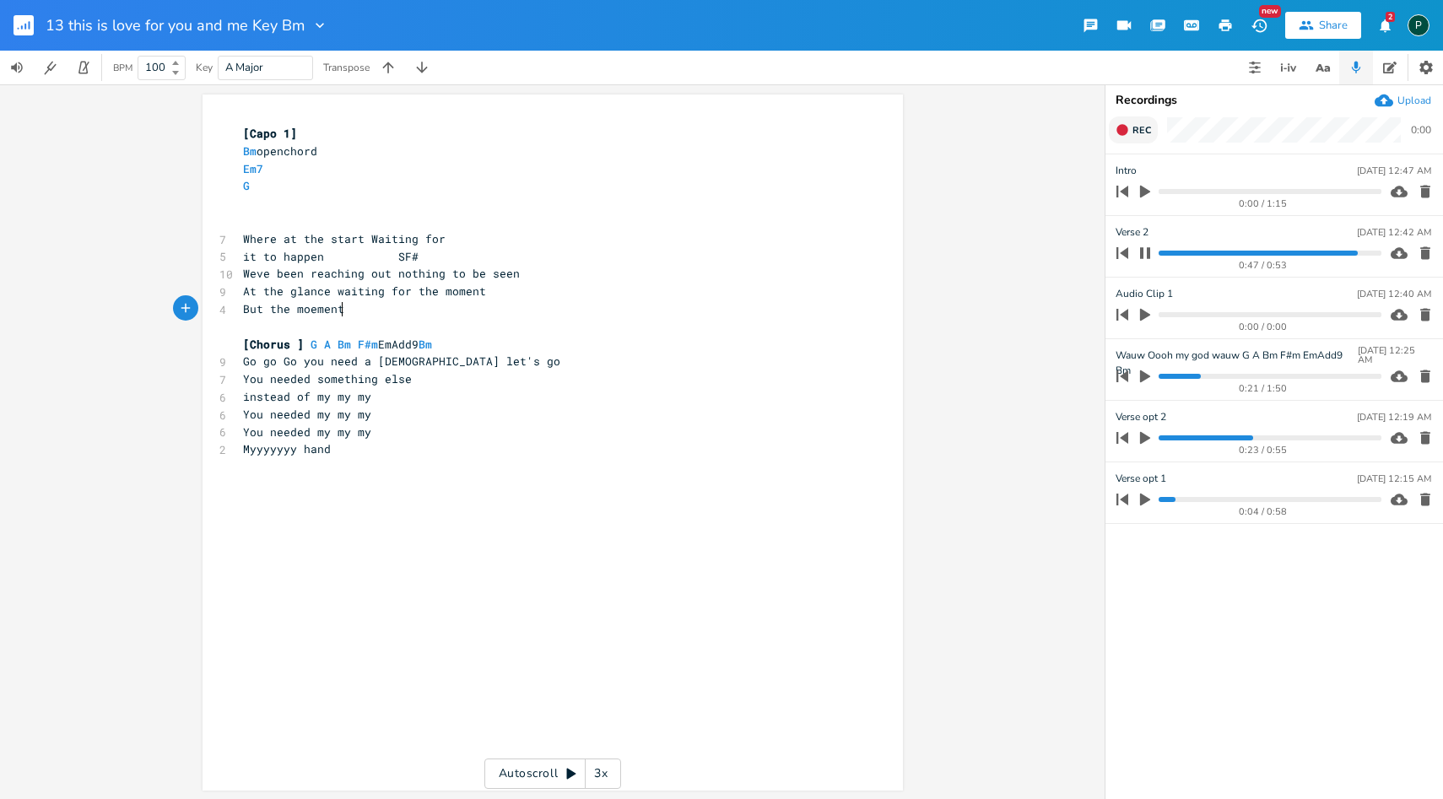
type textarea "But the moement"
type textarea "ment is still waiting for us to come"
drag, startPoint x: 290, startPoint y: 316, endPoint x: 375, endPoint y: 316, distance: 85.2
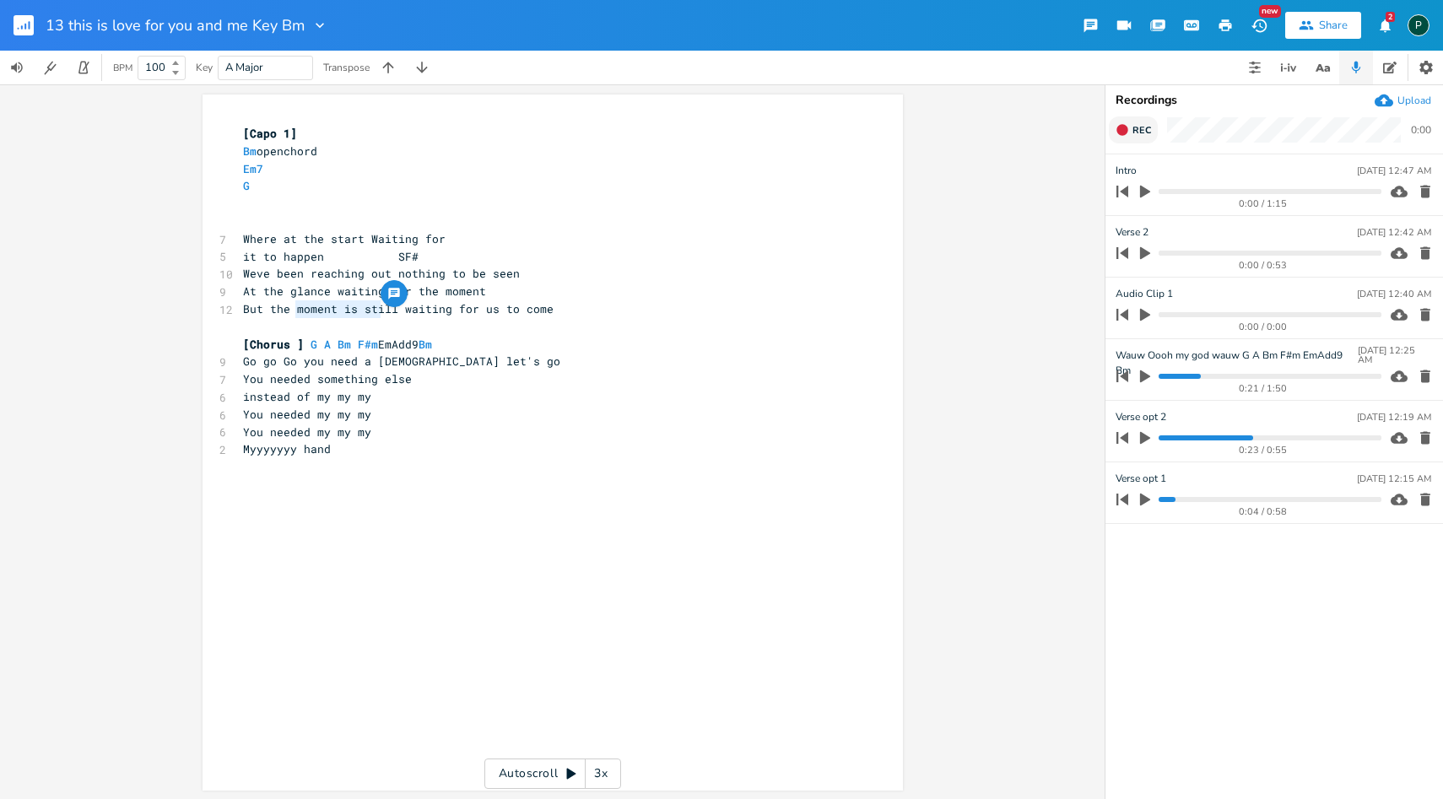
click at [375, 316] on span "But the moment is still waiting for us to come" at bounding box center [398, 308] width 311 height 15
type textarea "moment is sti"
click at [341, 316] on pre "But the moment is still waiting for us to come" at bounding box center [544, 309] width 609 height 18
type textarea "still waiting for us to come"
drag, startPoint x: 354, startPoint y: 313, endPoint x: 544, endPoint y: 306, distance: 190.0
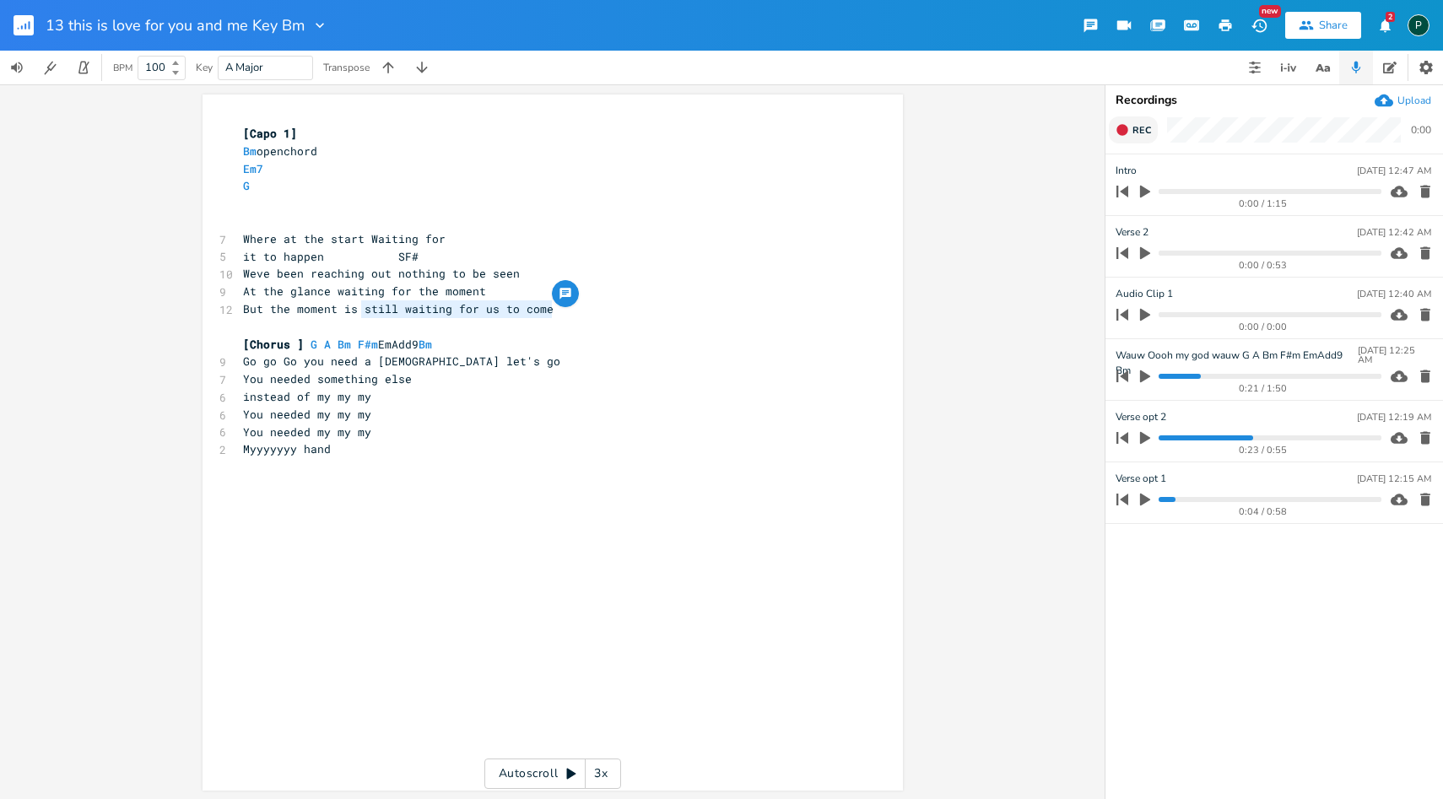
click at [544, 306] on span "But the moment is still waiting for us to come" at bounding box center [398, 308] width 311 height 15
click at [302, 327] on pre "​" at bounding box center [544, 327] width 609 height 18
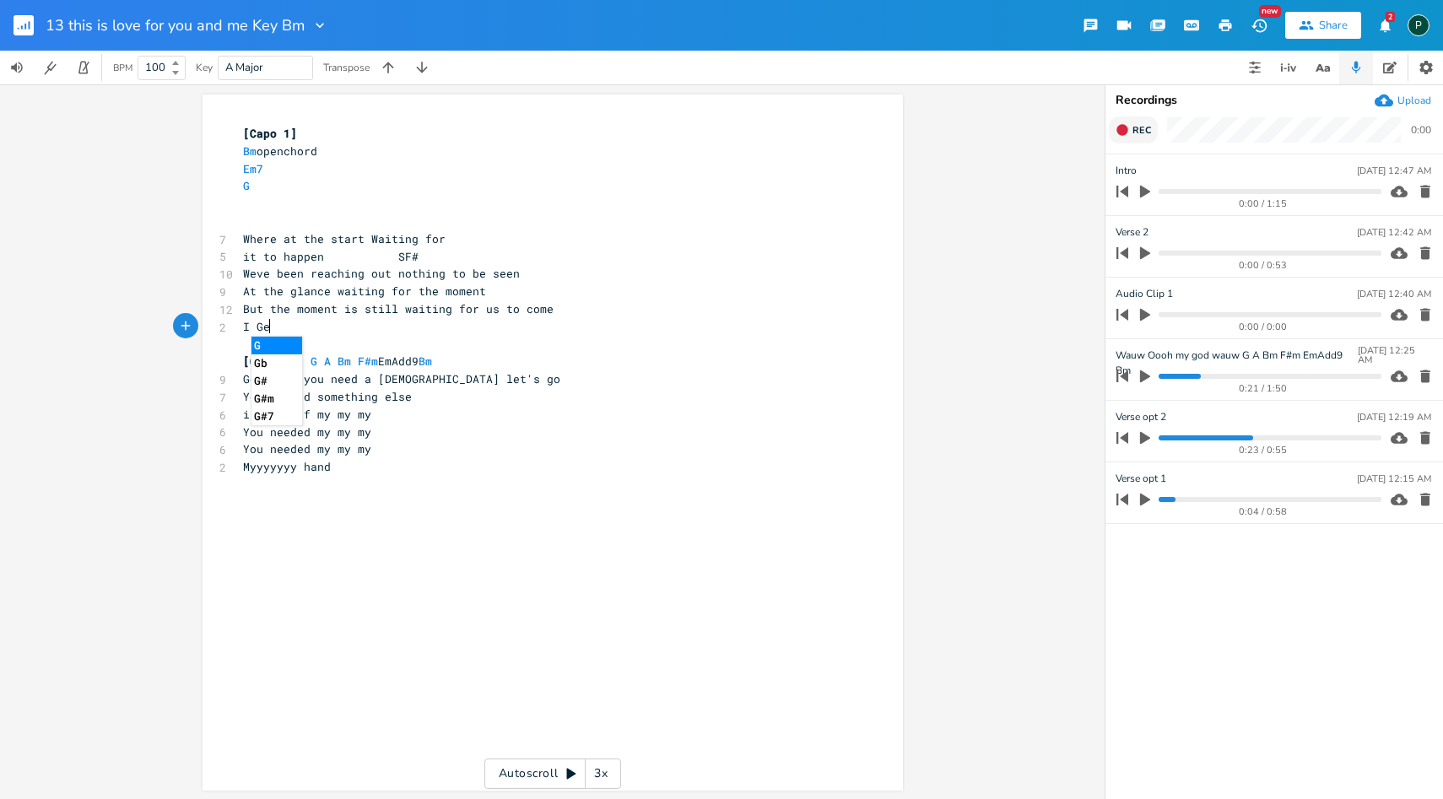
type textarea "I Ges"
type textarea "uess"
paste textarea
click at [290, 327] on span "I Guess still waiting for us to come" at bounding box center [364, 326] width 243 height 15
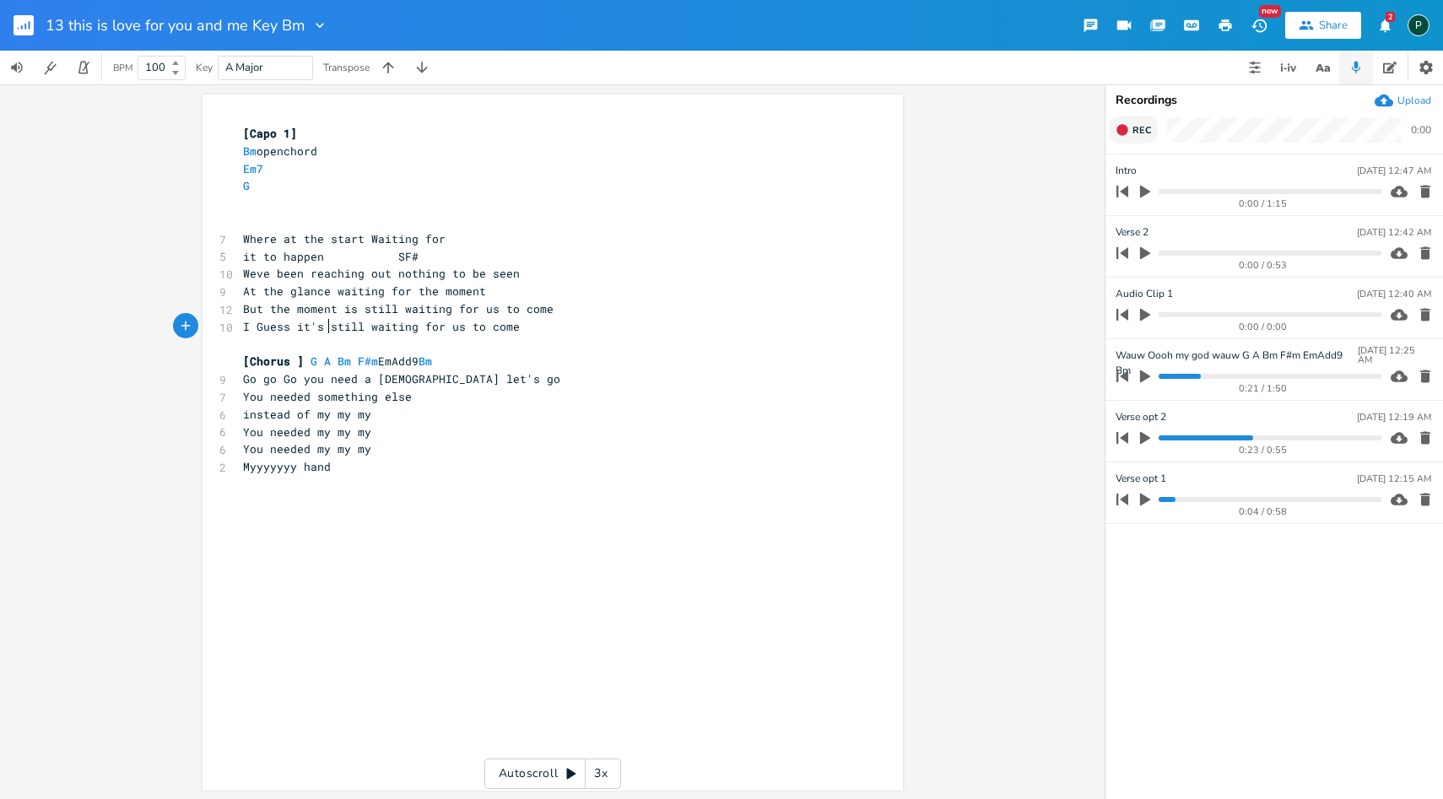
scroll to position [0, 16]
type textarea "it's"
click at [1140, 126] on span "Rec" at bounding box center [1141, 130] width 19 height 13
click at [1140, 126] on span "End" at bounding box center [1141, 130] width 19 height 13
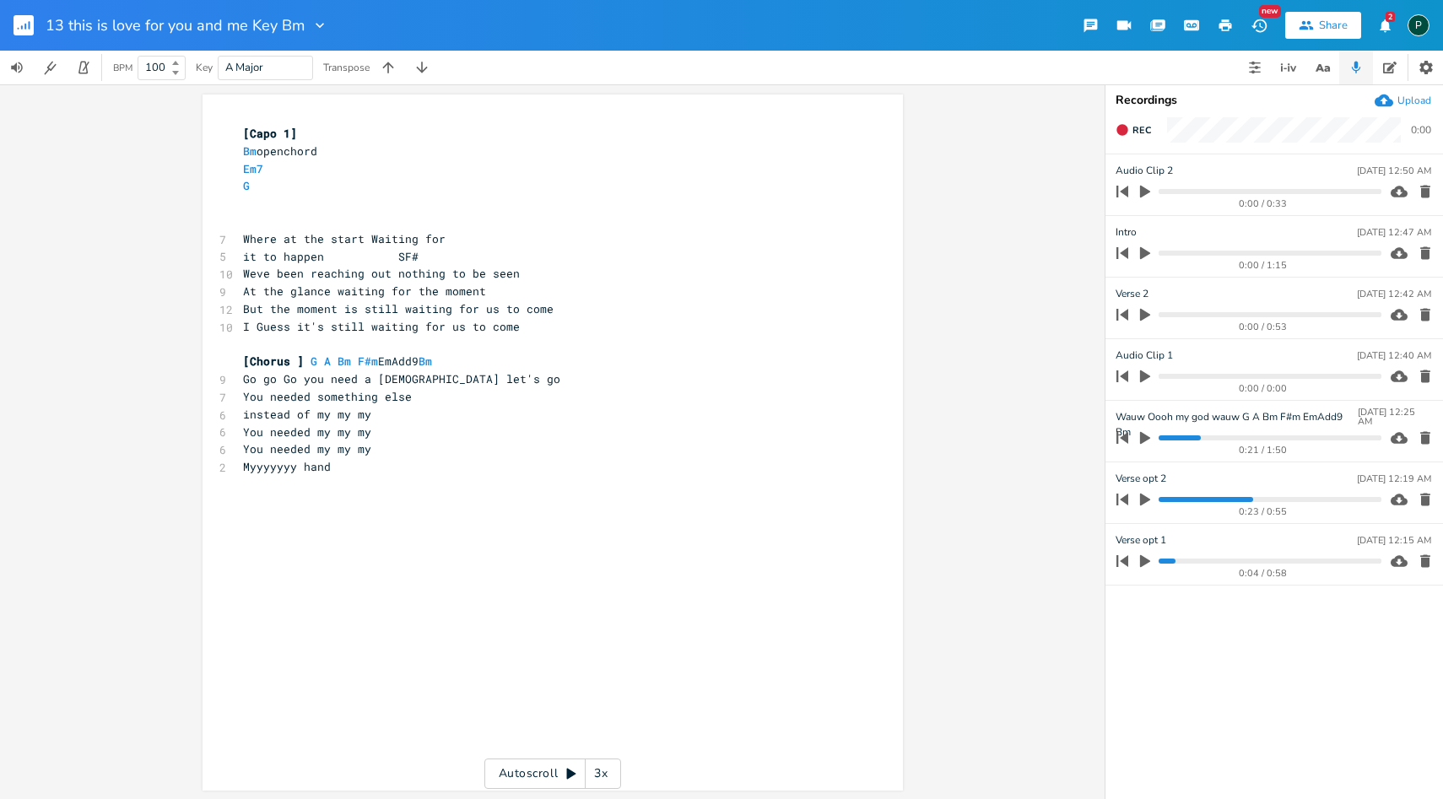
click at [1137, 249] on button "button" at bounding box center [1145, 253] width 22 height 27
click at [1145, 259] on icon "button" at bounding box center [1145, 253] width 14 height 14
click at [1141, 311] on icon "button" at bounding box center [1145, 315] width 10 height 13
click at [1141, 311] on icon "button" at bounding box center [1145, 314] width 10 height 11
click at [1126, 116] on button "Rec" at bounding box center [1133, 129] width 49 height 27
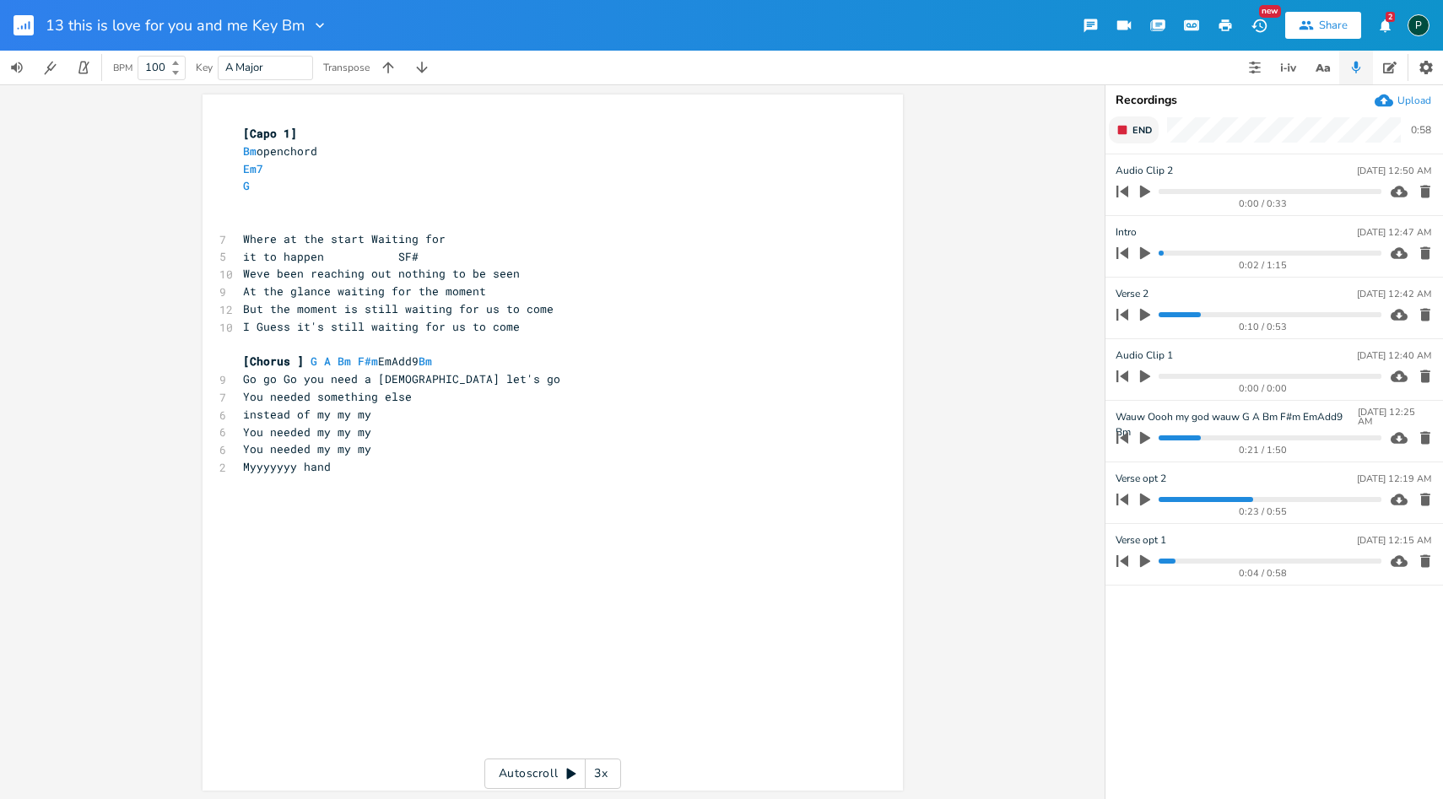
click at [1126, 116] on button "End" at bounding box center [1134, 129] width 50 height 27
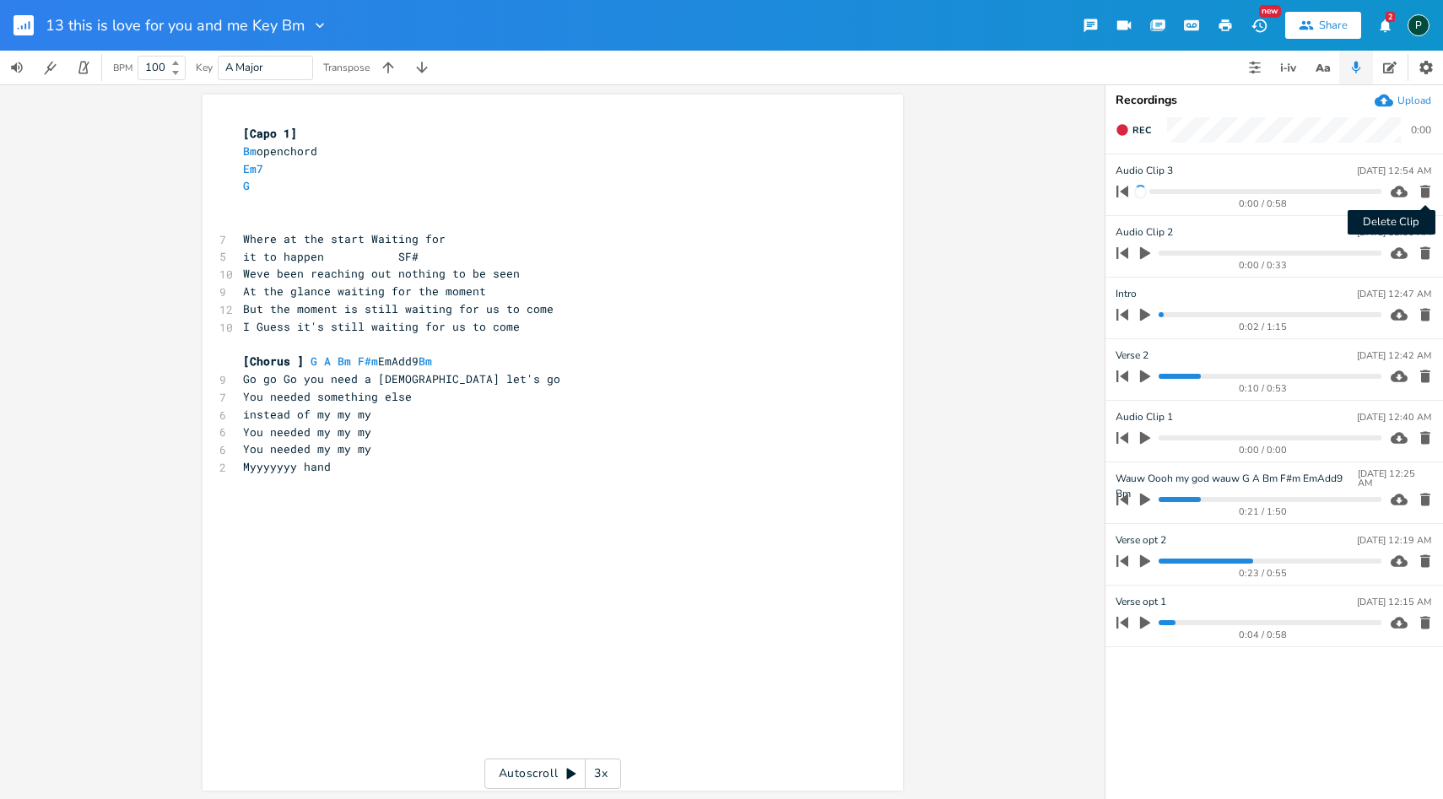
click at [1423, 193] on icon "button" at bounding box center [1425, 192] width 10 height 13
click at [1146, 314] on icon "button" at bounding box center [1145, 315] width 10 height 13
click at [1147, 371] on icon "button" at bounding box center [1144, 376] width 15 height 15
click at [1143, 317] on icon "button" at bounding box center [1145, 315] width 14 height 14
click at [1191, 375] on progress at bounding box center [1270, 376] width 222 height 5
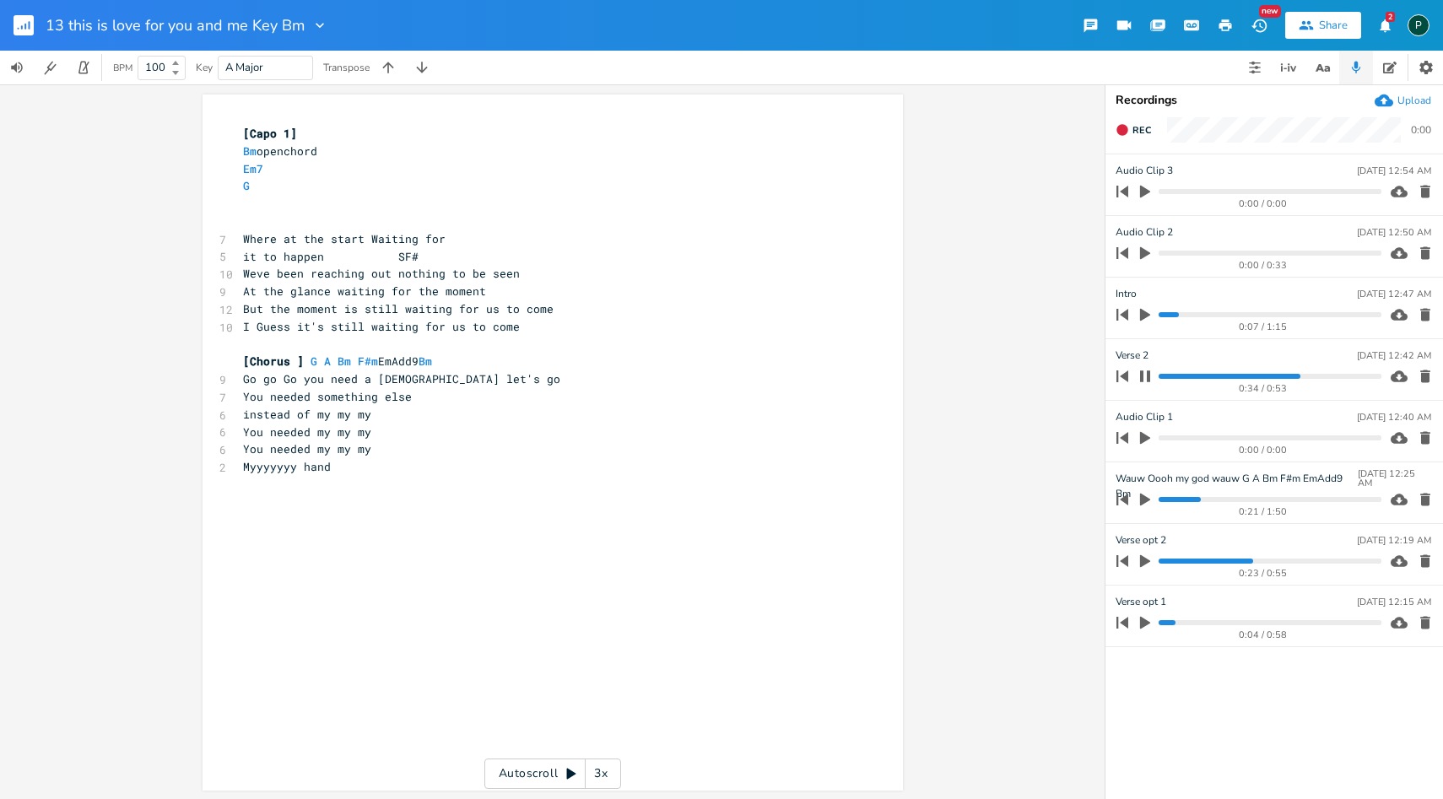
click at [1148, 381] on icon "button" at bounding box center [1145, 375] width 10 height 11
click at [1133, 137] on button "Rec" at bounding box center [1133, 129] width 49 height 27
click at [1133, 137] on button "End" at bounding box center [1134, 129] width 50 height 27
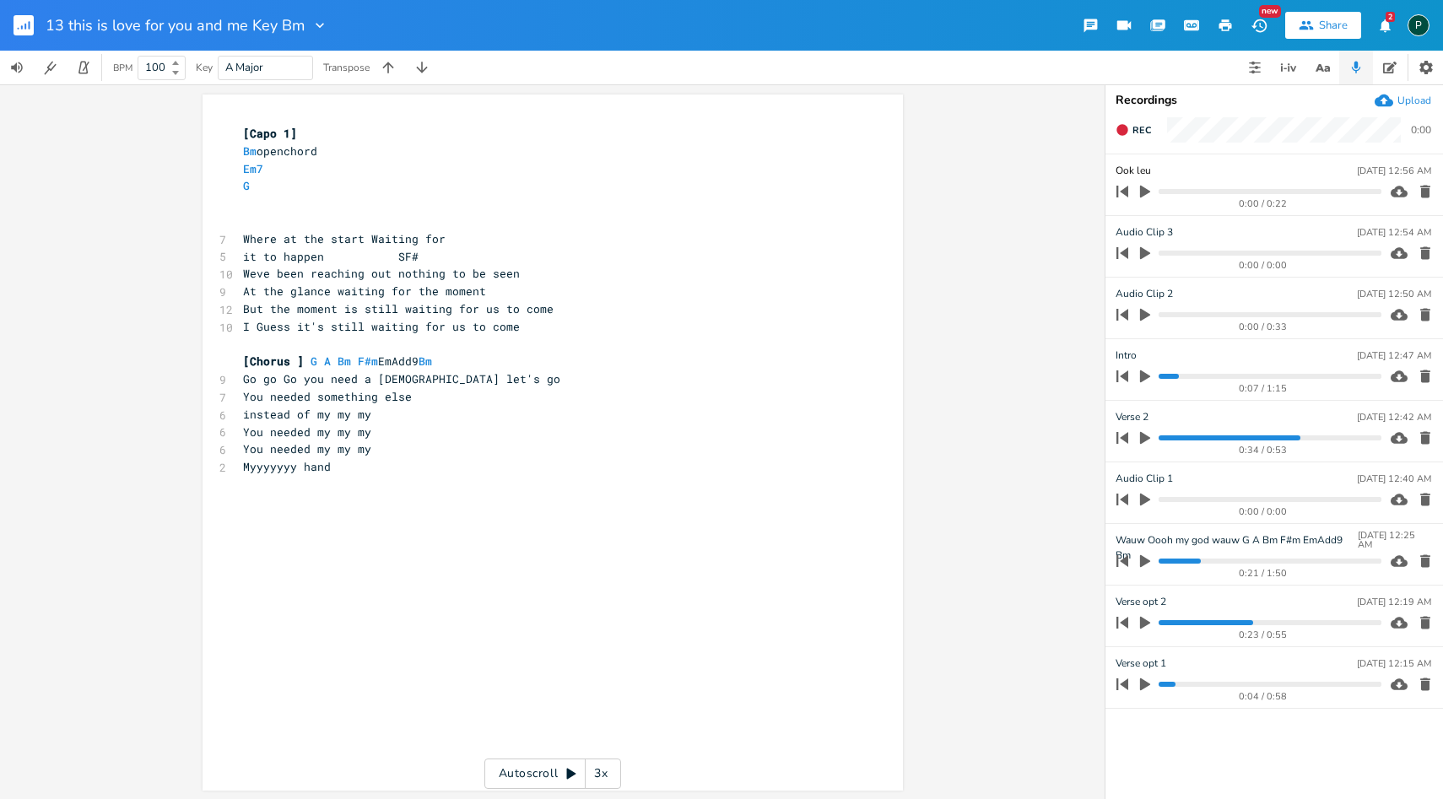
type input "Ook leuk"
click at [1418, 256] on icon "button" at bounding box center [1425, 253] width 17 height 17
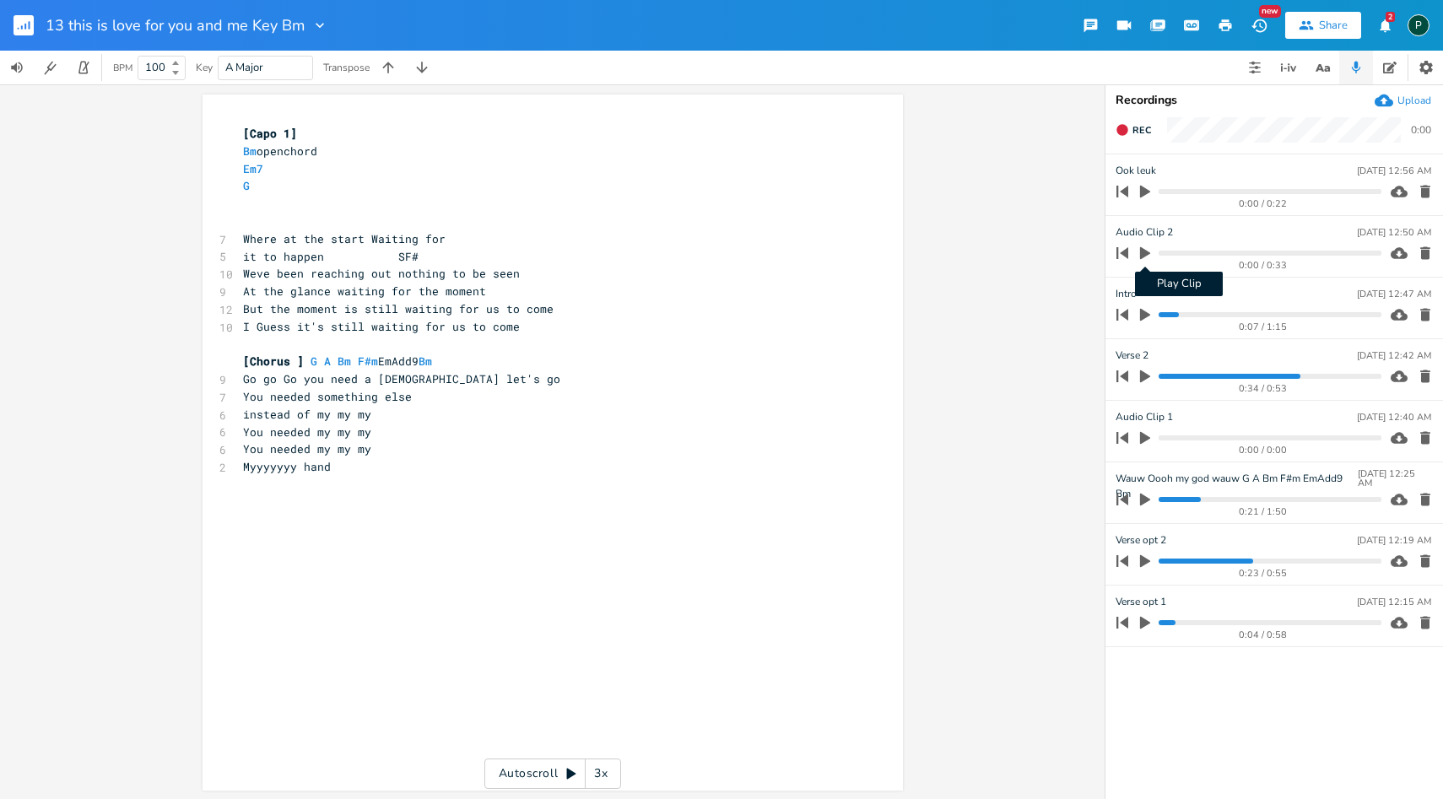
click at [1144, 250] on icon "button" at bounding box center [1145, 253] width 10 height 13
click at [1153, 251] on button "button" at bounding box center [1145, 253] width 22 height 27
click at [1143, 251] on icon "button" at bounding box center [1145, 253] width 10 height 13
type input "Probeersel intro"
click at [1073, 229] on div "it's x [Capo 1] Bm openchord Em7 G ​ ​ 7 Where at the start Waiting for 5 it to…" at bounding box center [552, 441] width 1105 height 715
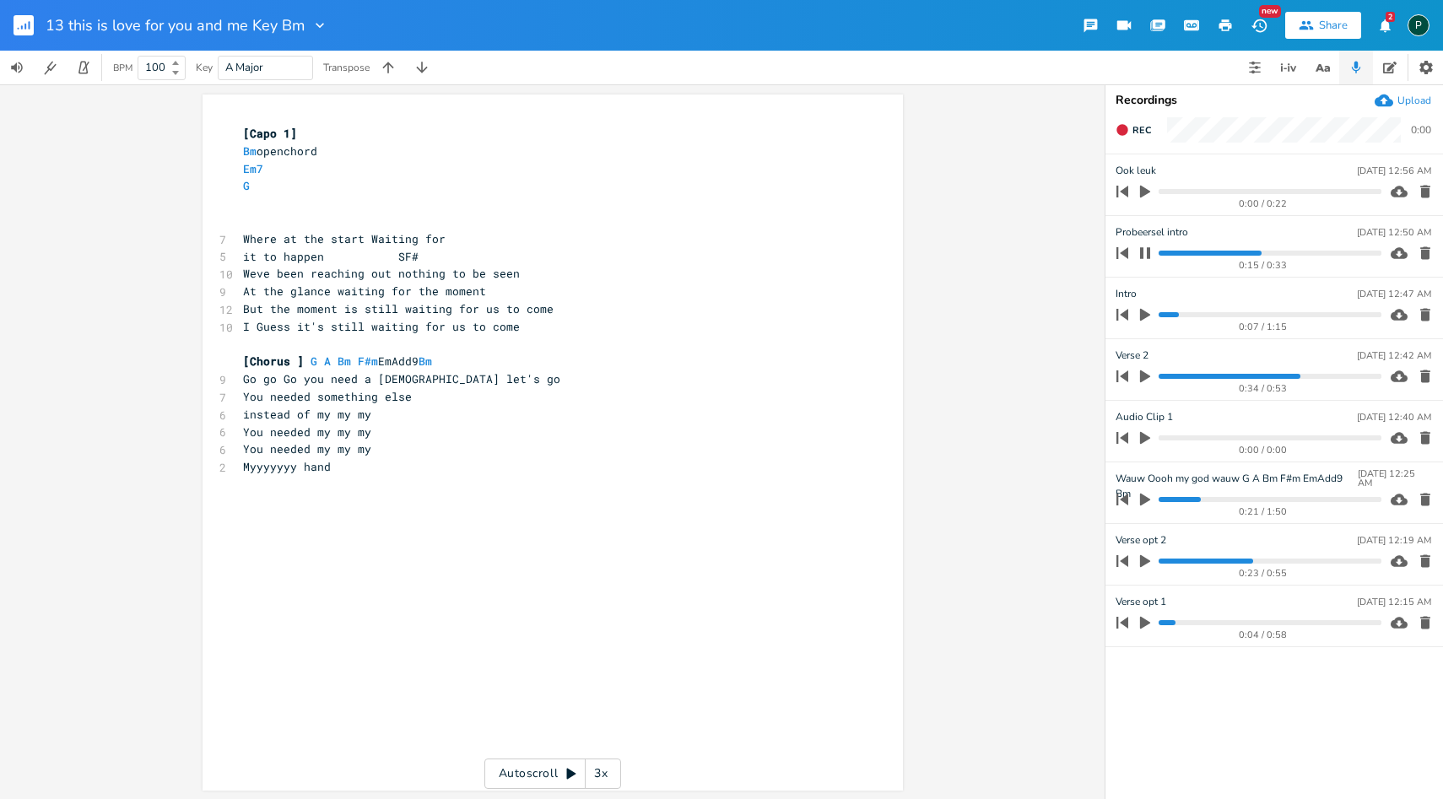
click at [966, 302] on div "it's x [Capo 1] Bm openchord Em7 G ​ ​ 7 Where at the start Waiting for 5 it to…" at bounding box center [552, 441] width 1105 height 715
click at [1142, 252] on icon "button" at bounding box center [1145, 252] width 10 height 11
click at [290, 189] on pre "G" at bounding box center [544, 185] width 609 height 18
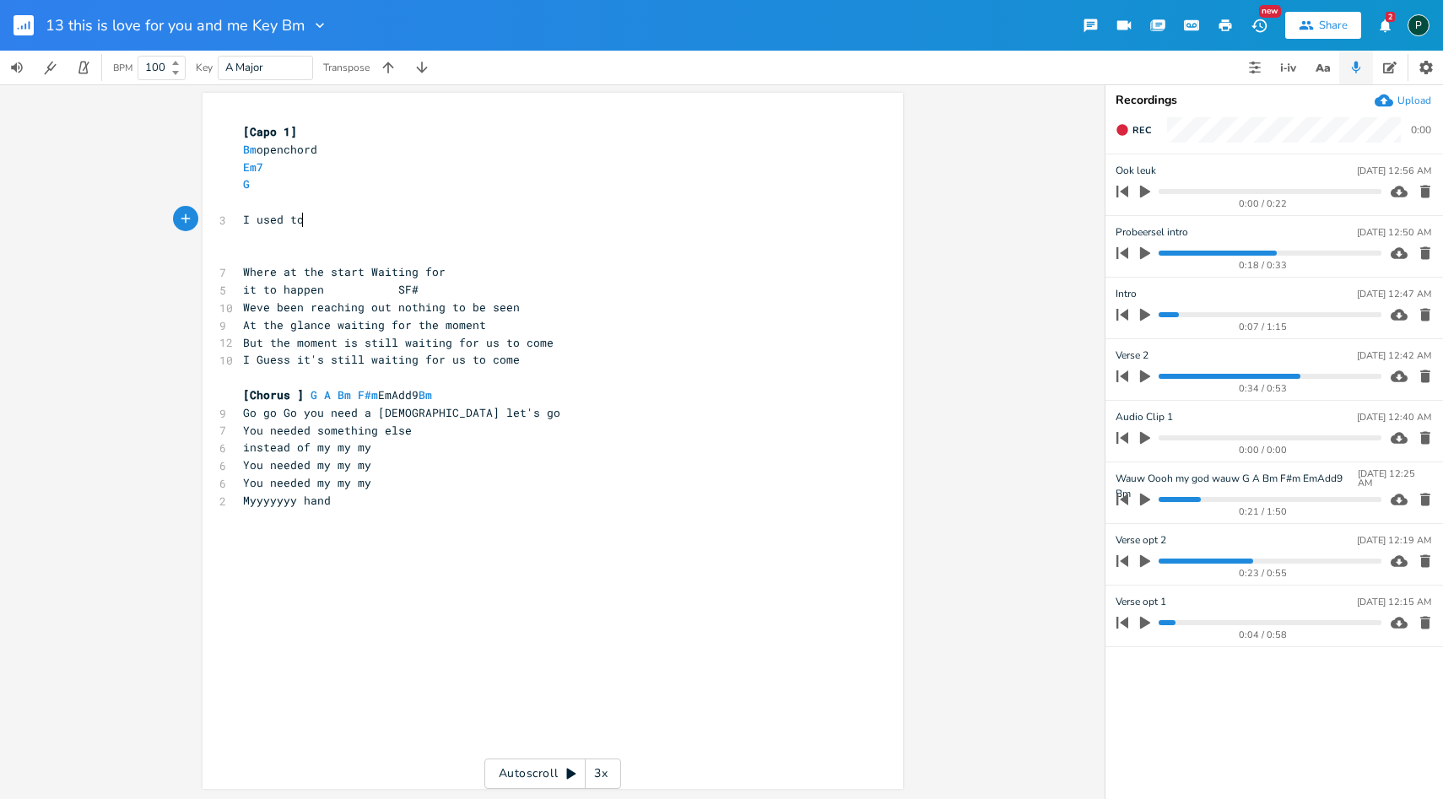
scroll to position [0, 45]
type textarea "I used to com"
type textarea "e are you stiul"
type textarea "l"
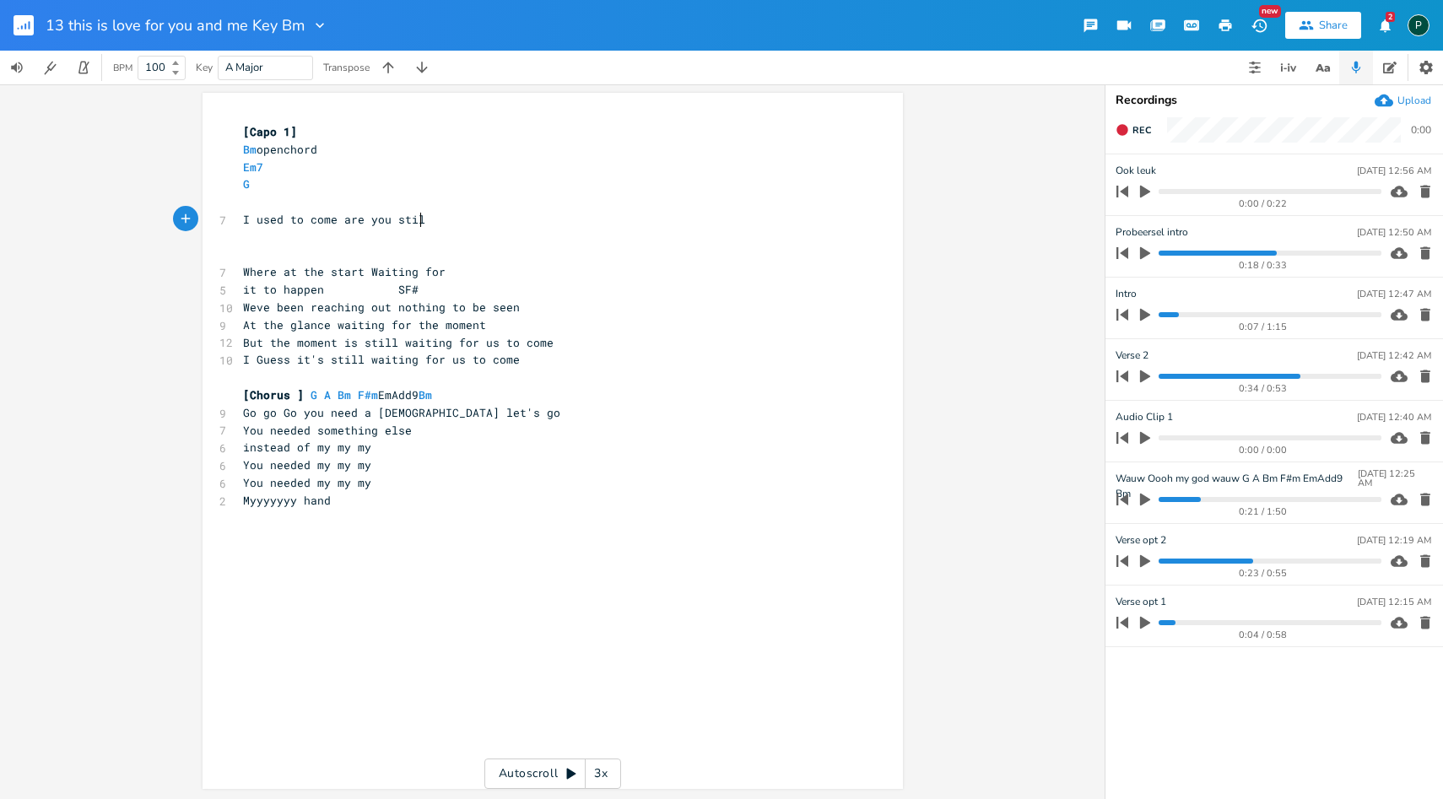
scroll to position [0, 5]
type textarea "l holding on"
click at [251, 208] on pre "​" at bounding box center [544, 202] width 609 height 18
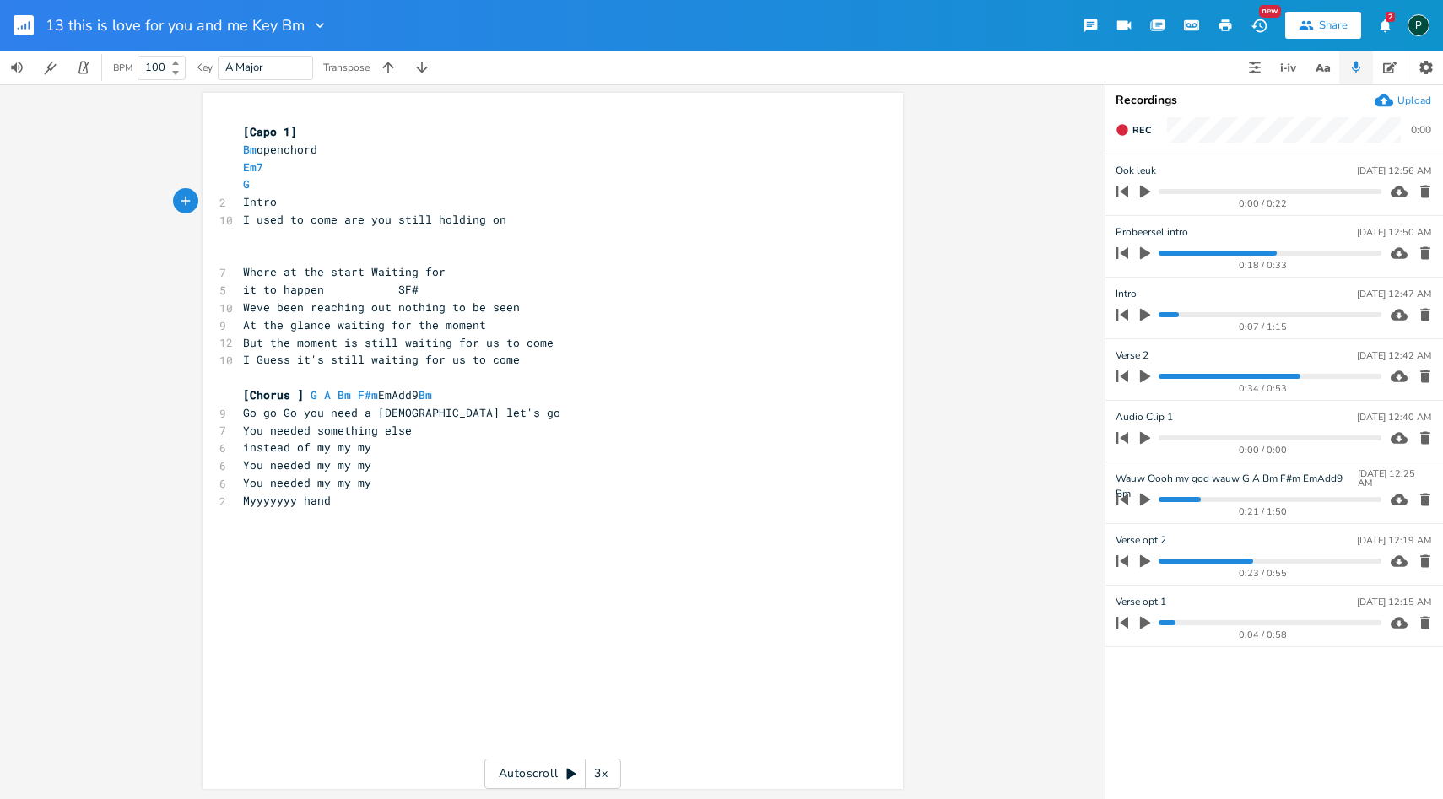
type textarea "Intro}"
type textarea "]"
type textarea "["
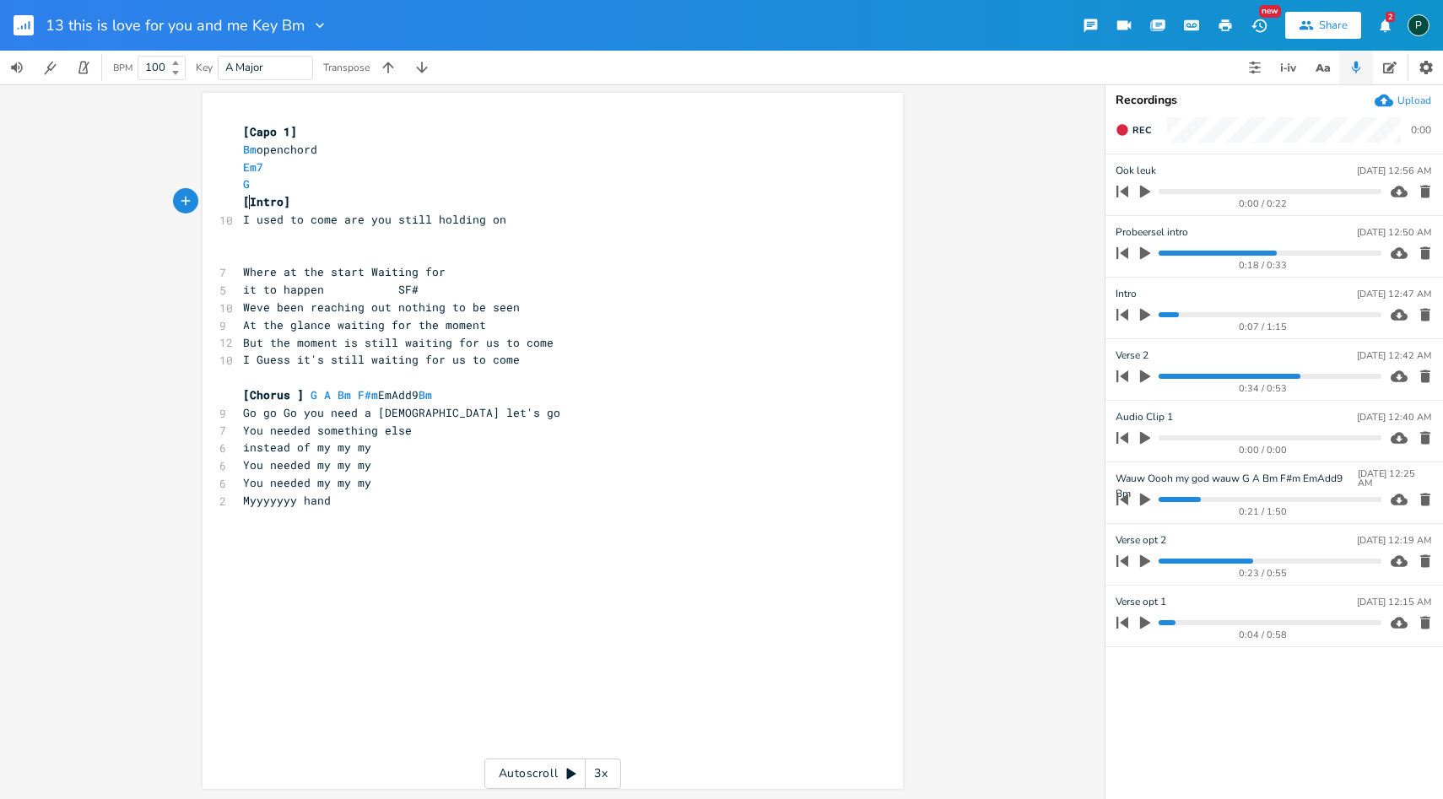
click at [494, 225] on span "I used to come are you still holding on" at bounding box center [374, 219] width 263 height 15
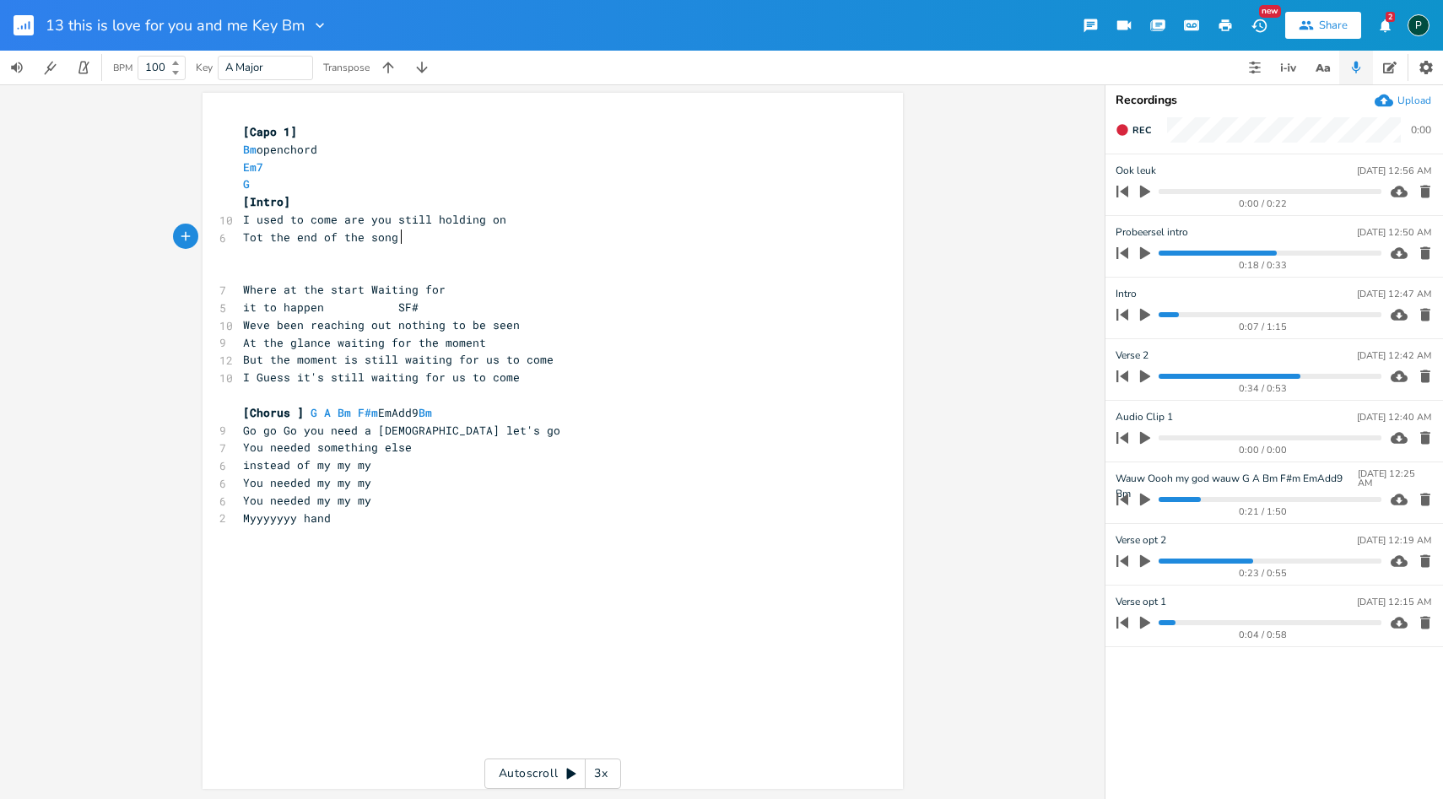
scroll to position [0, 119]
type textarea "Tot the end of the song to start"
type textarea "waiting for the start"
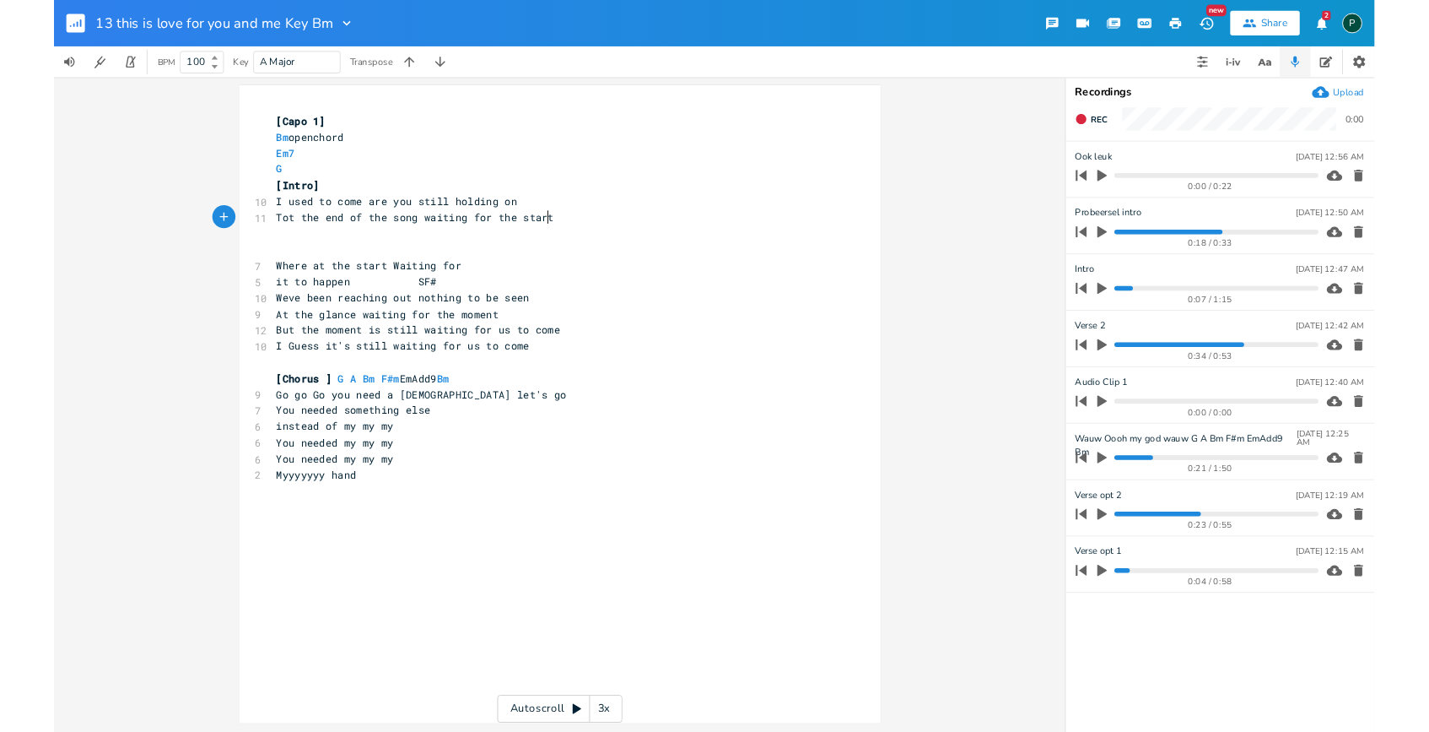
scroll to position [0, 101]
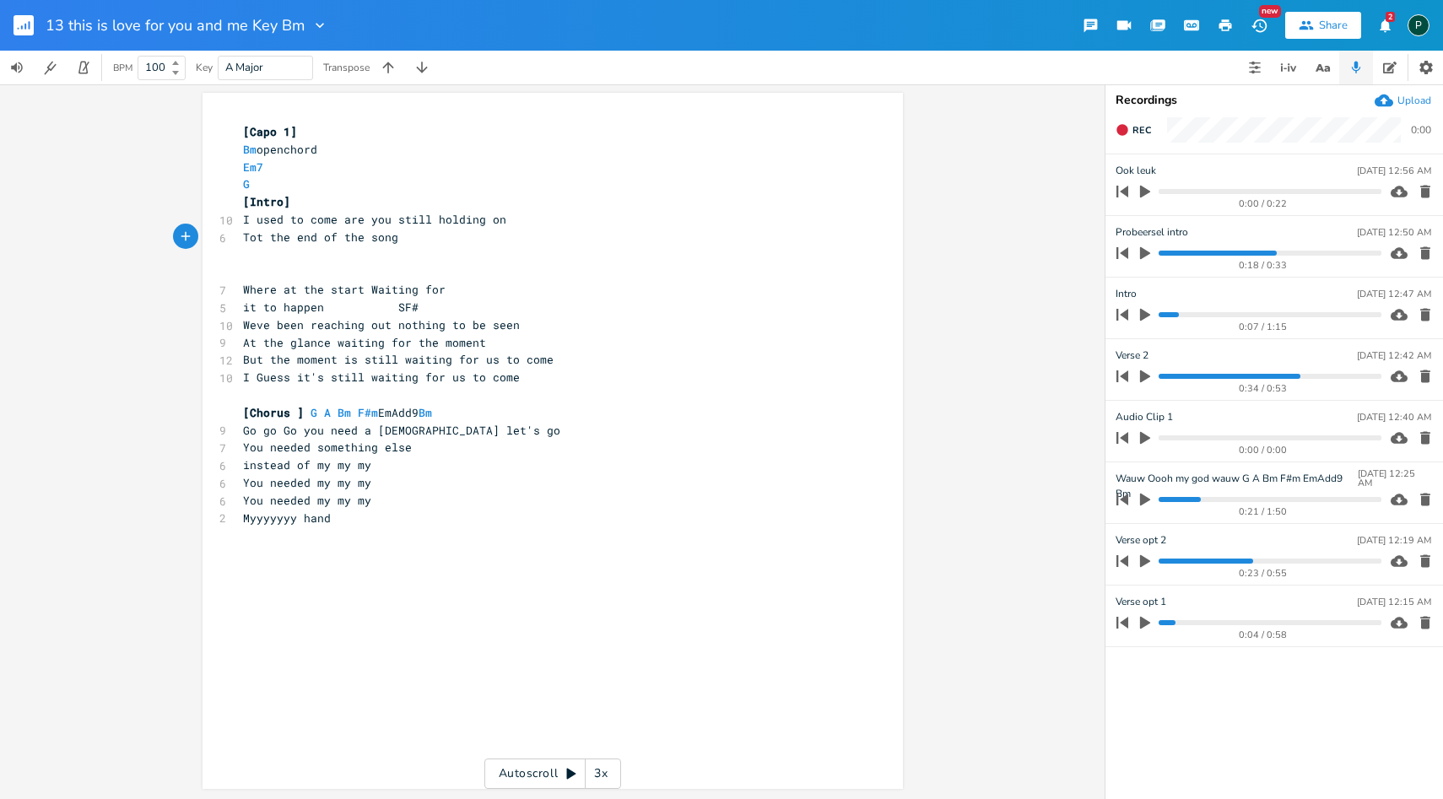
click at [29, 26] on icon "button" at bounding box center [30, 25] width 2 height 8
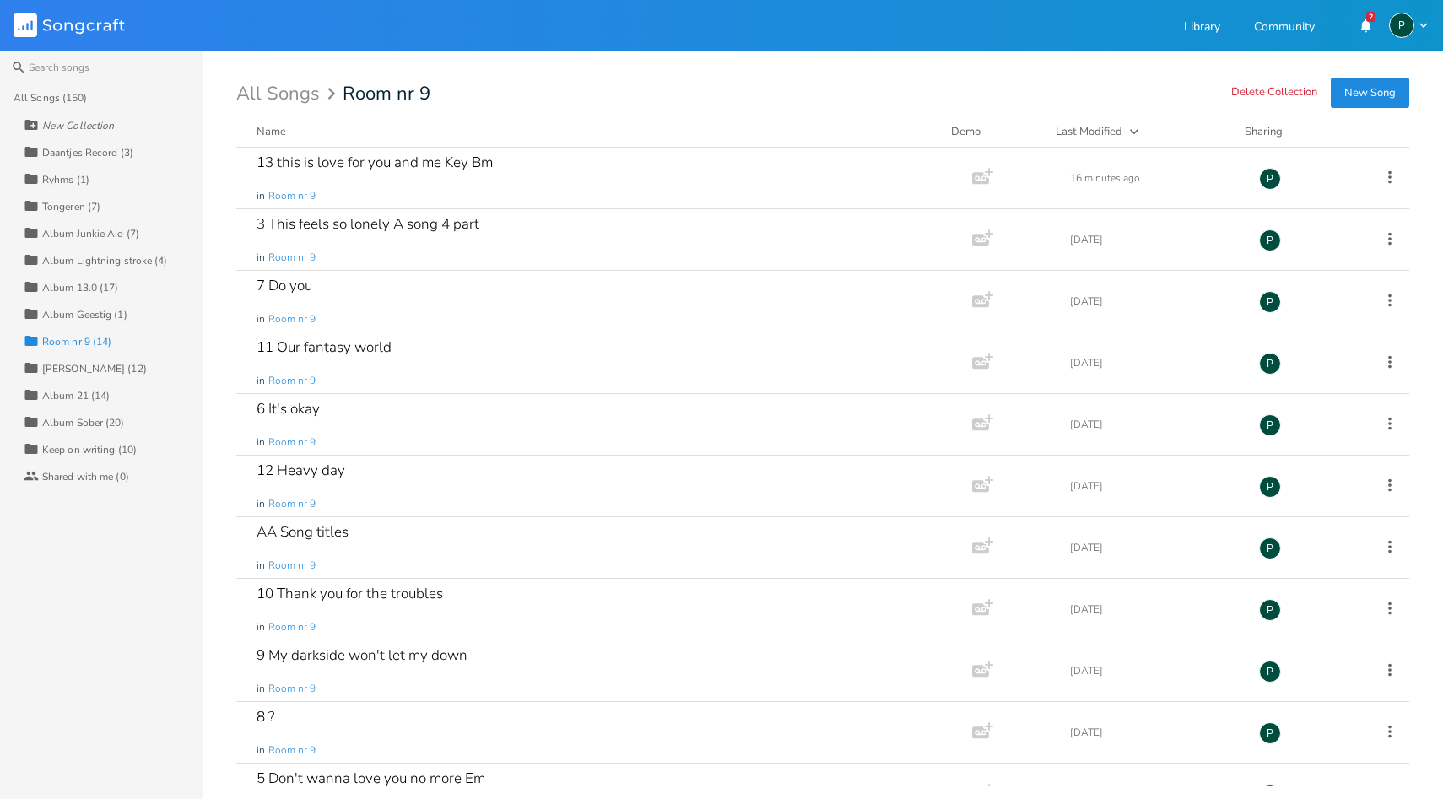
click at [1383, 84] on button "New Song" at bounding box center [1370, 93] width 78 height 30
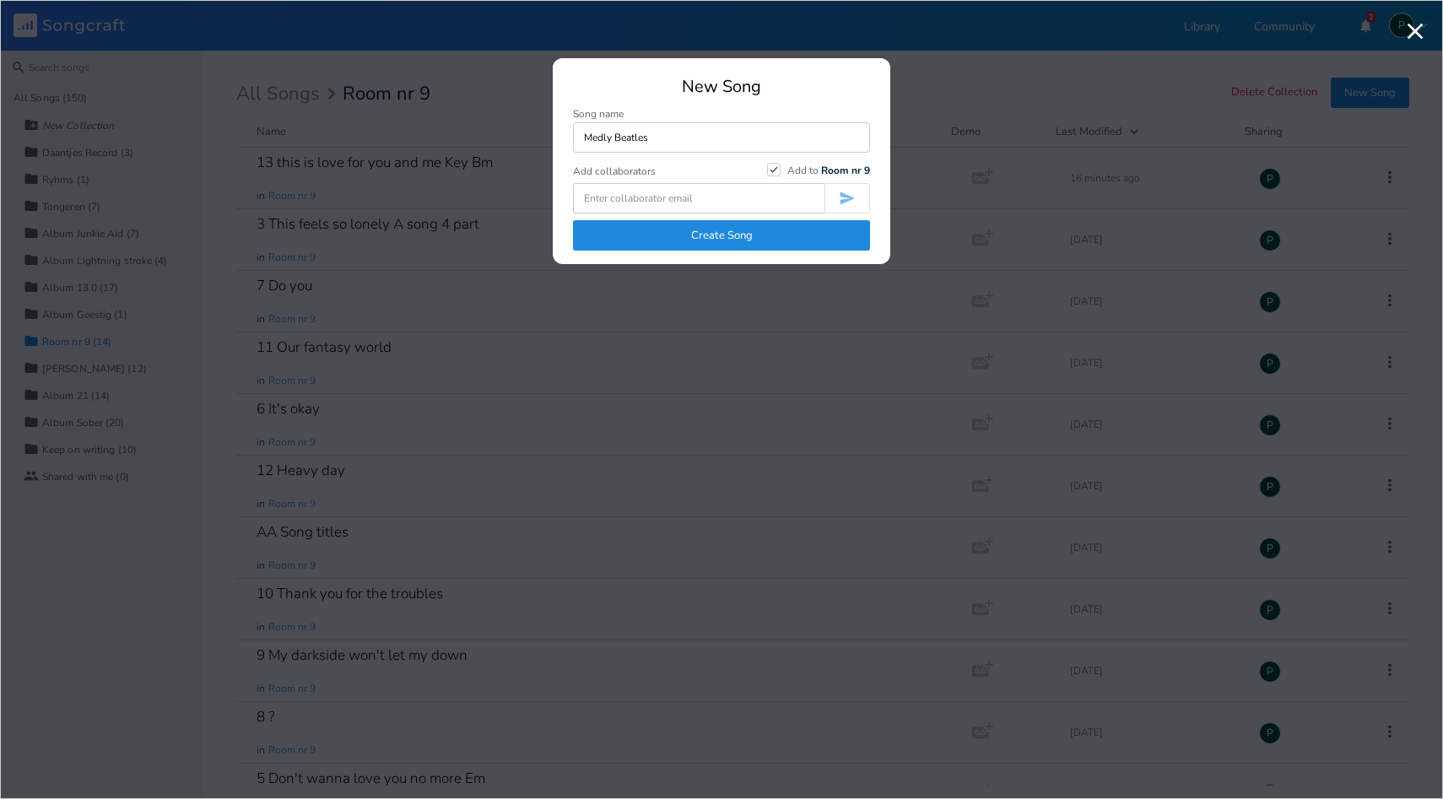
type input "Medly Beatles"
click at [762, 246] on button "Create Song" at bounding box center [721, 235] width 297 height 30
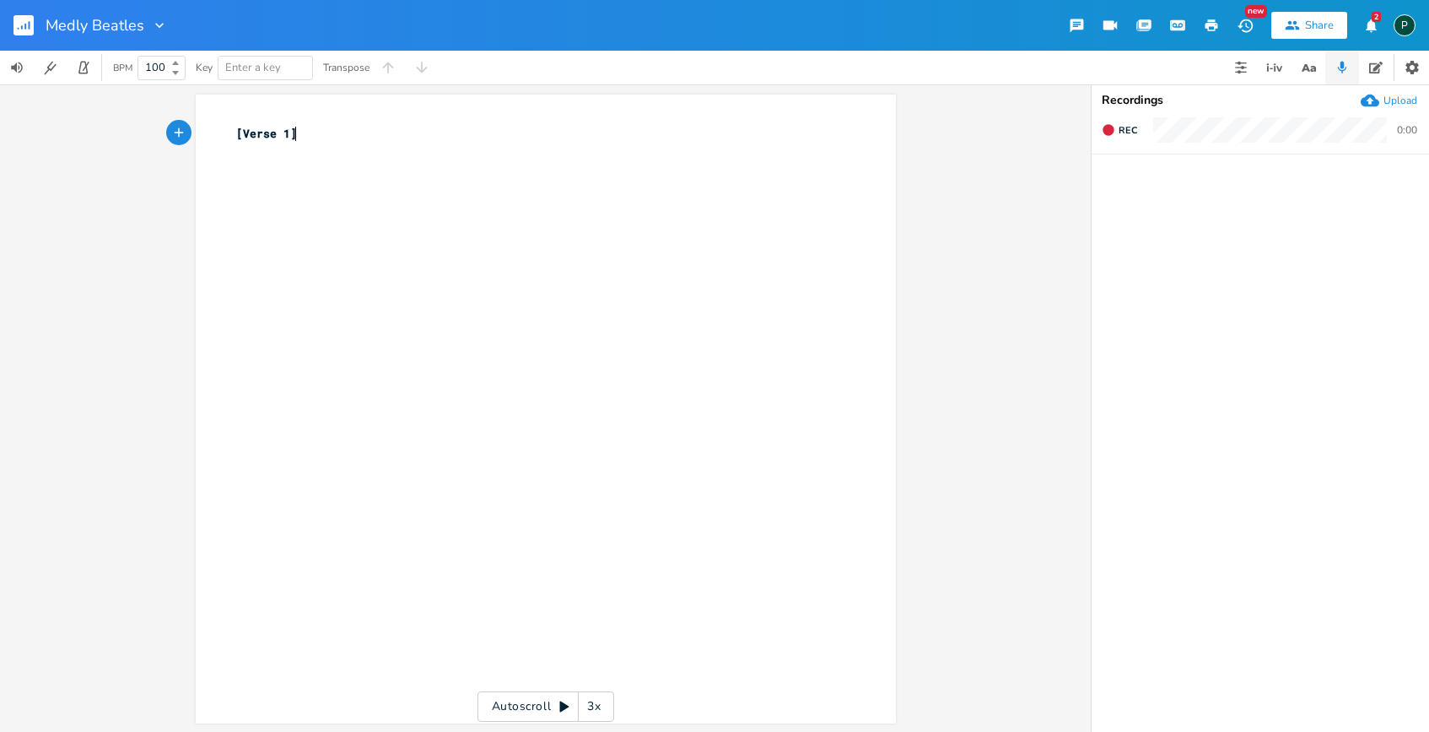
click at [262, 223] on div "[Verse 1] ​" at bounding box center [558, 425] width 651 height 607
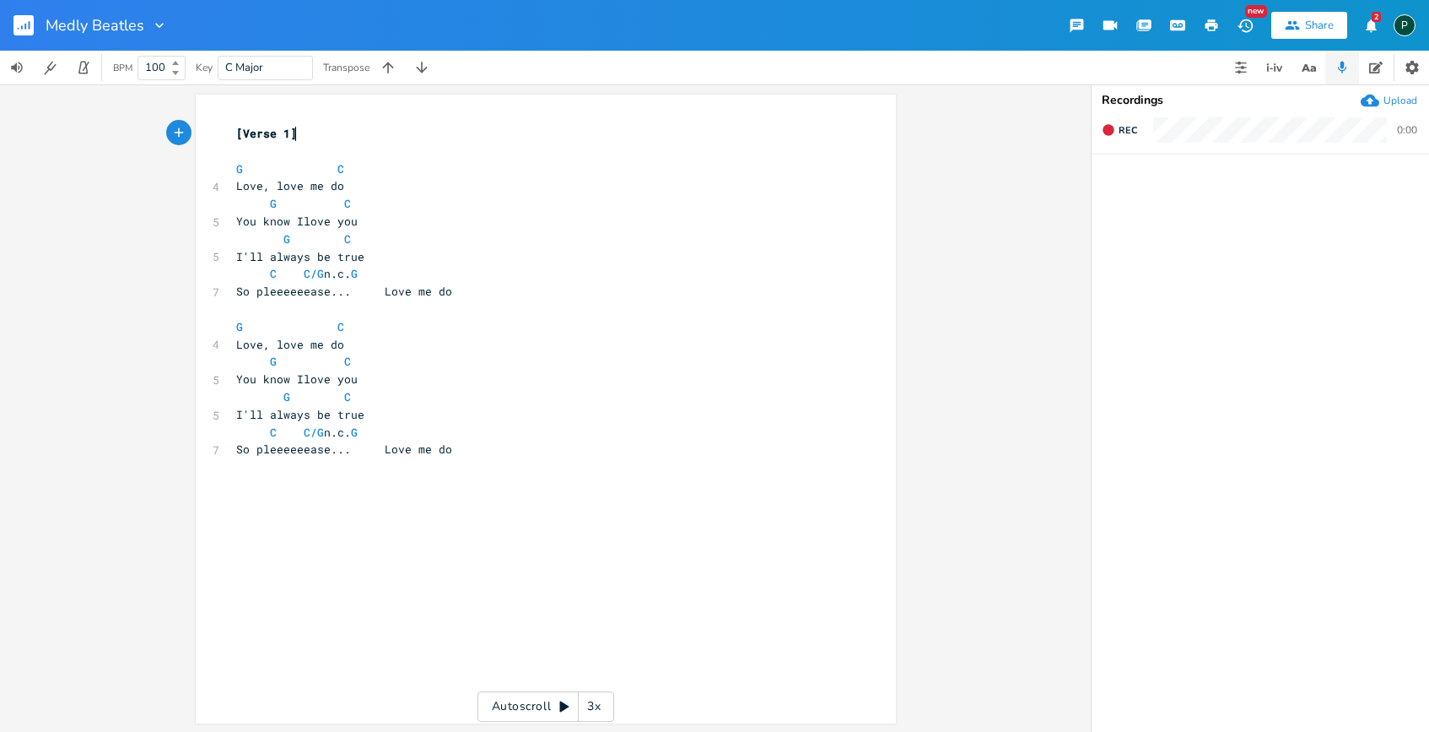
click at [303, 134] on pre "[Verse 1]" at bounding box center [537, 134] width 609 height 18
drag, startPoint x: 283, startPoint y: 133, endPoint x: 211, endPoint y: 133, distance: 71.7
click at [211, 133] on div "[Verse 1 x [Verse 1] ​ G C 4 Love, love me do G C 5 You know Ilove you G C 5 I'…" at bounding box center [546, 409] width 700 height 629
type textarea "Love my"
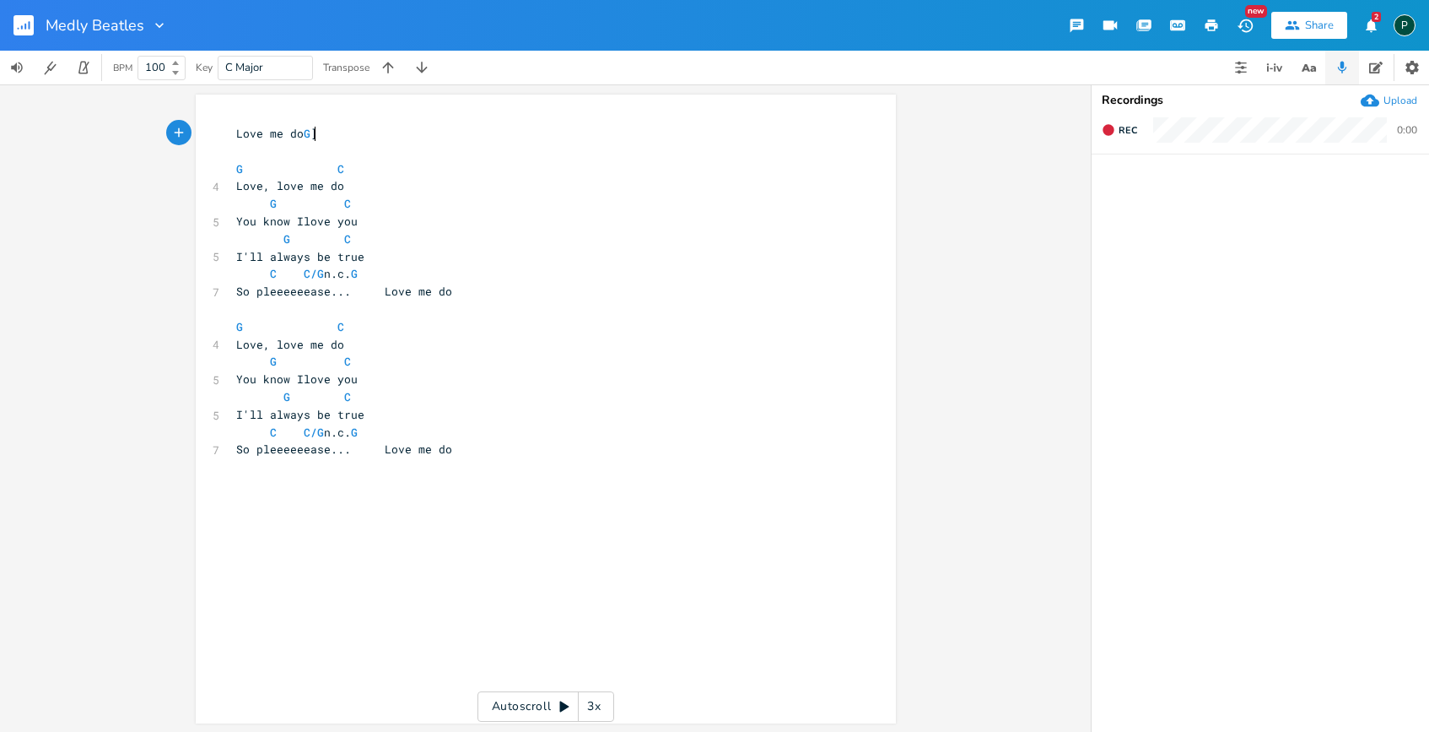
type textarea "e do G"
click at [237, 568] on div "x Love me do G ​ G C 4 Love, love me do G C 5 You know Ilove you G C 5 I'll alw…" at bounding box center [558, 425] width 651 height 607
click at [240, 565] on div "x Love me do G ​ G C 4 Love, love me do G C 5 You know Ilove you G C 5 I'll alw…" at bounding box center [558, 425] width 651 height 607
paste textarea "["
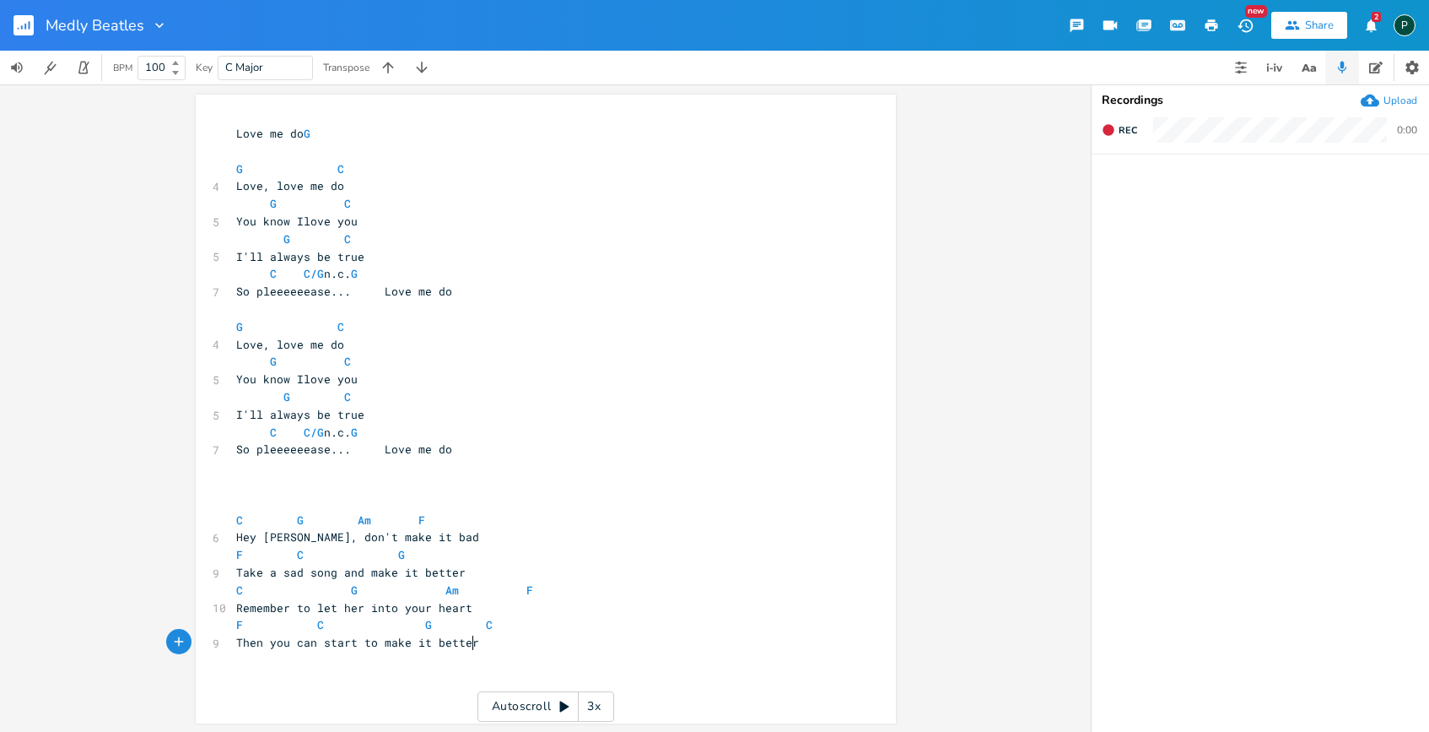
click at [233, 494] on pre "​" at bounding box center [537, 503] width 609 height 18
type textarea "[Hey [PERSON_NAME]]"
